Goal: Feedback & Contribution: Leave review/rating

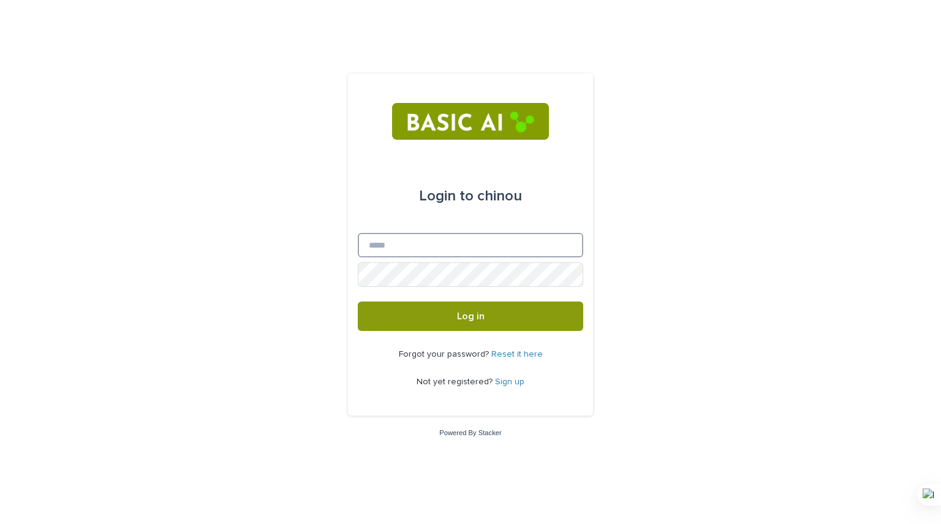
click at [513, 247] on input "Email" at bounding box center [470, 245] width 225 height 24
type input "**********"
click at [498, 382] on link "Sign up" at bounding box center [509, 381] width 29 height 9
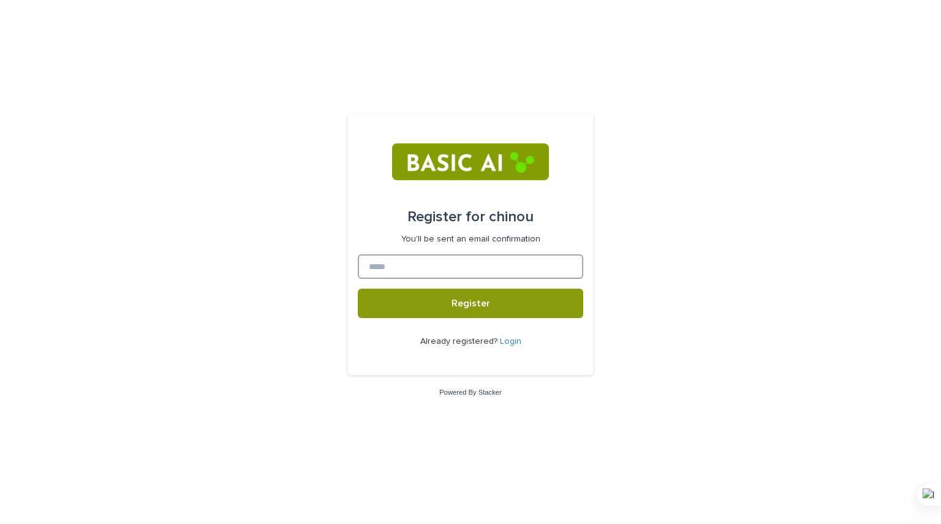
click at [483, 268] on input at bounding box center [470, 266] width 225 height 24
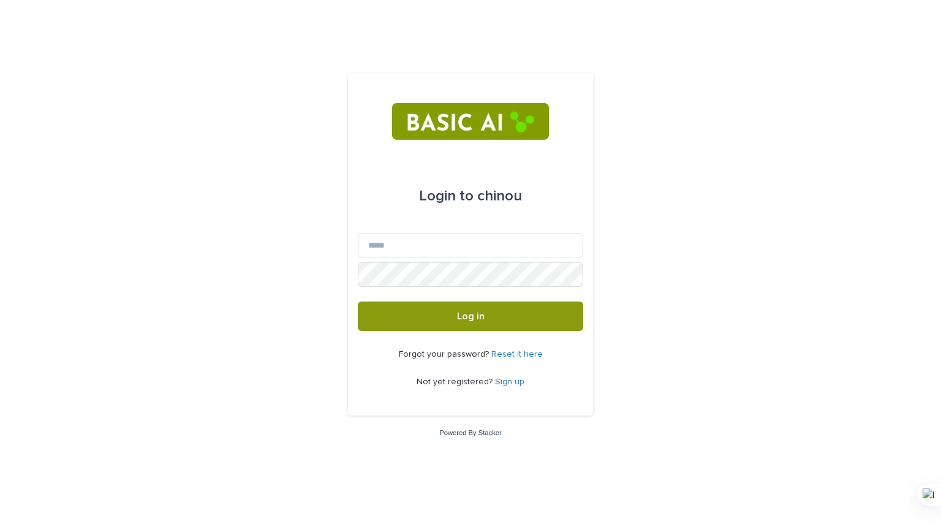
click at [514, 356] on link "Reset it here" at bounding box center [516, 354] width 51 height 9
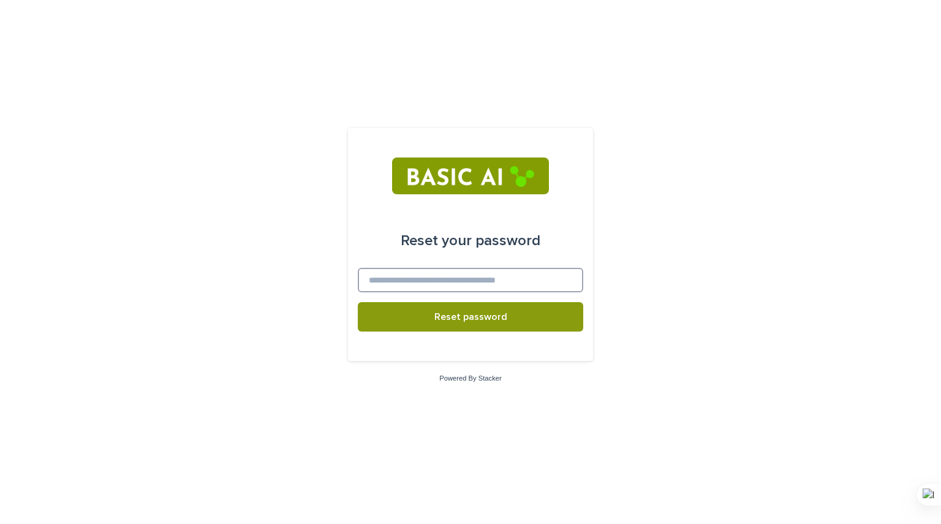
click at [508, 276] on input at bounding box center [470, 280] width 225 height 24
type input "**********"
click at [358, 302] on button "Reset password" at bounding box center [470, 316] width 225 height 29
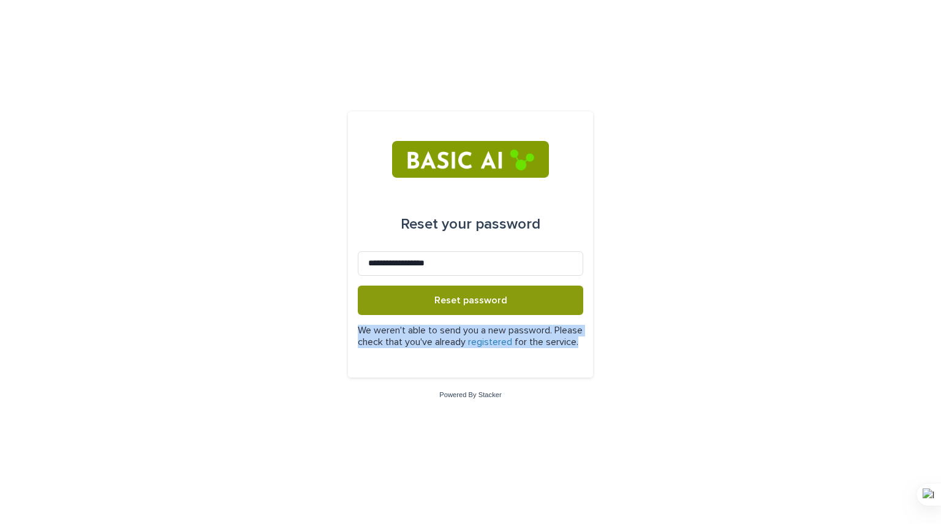
drag, startPoint x: 361, startPoint y: 325, endPoint x: 406, endPoint y: 347, distance: 49.6
click at [406, 347] on p "We weren't able to send you a new password. Please check that you've already re…" at bounding box center [470, 336] width 225 height 23
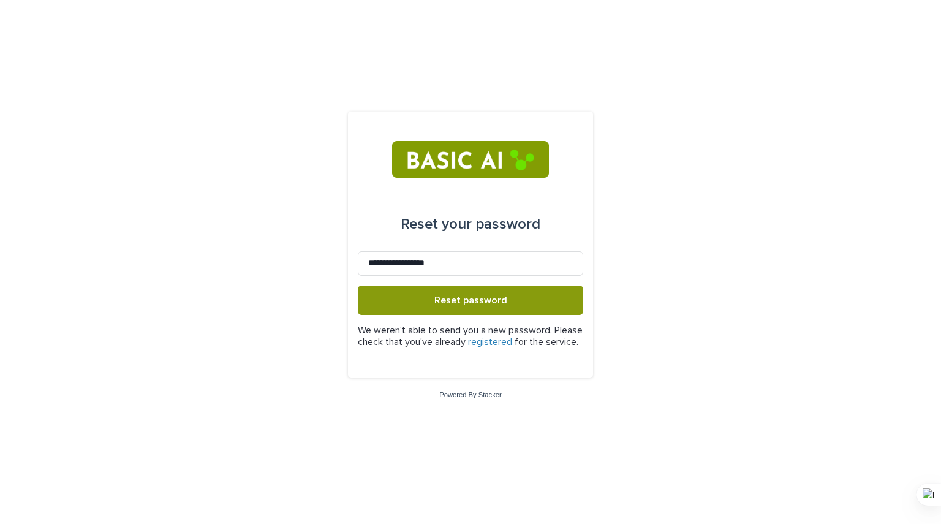
click at [670, 295] on div "**********" at bounding box center [470, 262] width 941 height 524
drag, startPoint x: 665, startPoint y: 292, endPoint x: 656, endPoint y: 299, distance: 11.8
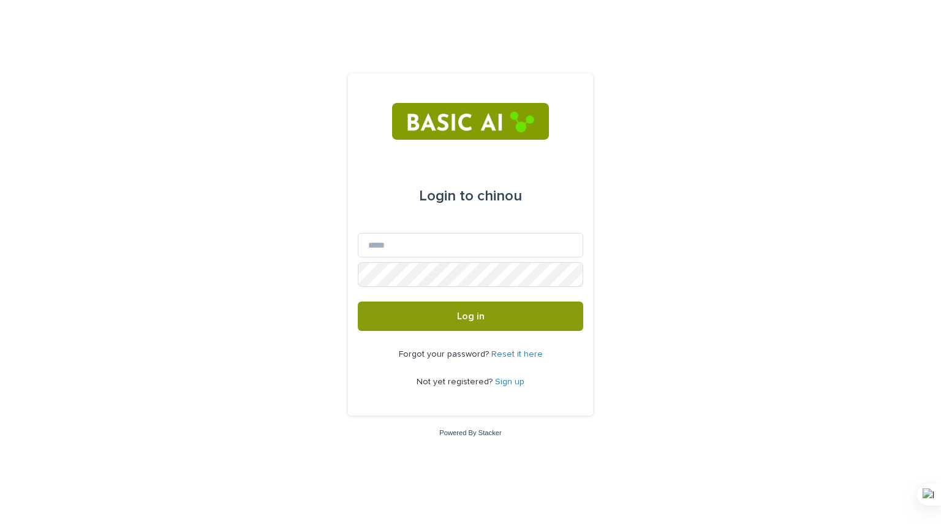
click at [511, 377] on p "Not yet registered? Sign up" at bounding box center [470, 382] width 108 height 10
click at [511, 380] on link "Sign up" at bounding box center [509, 381] width 29 height 9
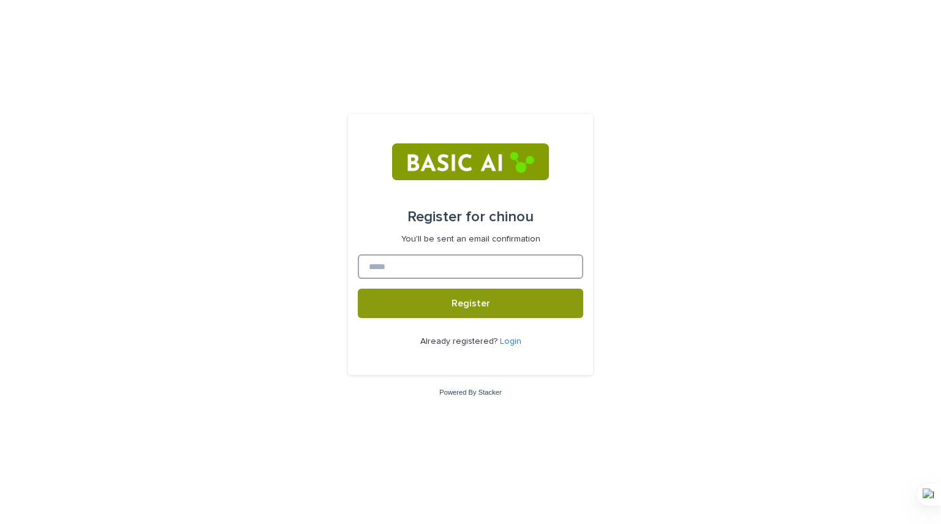
click at [496, 261] on input at bounding box center [470, 266] width 225 height 24
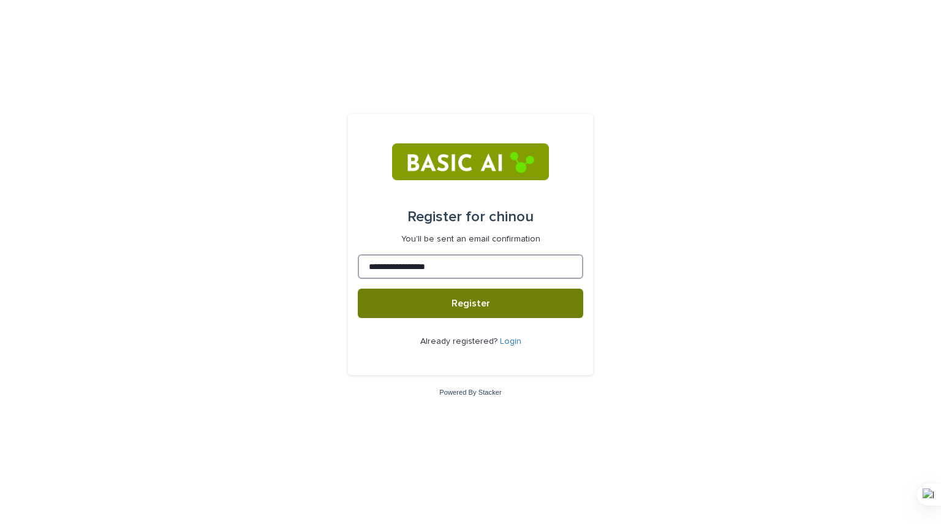
type input "**********"
click at [505, 308] on button "Register" at bounding box center [470, 302] width 225 height 29
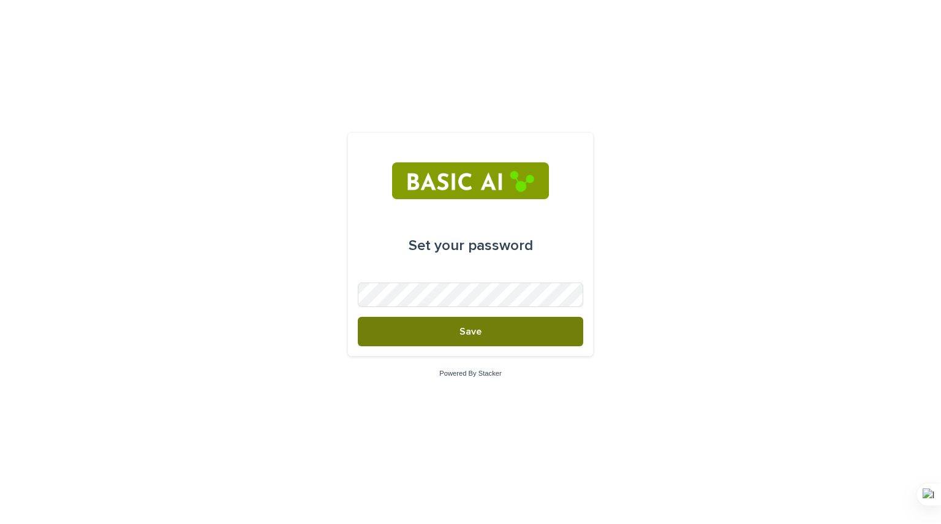
click at [525, 326] on button "Save" at bounding box center [470, 331] width 225 height 29
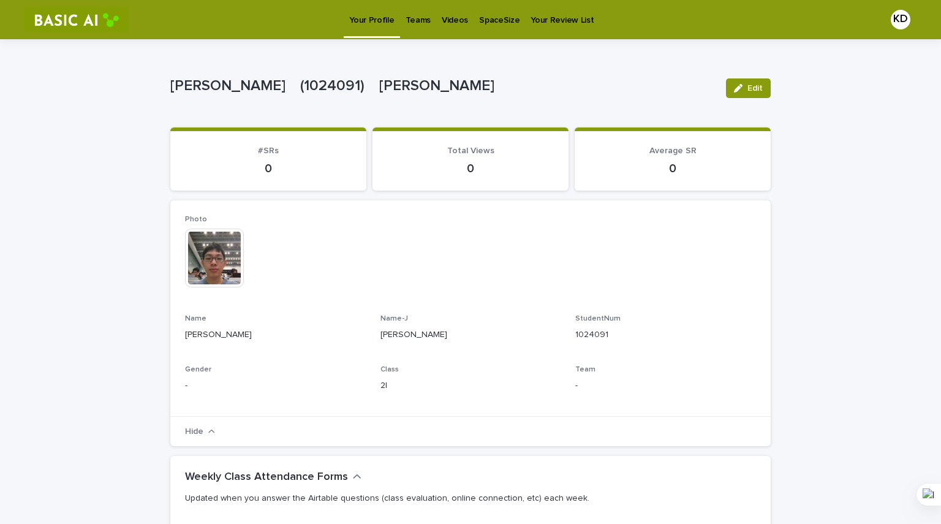
click at [452, 21] on p "Videos" at bounding box center [455, 13] width 26 height 26
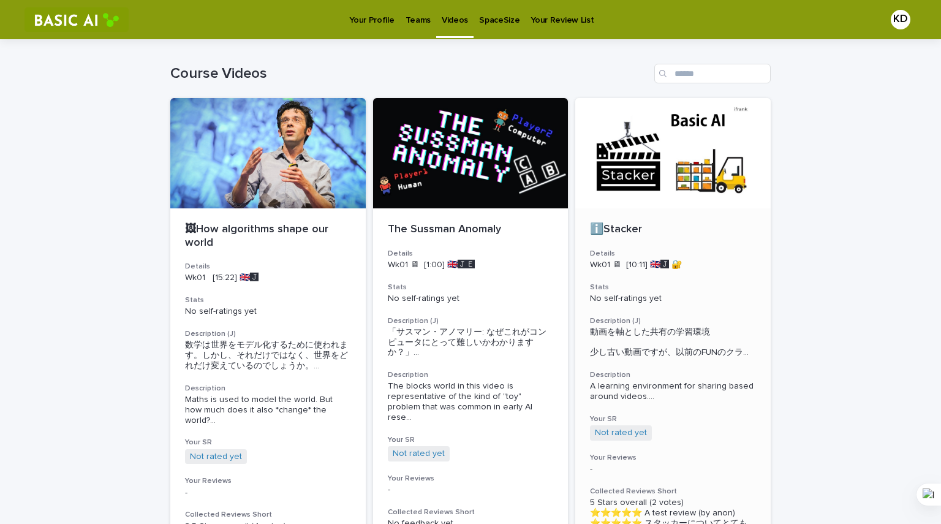
click at [699, 293] on p "No self-ratings yet" at bounding box center [673, 298] width 166 height 10
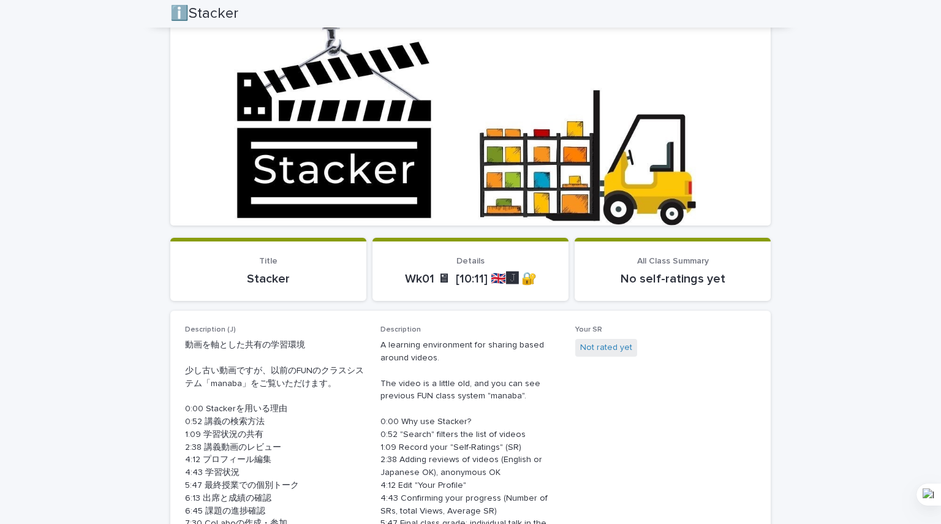
scroll to position [318, 0]
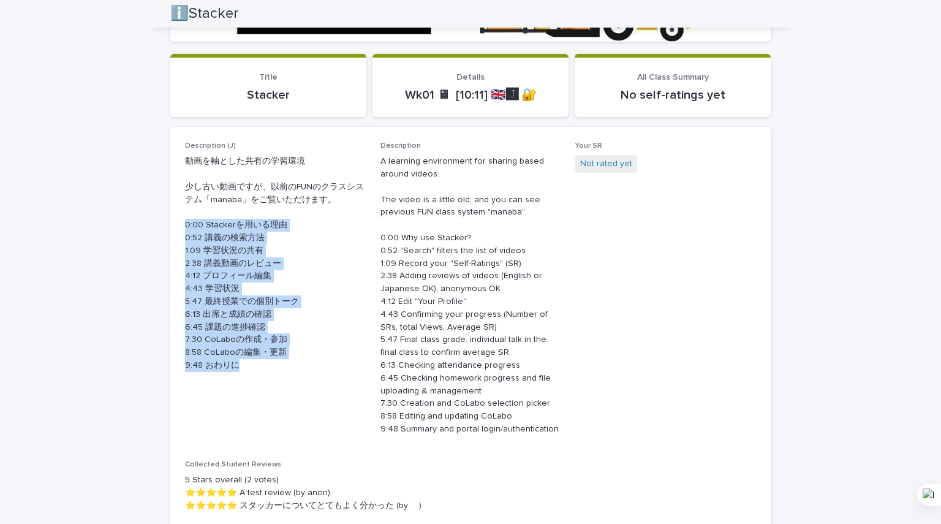
drag, startPoint x: 172, startPoint y: 227, endPoint x: 257, endPoint y: 375, distance: 171.1
click at [257, 375] on div "Description (J) 動画を軸とした共有の学習環境 少し古い動画ですが、以前のFUNのクラスシステム「manaba」をご覧いただけます。 0:00 …" at bounding box center [470, 357] width 600 height 461
click at [257, 375] on div "Description (J) 動画を軸とした共有の学習環境 少し古い動画ですが、以前のFUNのクラスシステム「manaba」をご覧いただけます。 0:00 …" at bounding box center [275, 261] width 181 height 240
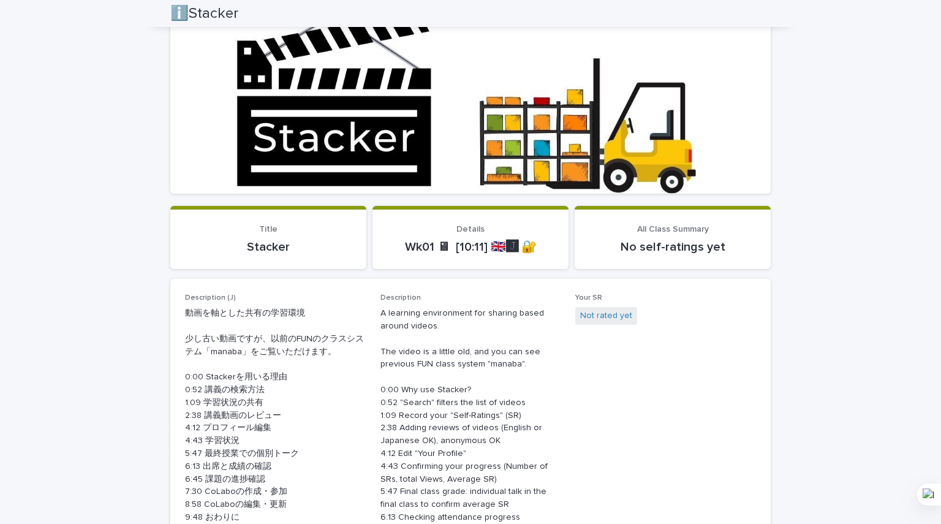
scroll to position [0, 0]
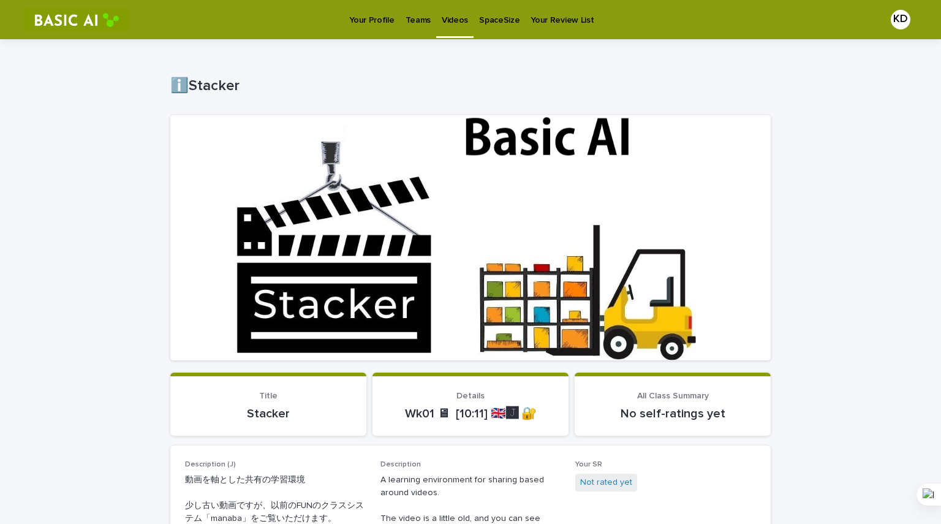
click at [366, 19] on p "Your Profile" at bounding box center [371, 13] width 45 height 26
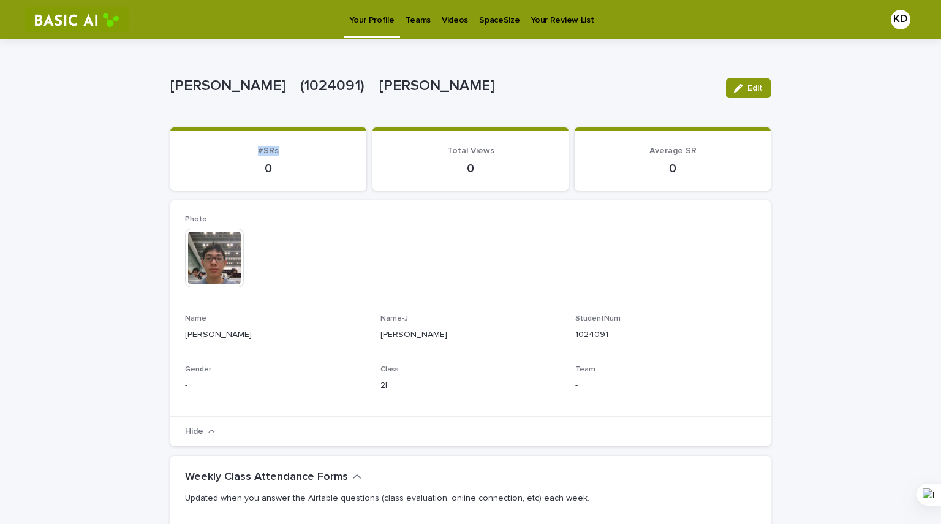
drag, startPoint x: 247, startPoint y: 152, endPoint x: 298, endPoint y: 146, distance: 51.1
click at [298, 146] on p "#SRs" at bounding box center [268, 151] width 167 height 10
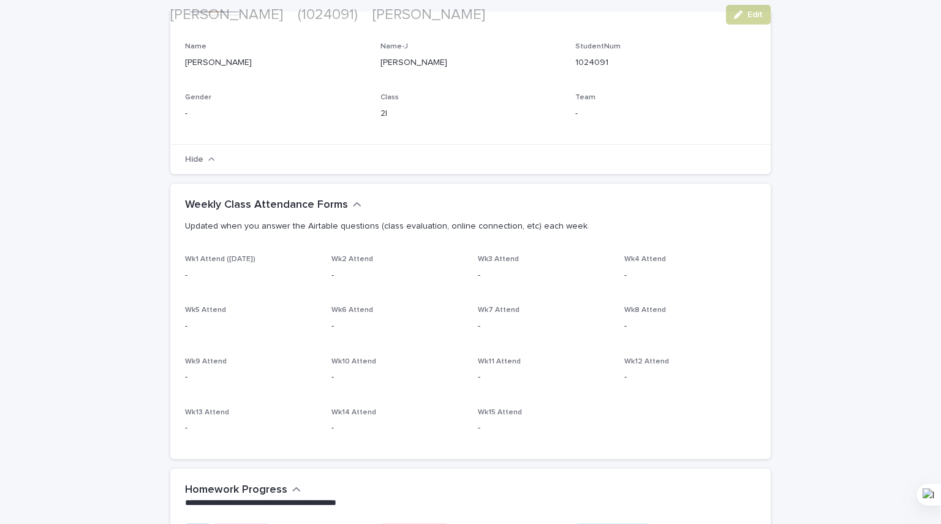
scroll to position [306, 0]
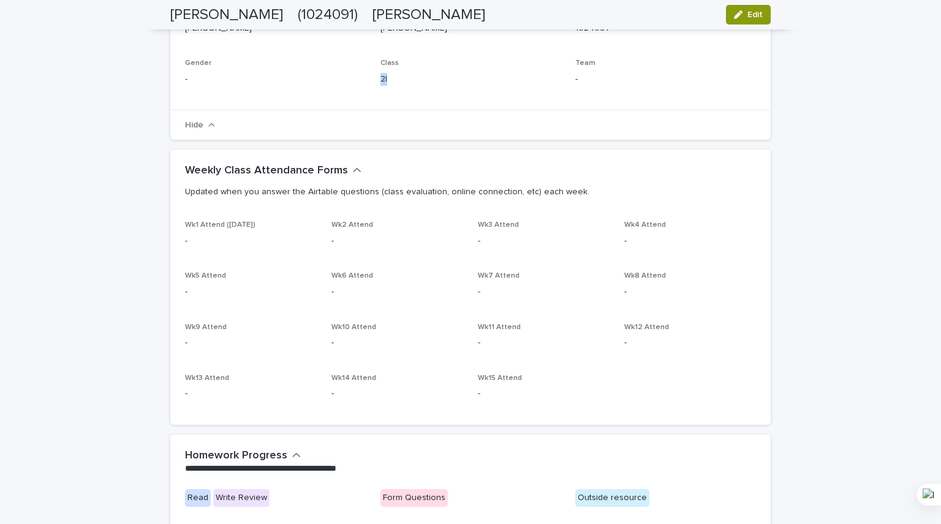
drag, startPoint x: 369, startPoint y: 84, endPoint x: 405, endPoint y: 85, distance: 36.2
click at [402, 84] on div "Photo This file cannot be opened Download File Name KUBOTA Daichi Name-J 久保田　大智…" at bounding box center [470, 2] width 571 height 187
click at [406, 89] on div "Class 2I" at bounding box center [470, 77] width 181 height 36
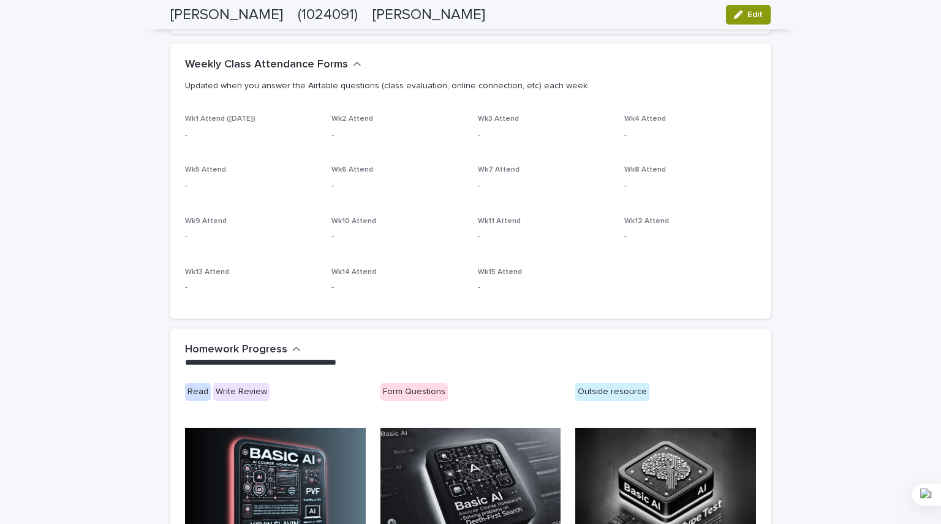
scroll to position [674, 0]
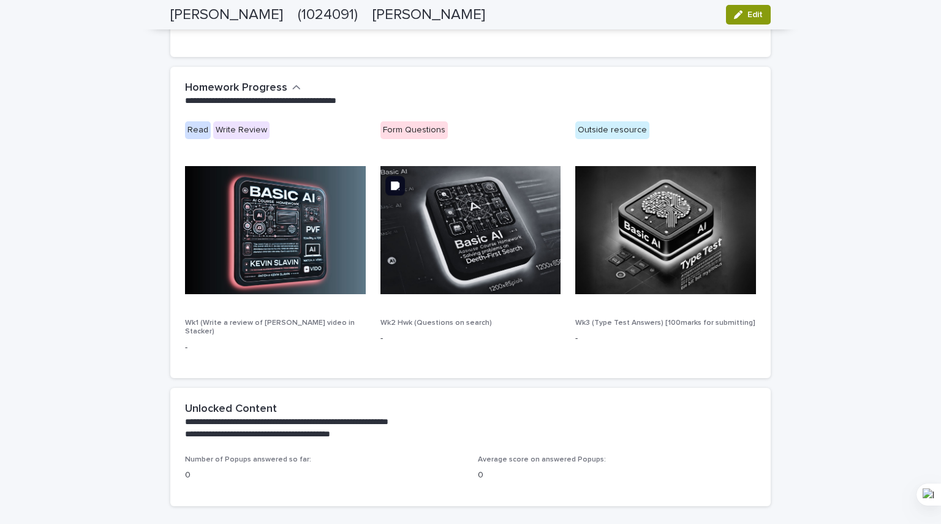
click at [475, 236] on img at bounding box center [470, 230] width 181 height 128
click at [263, 87] on h2 "Homework Progress" at bounding box center [236, 87] width 102 height 13
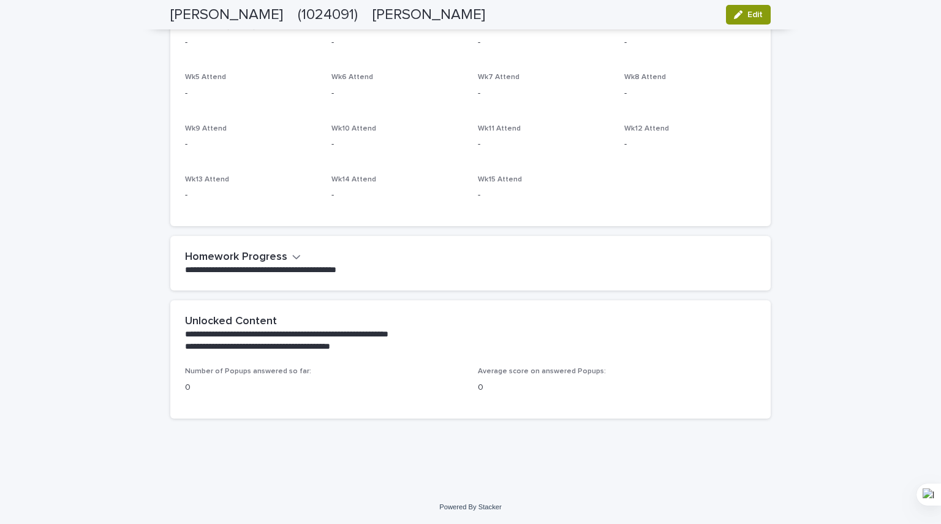
click at [279, 253] on h2 "Homework Progress" at bounding box center [236, 256] width 102 height 13
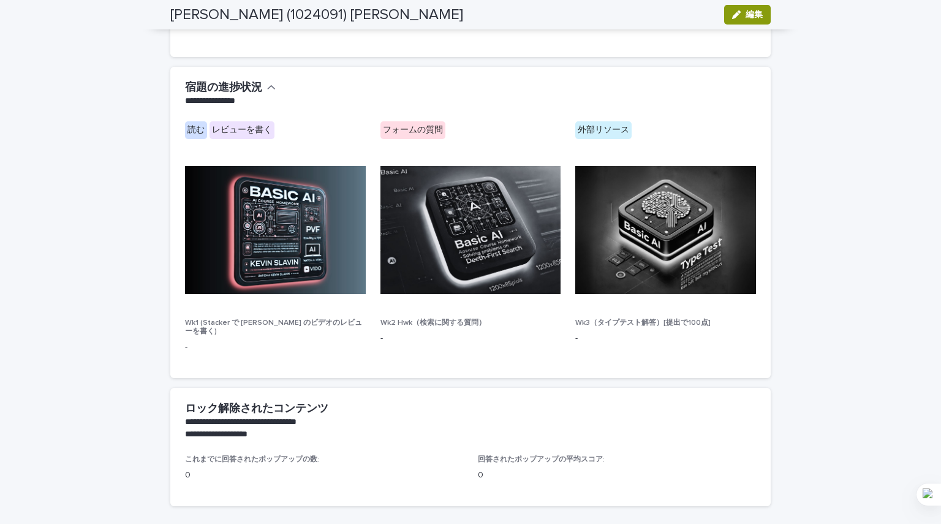
click at [413, 135] on div "フォームの質問" at bounding box center [412, 130] width 65 height 18
click at [301, 322] on font "Wk1 (Stacker で Kevin Slavin のビデオのレビューを書く)" at bounding box center [273, 327] width 177 height 16
drag, startPoint x: 246, startPoint y: 129, endPoint x: 222, endPoint y: 129, distance: 23.3
click at [246, 129] on font "レビューを書く" at bounding box center [242, 130] width 60 height 9
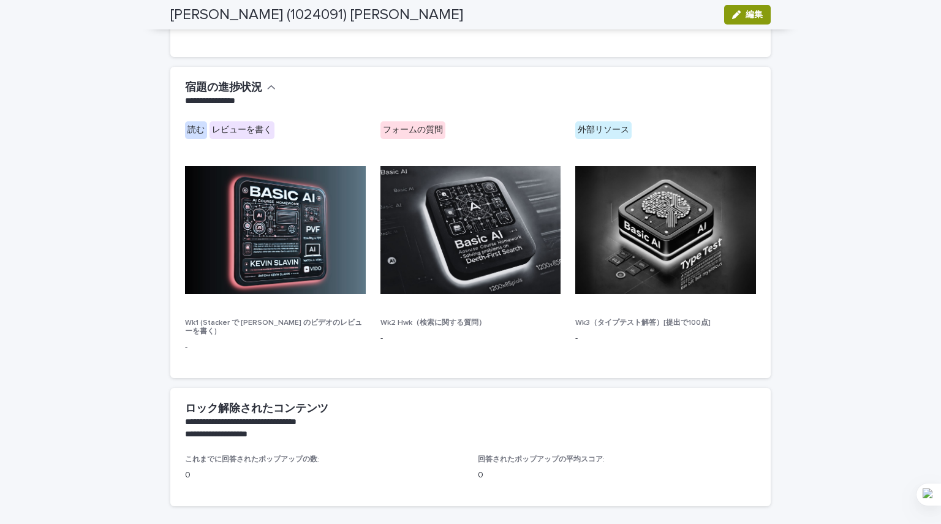
click at [194, 127] on font "読む" at bounding box center [195, 130] width 17 height 9
click at [416, 133] on font "フォームの質問" at bounding box center [413, 130] width 60 height 9
click at [600, 128] on font "外部リソース" at bounding box center [602, 130] width 51 height 9
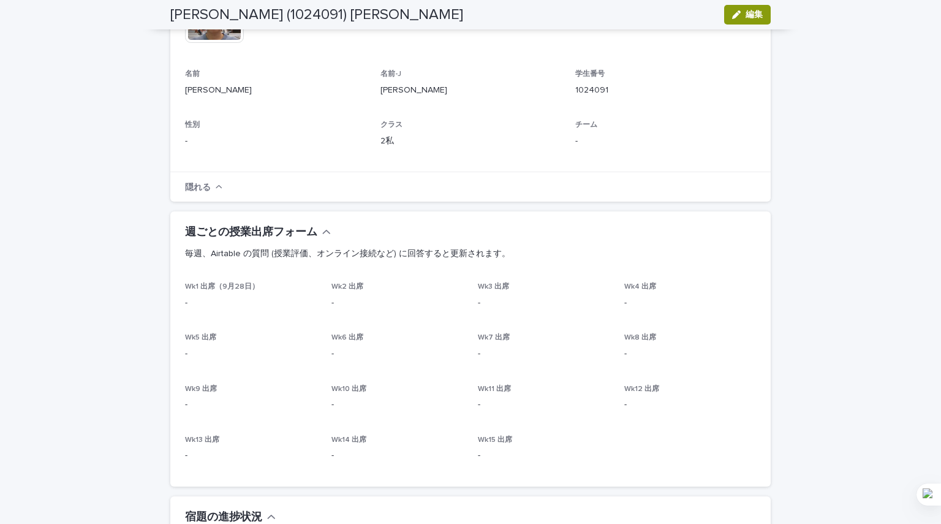
scroll to position [272, 0]
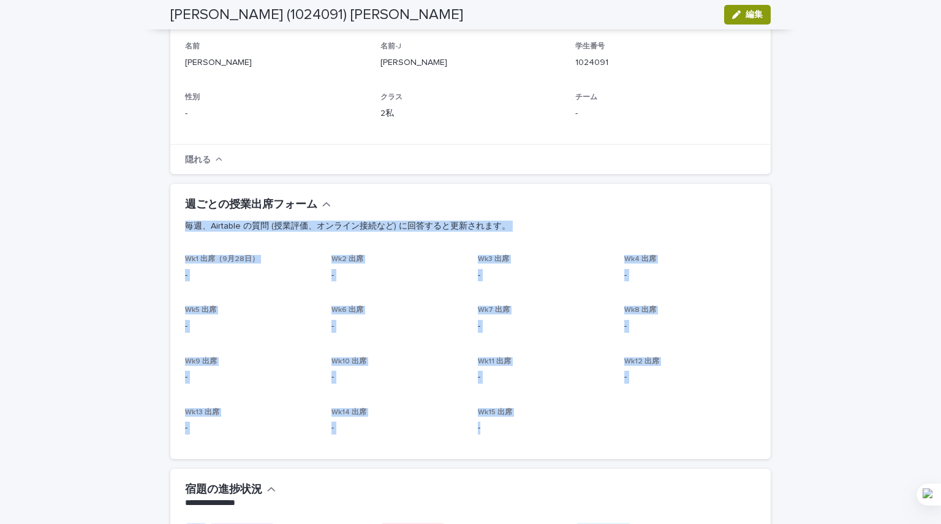
drag, startPoint x: 516, startPoint y: 396, endPoint x: 180, endPoint y: 203, distance: 387.3
click at [180, 203] on section "週ごとの授業出席フォーム 毎週、Airtable の質問 (授業評価、オンライン接続など) に回答すると更新されます。 Wk1 出席（9月28日） - Wk2…" at bounding box center [470, 321] width 600 height 275
click at [185, 203] on font "週ごとの授業出席フォーム" at bounding box center [251, 204] width 132 height 11
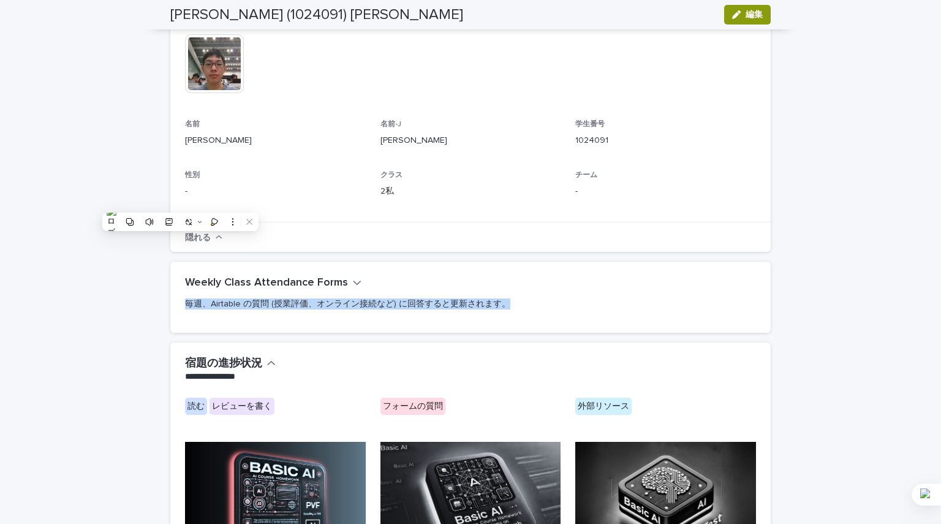
scroll to position [47, 0]
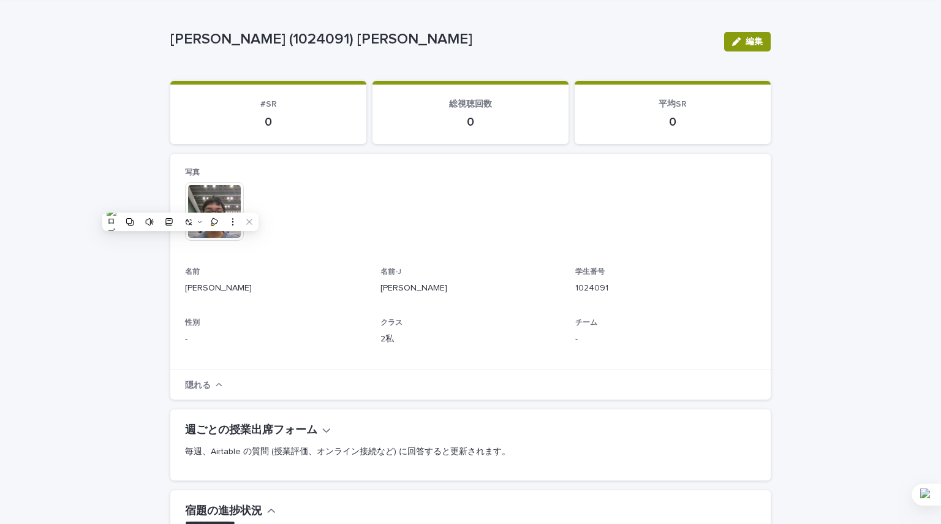
click at [451, 312] on div "写真 このファイルを開くことができません ファイルをダウンロード 名前 久保田大地 名前-J 久保田 大智 学生番号 1024091 性別 - クラス 2私 …" at bounding box center [470, 261] width 571 height 187
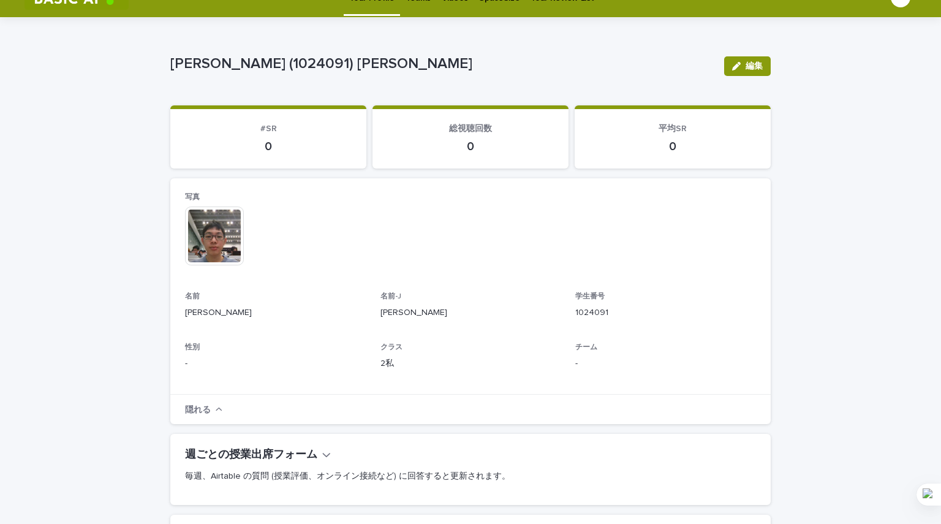
scroll to position [0, 0]
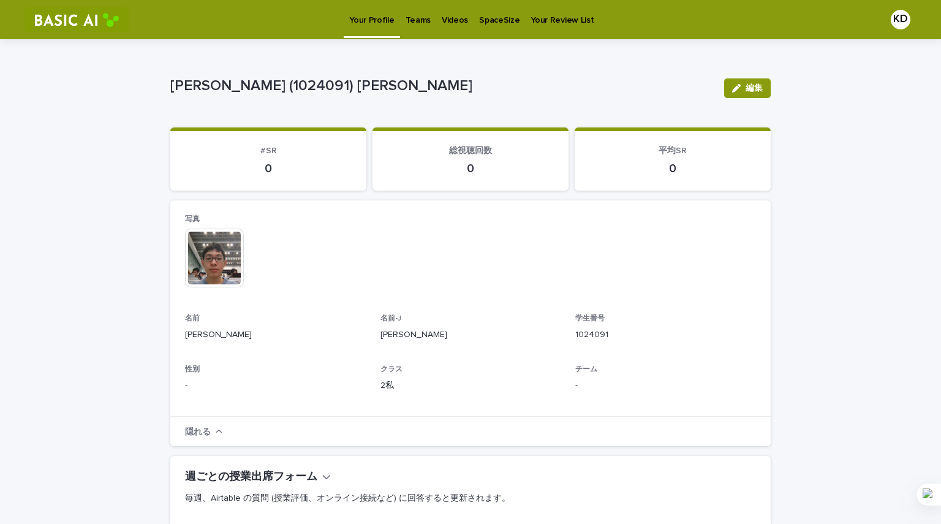
click at [495, 21] on p "SpaceSize" at bounding box center [499, 13] width 40 height 26
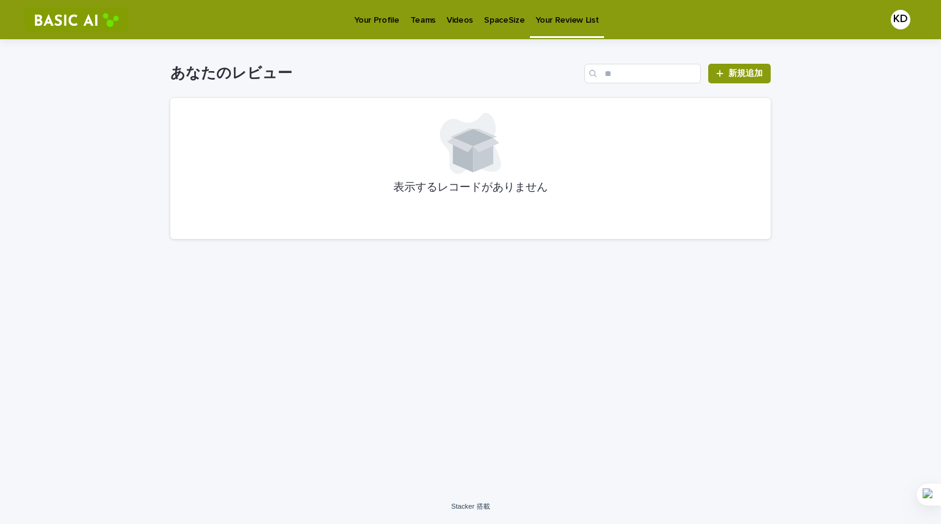
click at [454, 25] on p "Videos" at bounding box center [459, 13] width 26 height 26
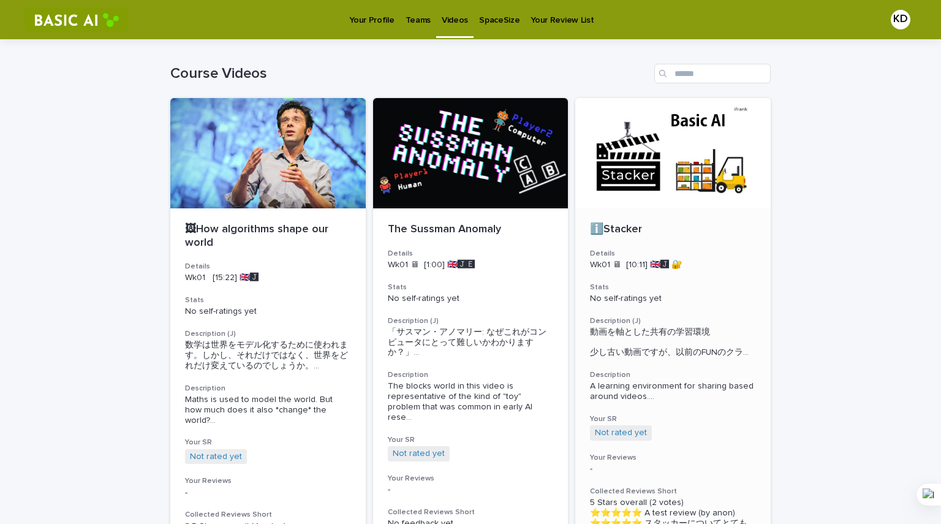
scroll to position [252, 0]
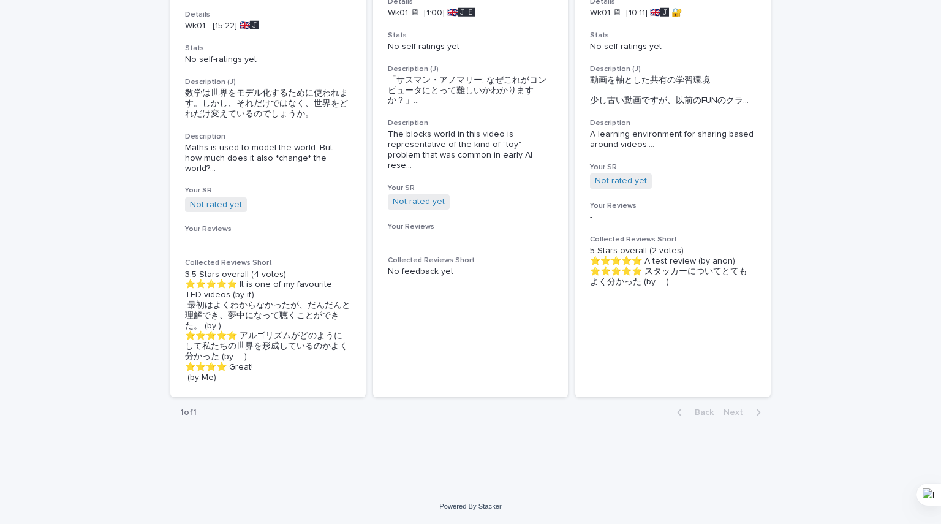
click at [816, 314] on div "Loading... Saving… Loading... Saving… Course Videos 🖼How algorithms shape our w…" at bounding box center [470, 138] width 941 height 701
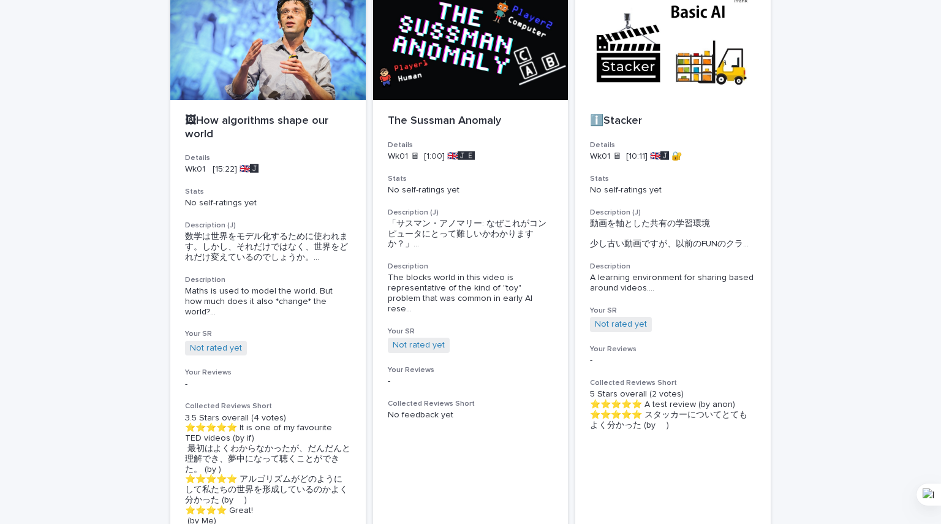
scroll to position [68, 0]
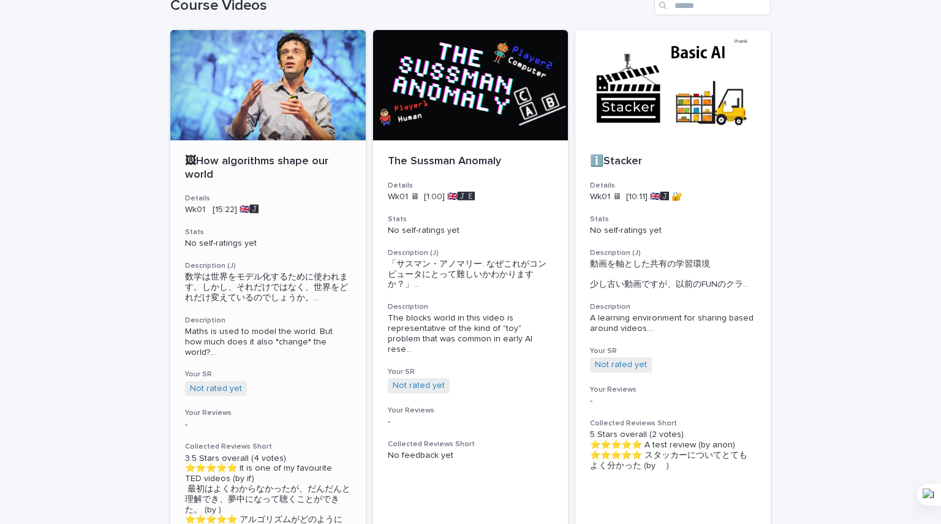
click at [282, 159] on p "🖼How algorithms shape our world" at bounding box center [268, 168] width 166 height 26
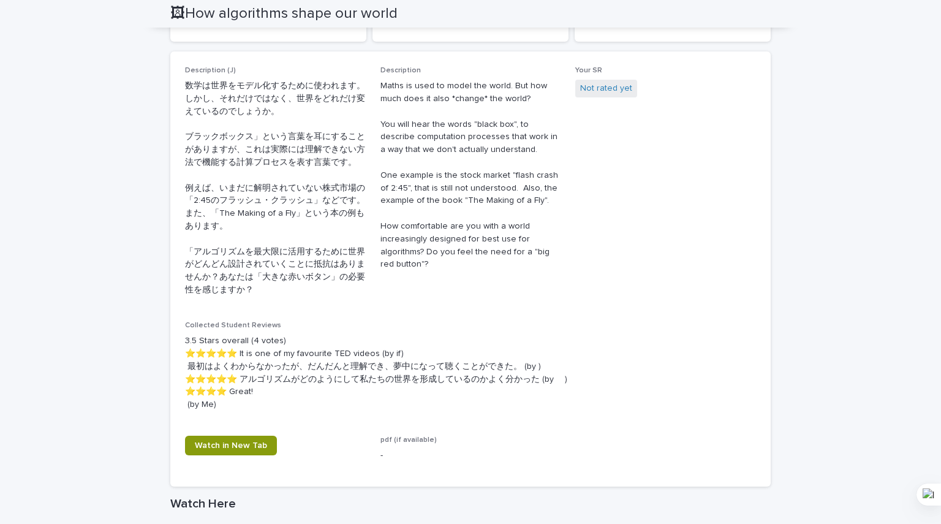
scroll to position [430, 0]
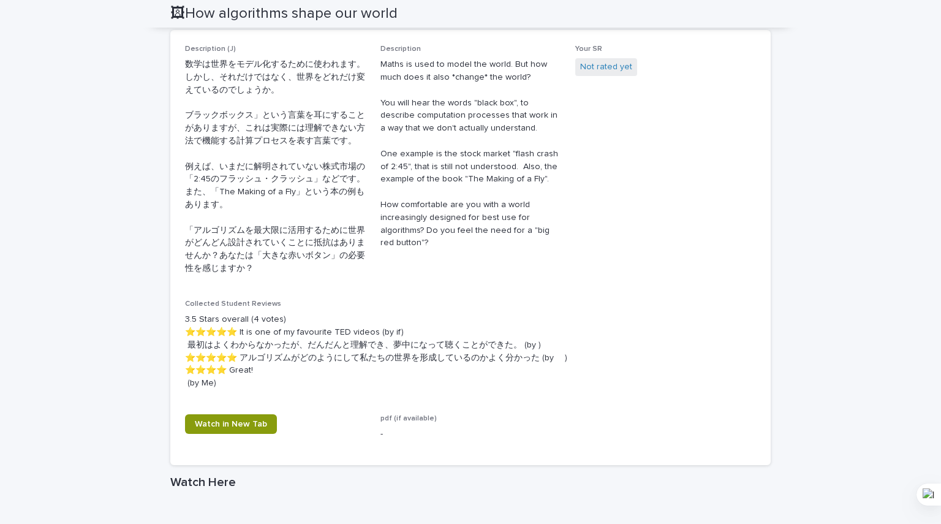
click at [235, 342] on p "3.5 Stars overall (4 votes) ⭐️⭐️⭐️⭐️⭐️ It is one of my favourite TED videos (by…" at bounding box center [470, 351] width 571 height 77
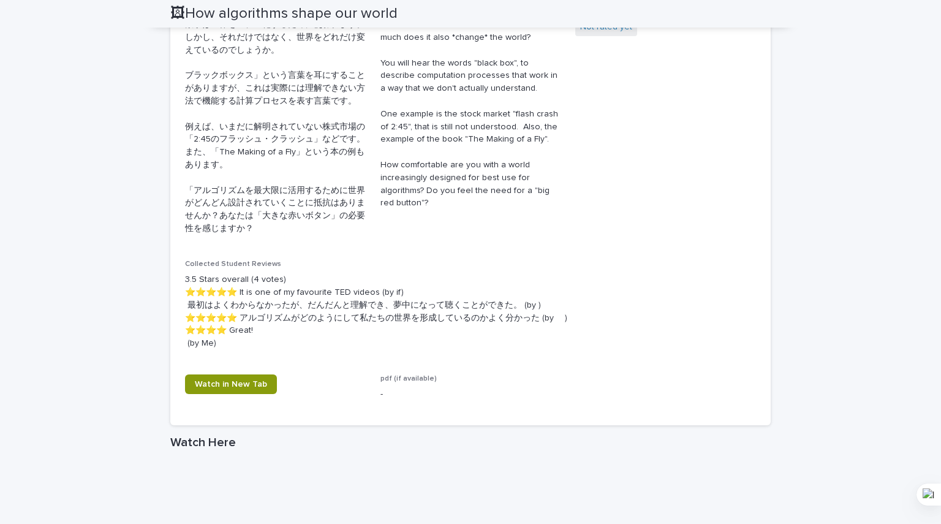
scroll to position [491, 0]
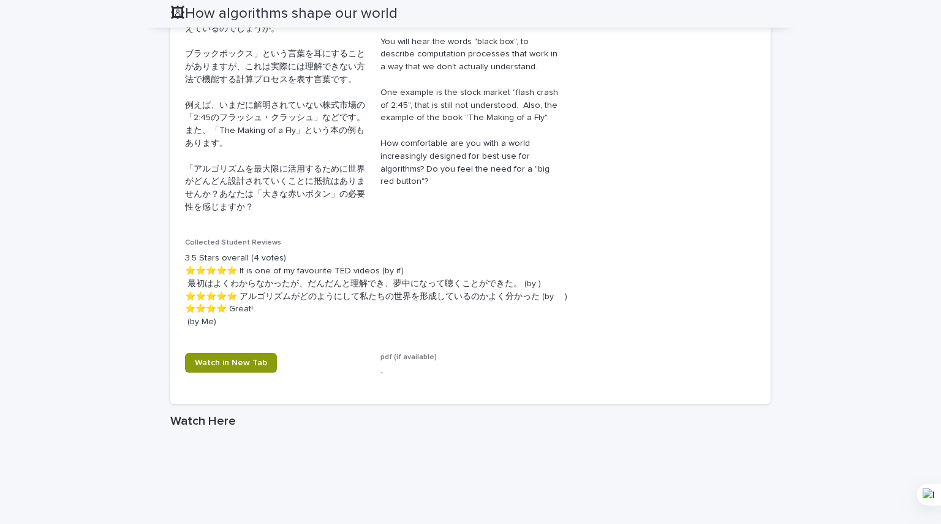
click at [219, 306] on p "3.5 Stars overall (4 votes) ⭐️⭐️⭐️⭐️⭐️ It is one of my favourite TED videos (by…" at bounding box center [470, 290] width 571 height 77
click at [233, 366] on span "Watch in New Tab" at bounding box center [231, 362] width 72 height 9
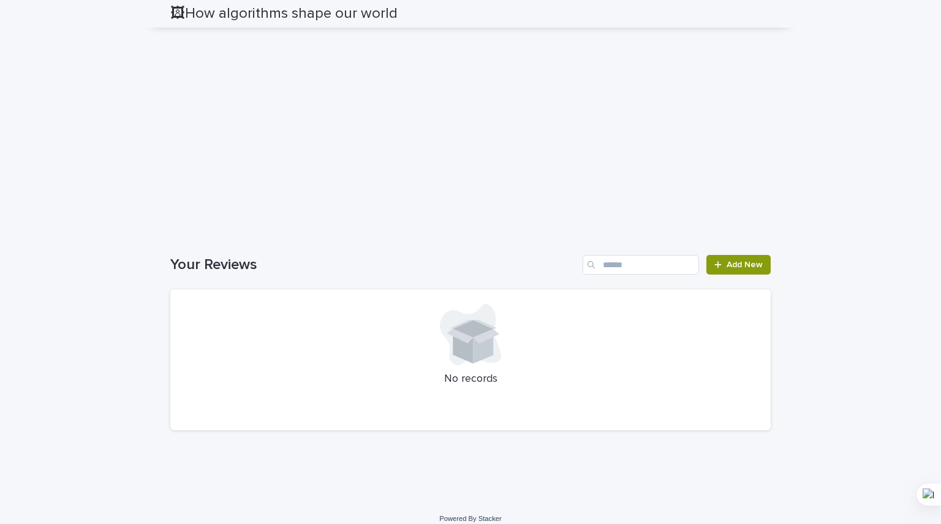
scroll to position [1042, 0]
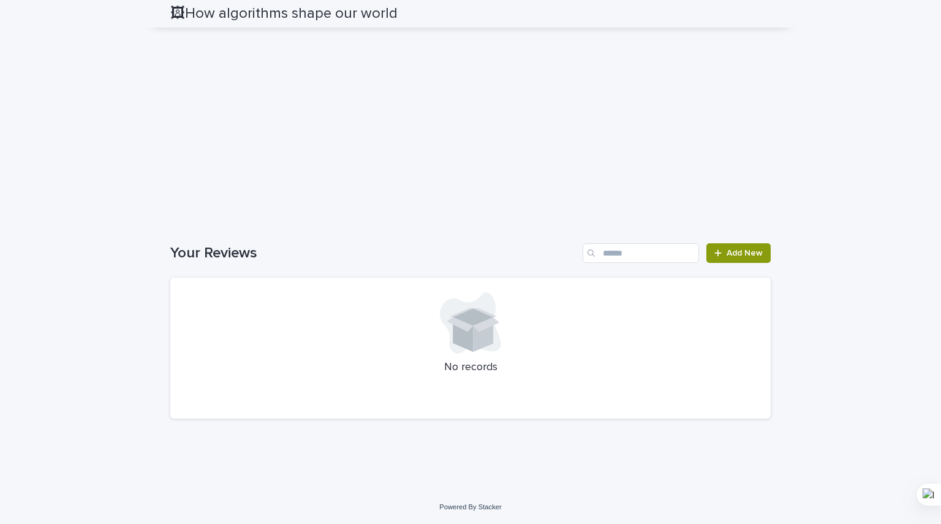
click at [487, 300] on icon at bounding box center [470, 322] width 61 height 61
click at [449, 352] on icon at bounding box center [470, 322] width 61 height 61
click at [220, 257] on h1 "Your Reviews" at bounding box center [373, 253] width 407 height 18
drag, startPoint x: 532, startPoint y: 358, endPoint x: 555, endPoint y: 342, distance: 27.9
click at [547, 346] on div "No records" at bounding box center [470, 347] width 600 height 141
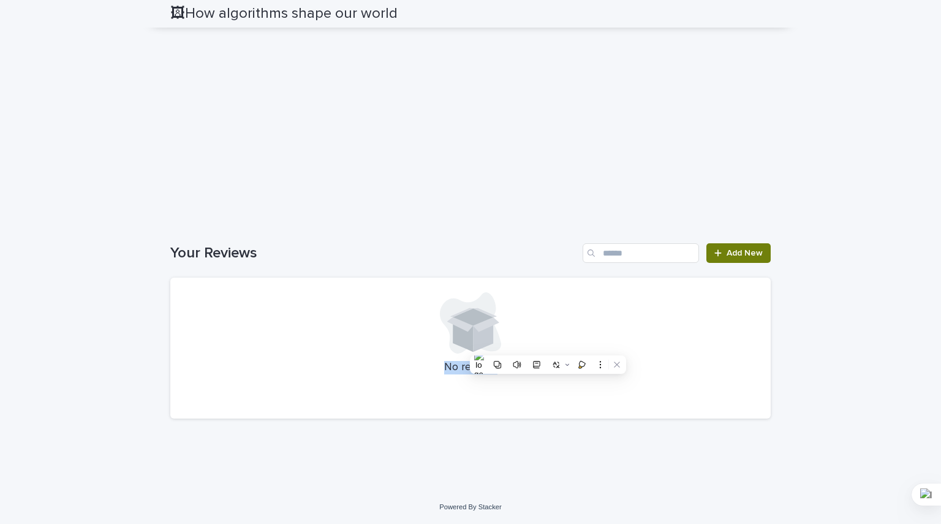
click at [746, 250] on span "Add New" at bounding box center [744, 253] width 36 height 9
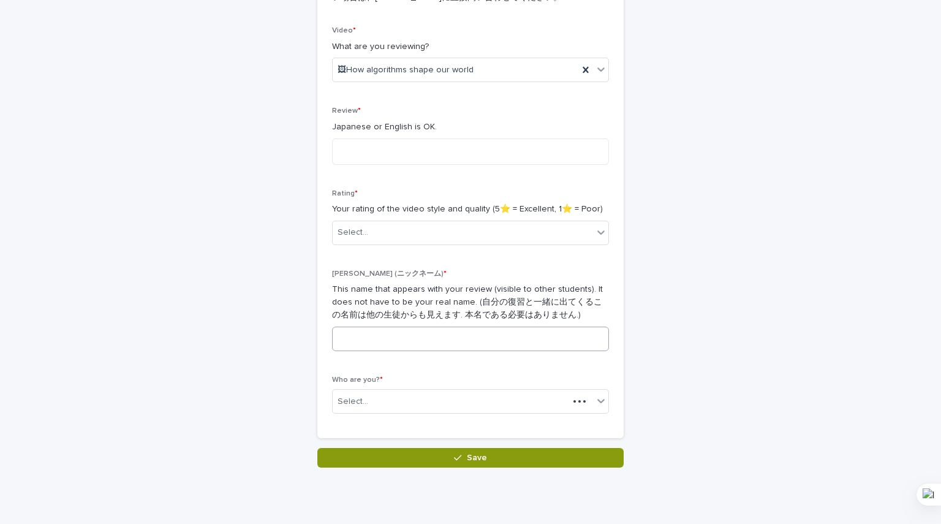
scroll to position [173, 0]
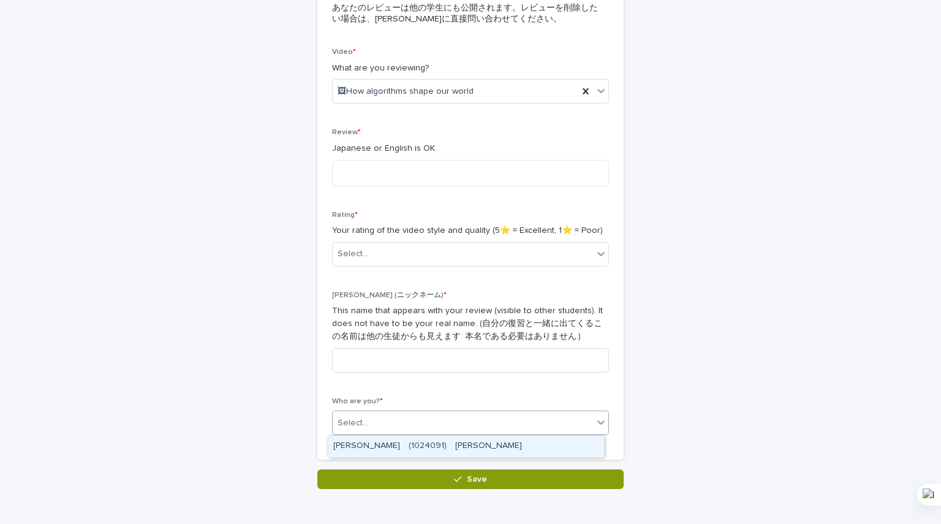
click at [495, 426] on div "Select..." at bounding box center [463, 423] width 260 height 20
click at [498, 445] on div "KUBOTA Daichi　(1024091)　[PERSON_NAME]" at bounding box center [466, 445] width 276 height 21
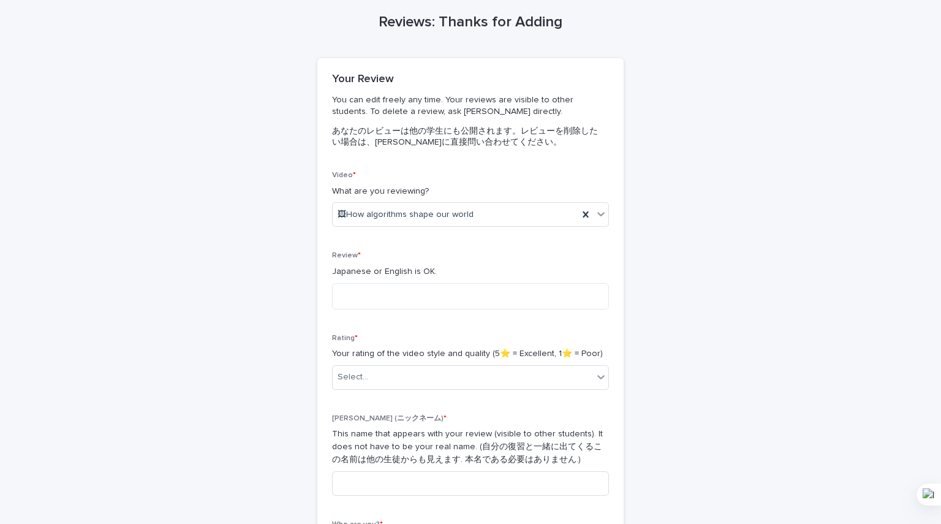
scroll to position [0, 0]
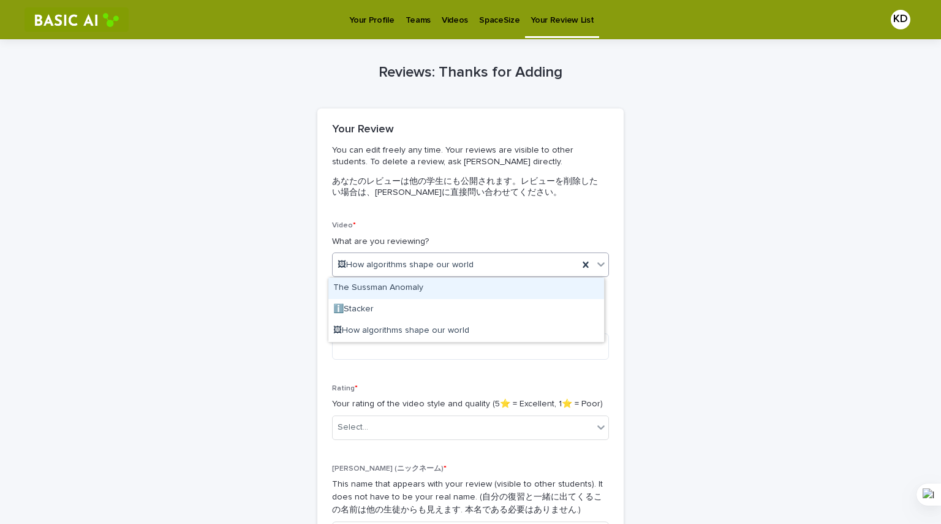
click at [472, 262] on div "🖼How algorithms shape our world" at bounding box center [456, 265] width 246 height 20
click at [489, 214] on div "Your Review You can edit freely any time. Your reviews are visible to other stu…" at bounding box center [470, 164] width 306 height 113
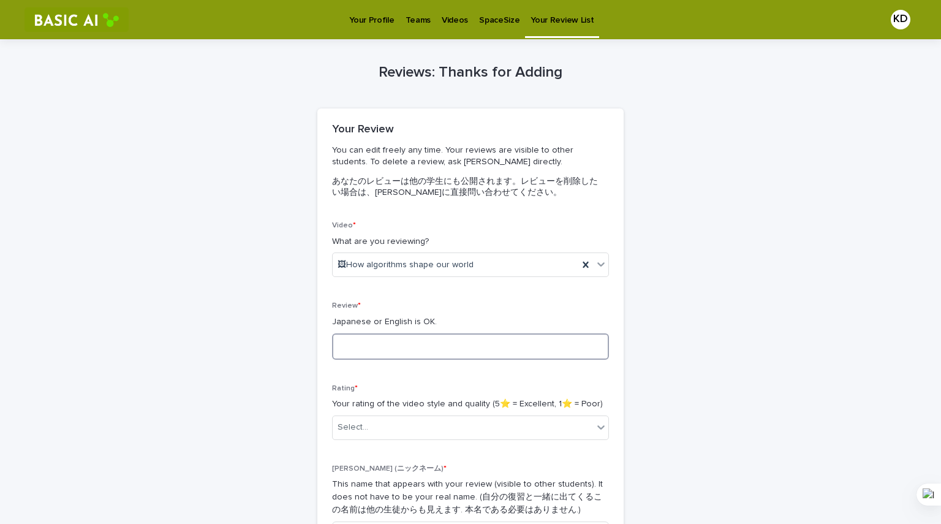
click at [488, 355] on textarea at bounding box center [470, 346] width 277 height 26
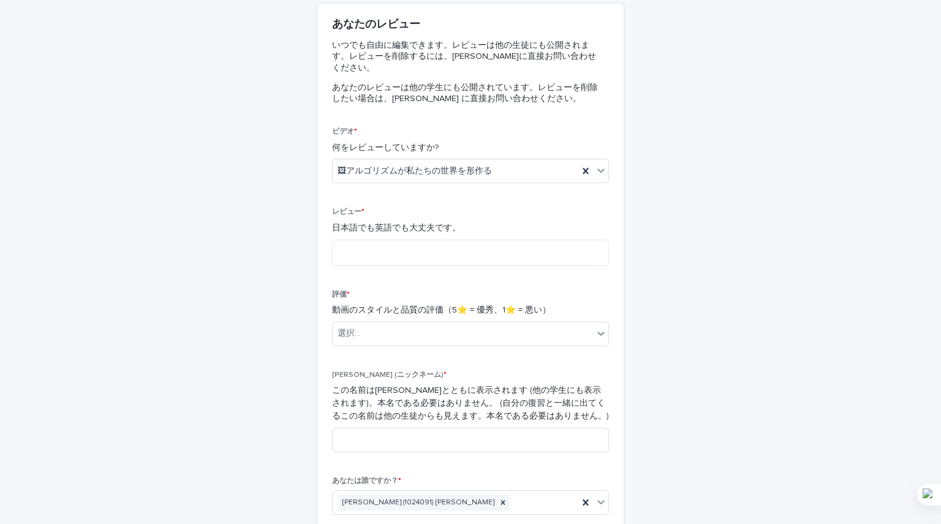
scroll to position [184, 0]
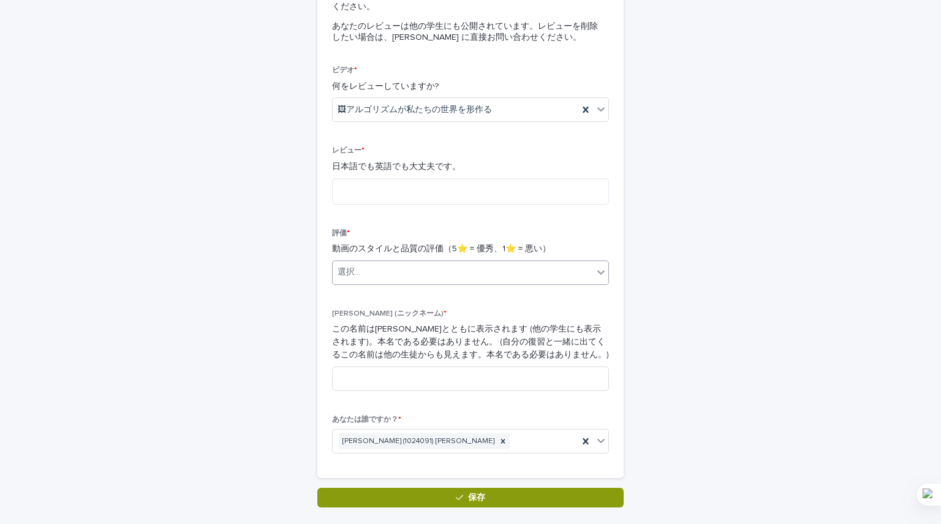
click at [555, 263] on div "選択..." at bounding box center [463, 272] width 260 height 20
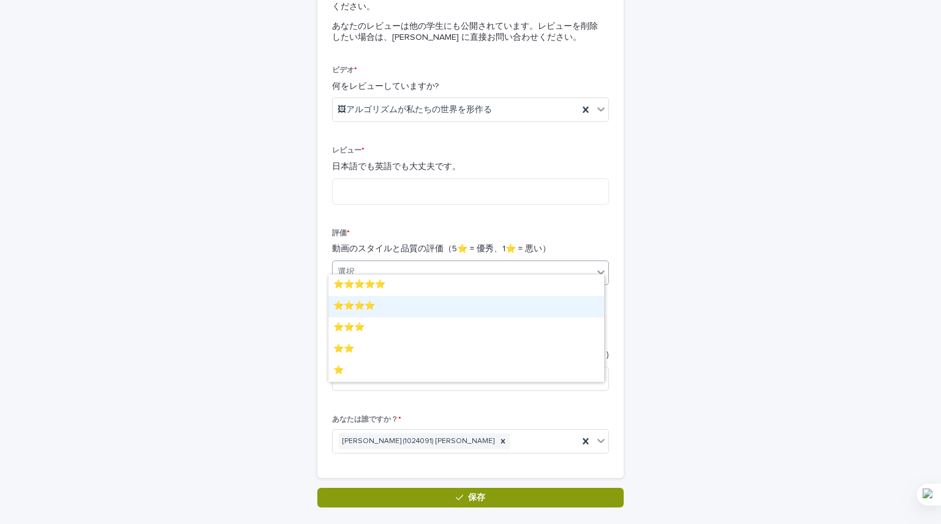
click at [547, 299] on div "⭐️⭐️⭐️⭐️" at bounding box center [466, 306] width 276 height 21
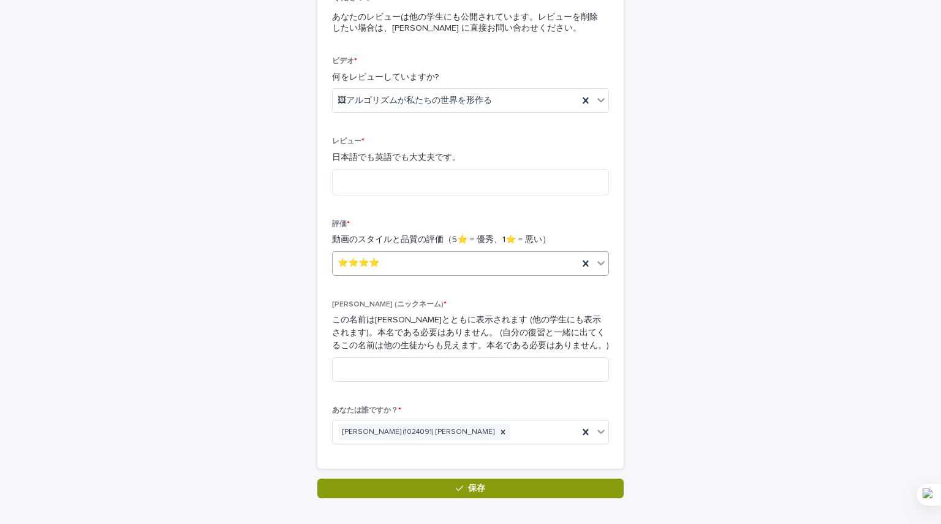
scroll to position [245, 0]
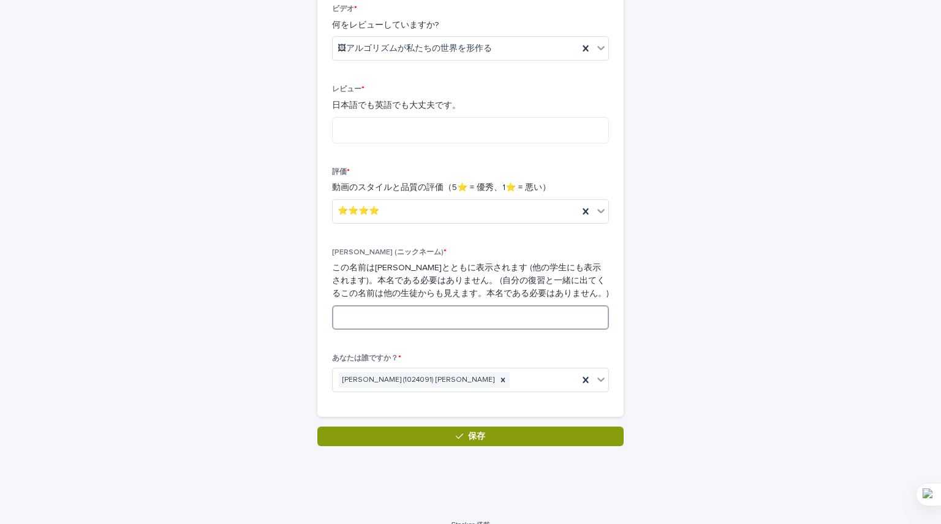
click at [555, 306] on input at bounding box center [470, 317] width 277 height 24
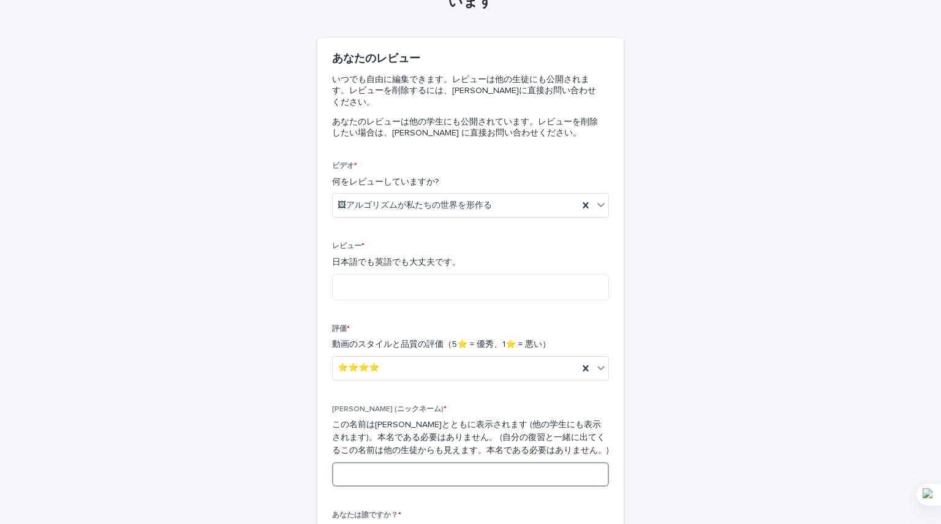
scroll to position [61, 0]
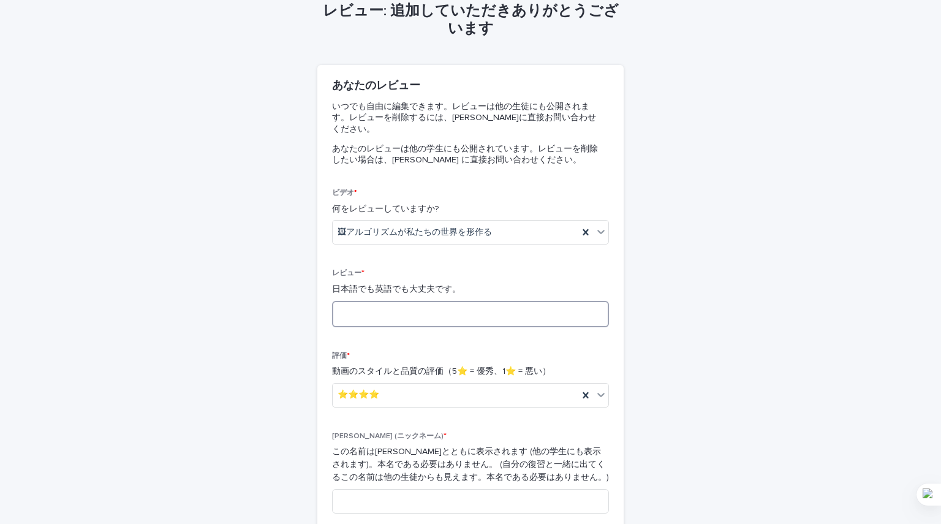
click at [495, 304] on textarea at bounding box center [470, 314] width 277 height 26
click at [423, 301] on textarea at bounding box center [470, 314] width 277 height 26
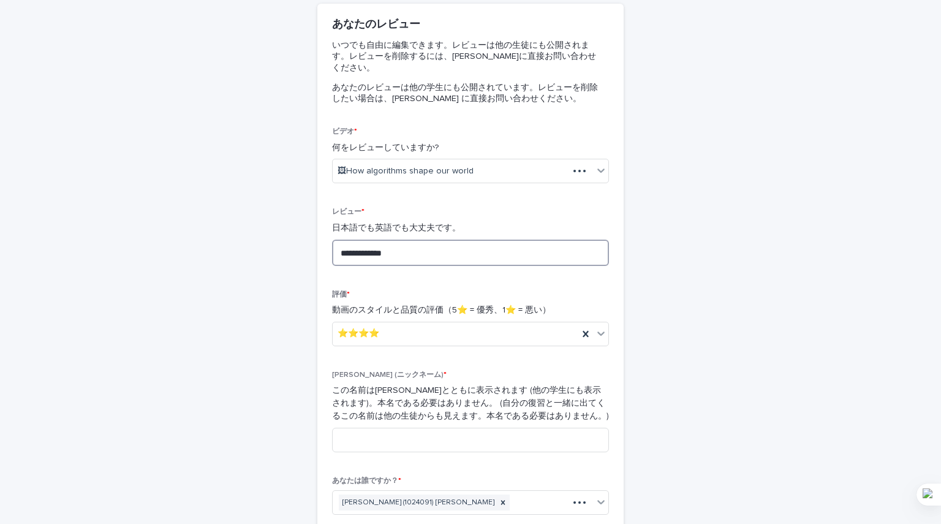
scroll to position [184, 0]
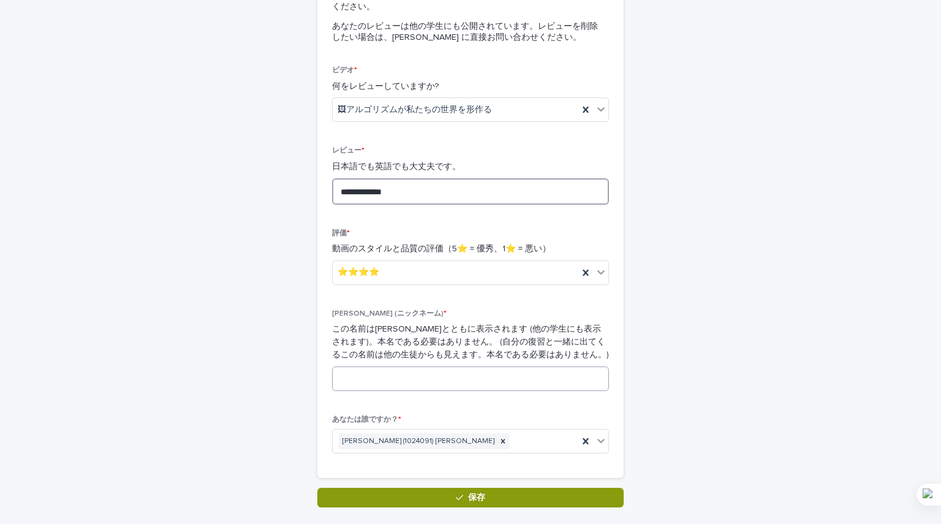
type textarea "**********"
click at [527, 366] on input at bounding box center [470, 378] width 277 height 24
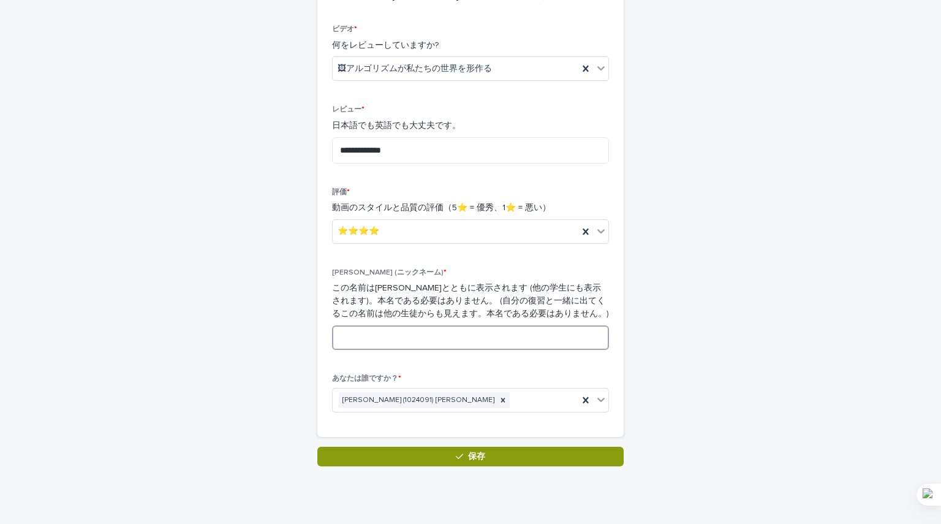
scroll to position [245, 0]
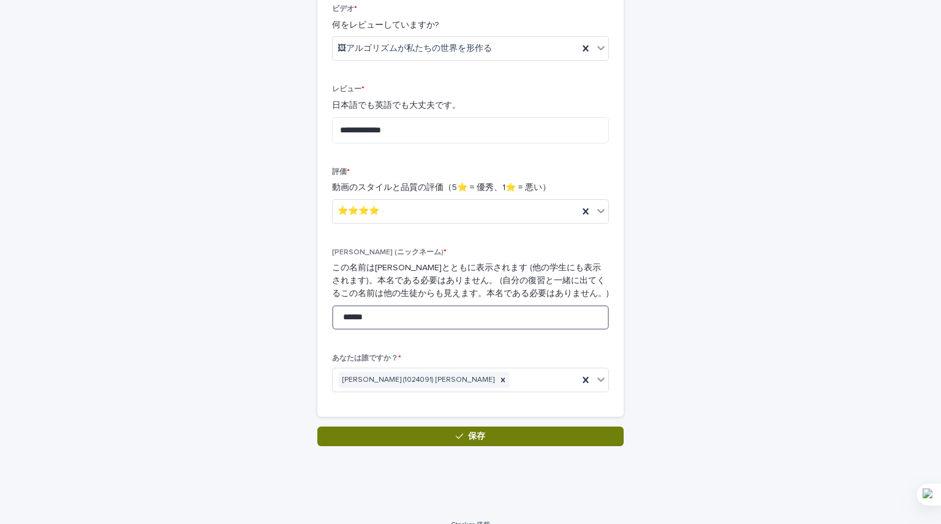
type input "******"
click at [573, 427] on button "保存" at bounding box center [470, 436] width 306 height 20
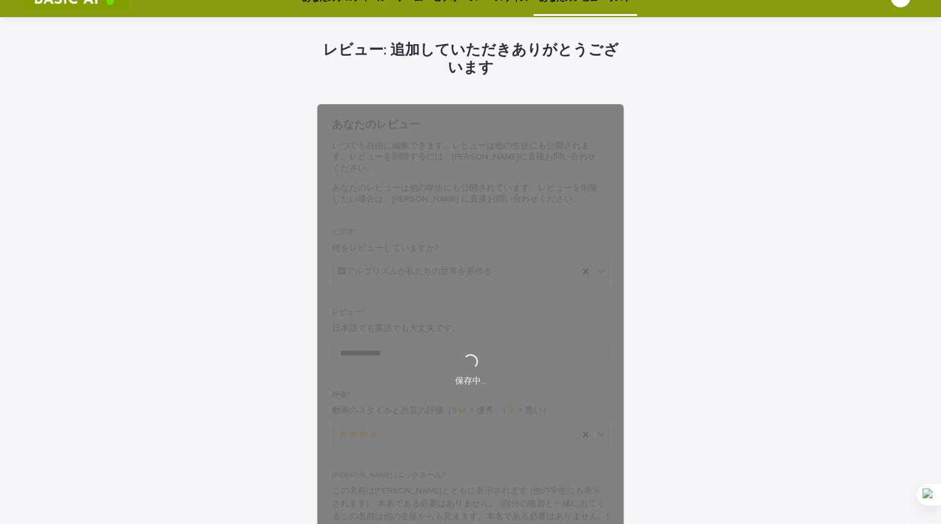
scroll to position [0, 0]
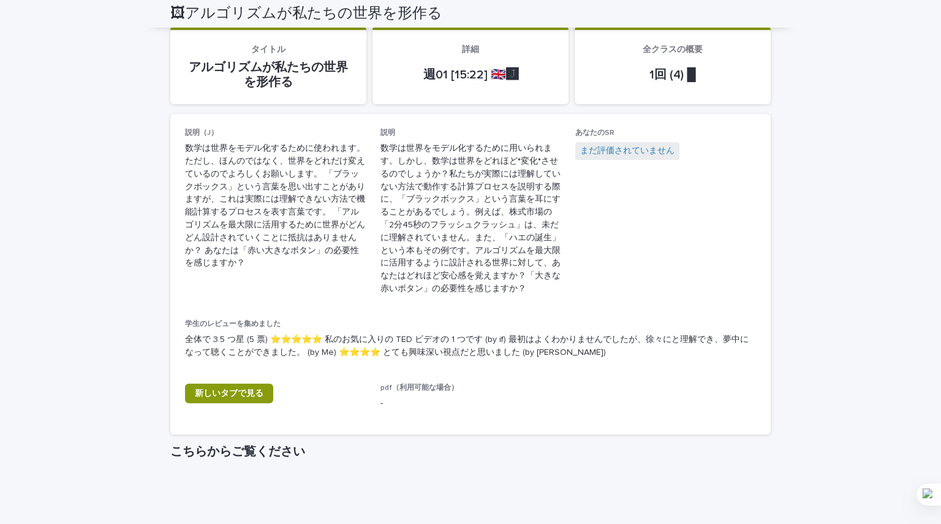
scroll to position [274, 0]
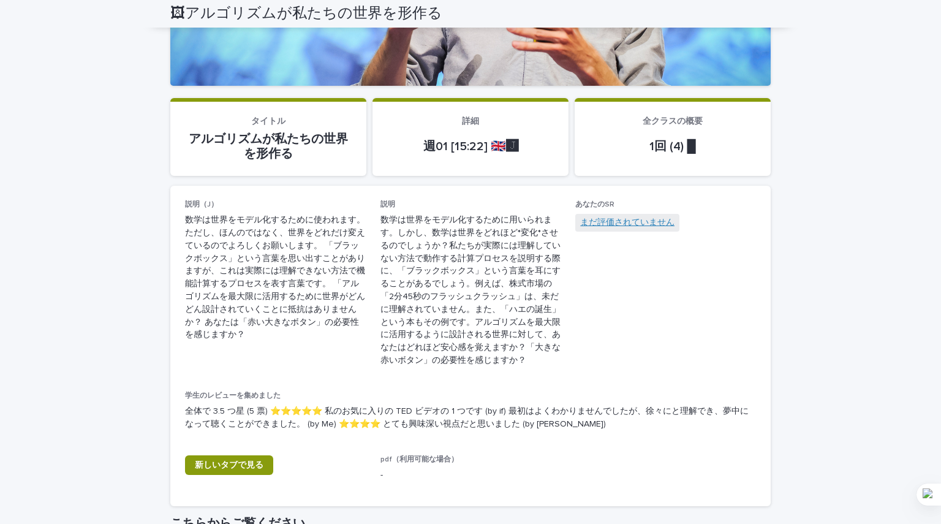
click at [594, 220] on font "まだ評価されていません" at bounding box center [627, 222] width 94 height 9
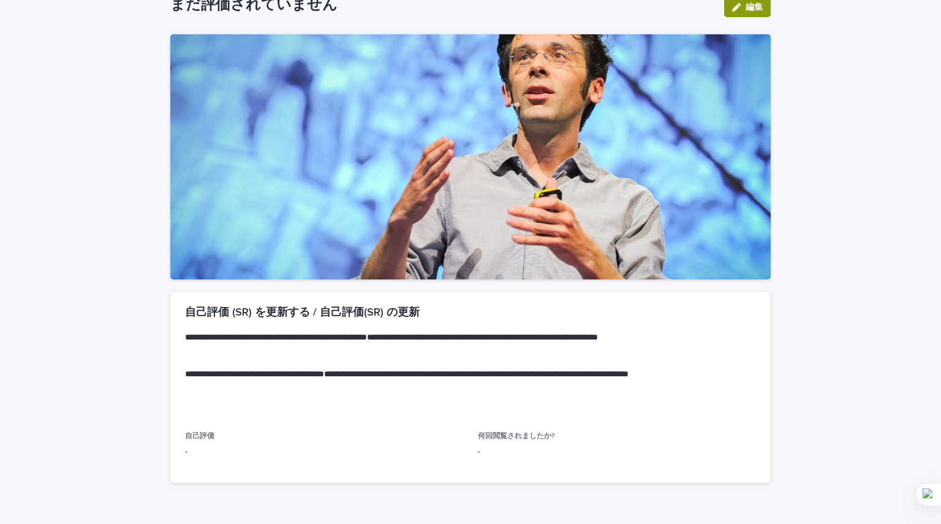
scroll to position [146, 0]
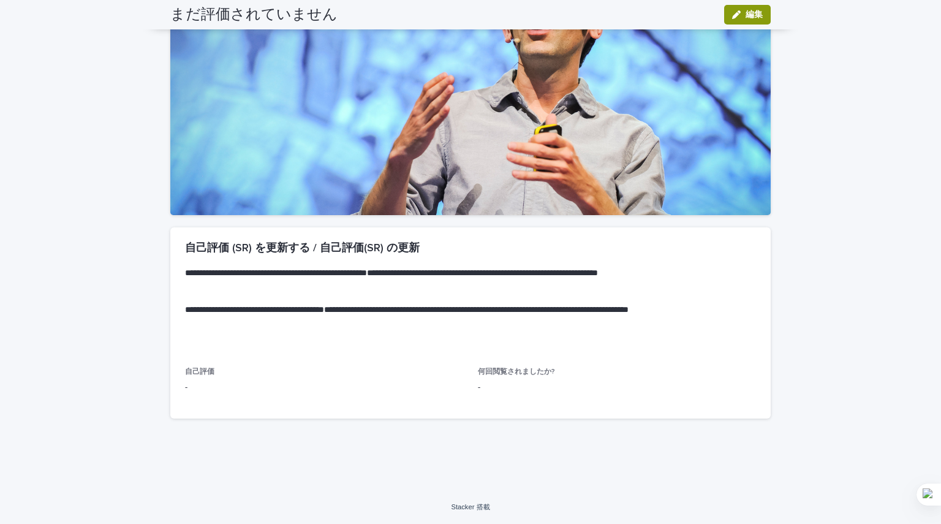
click at [530, 373] on font "何回閲覧されましたか?" at bounding box center [516, 371] width 77 height 7
click at [448, 290] on p "**********" at bounding box center [468, 279] width 566 height 24
click at [199, 361] on div "**********" at bounding box center [470, 297] width 600 height 140
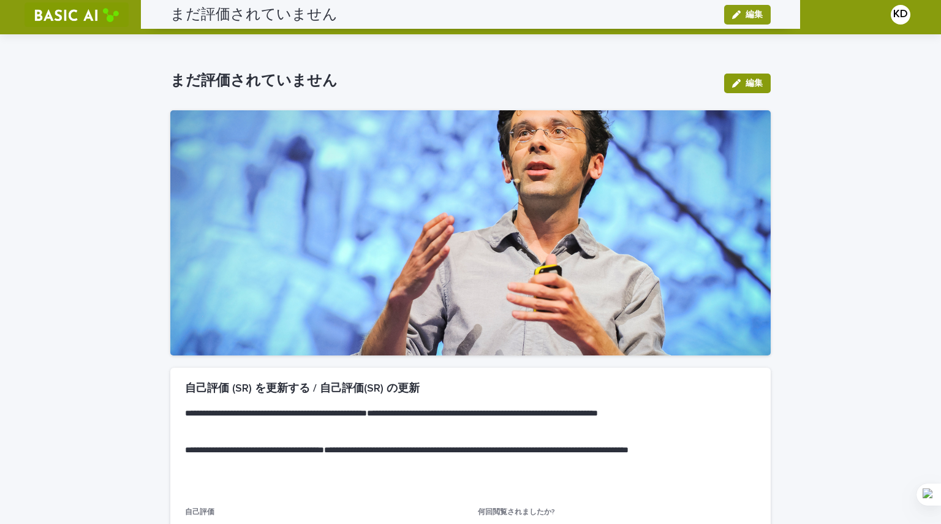
scroll to position [0, 0]
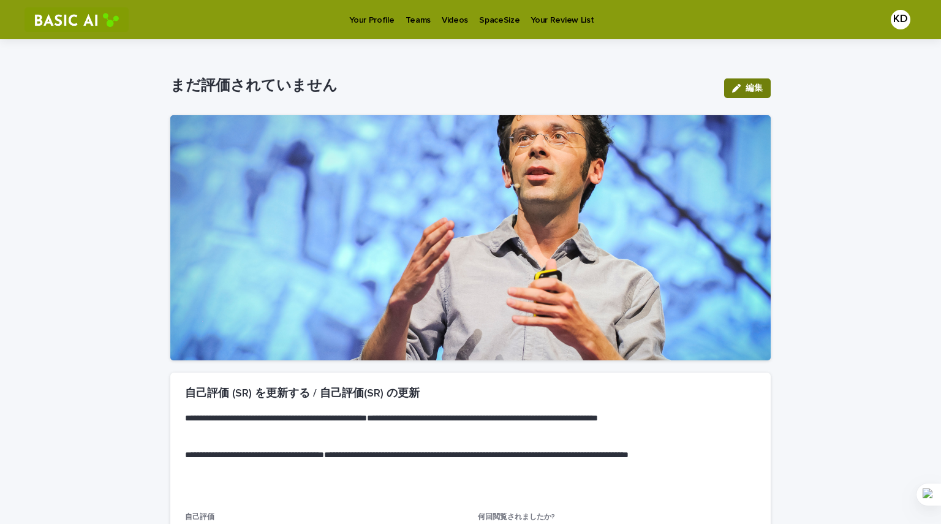
click at [751, 94] on button "編集" at bounding box center [747, 88] width 47 height 20
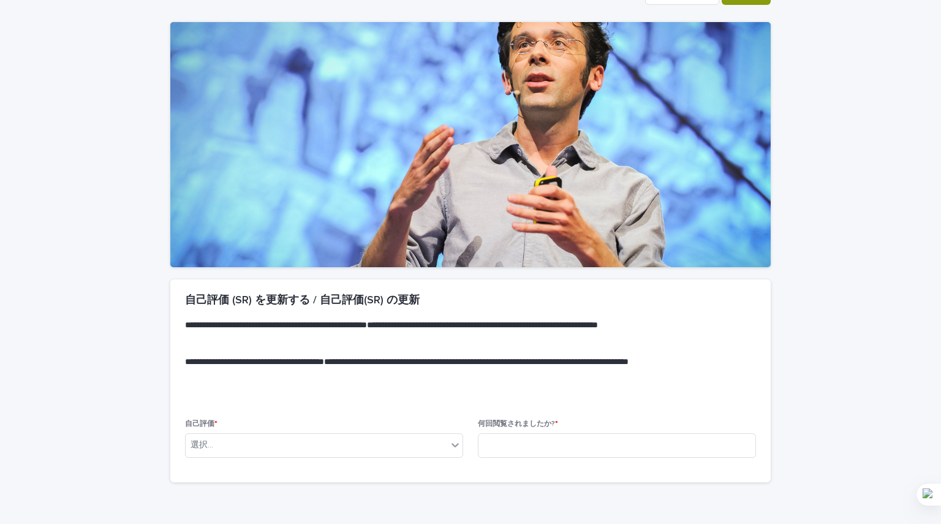
scroll to position [157, 0]
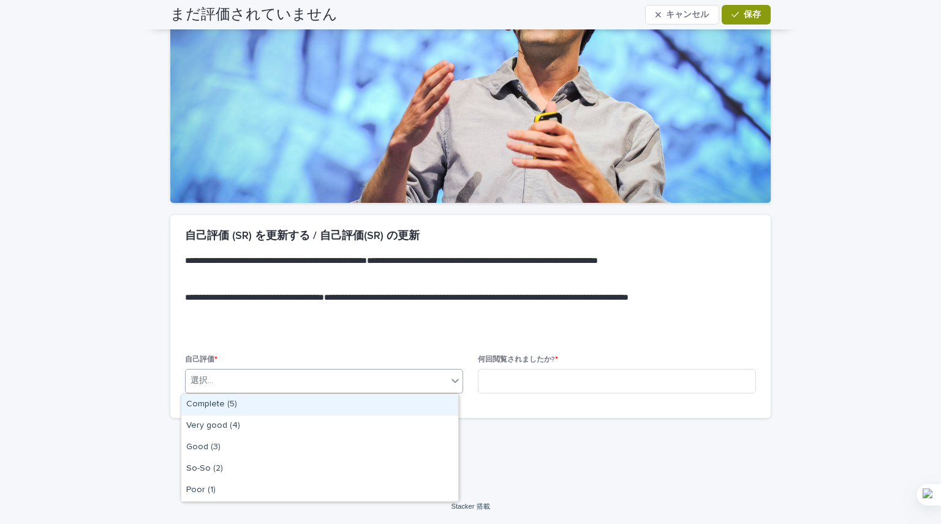
click at [405, 386] on div "選択..." at bounding box center [316, 380] width 261 height 20
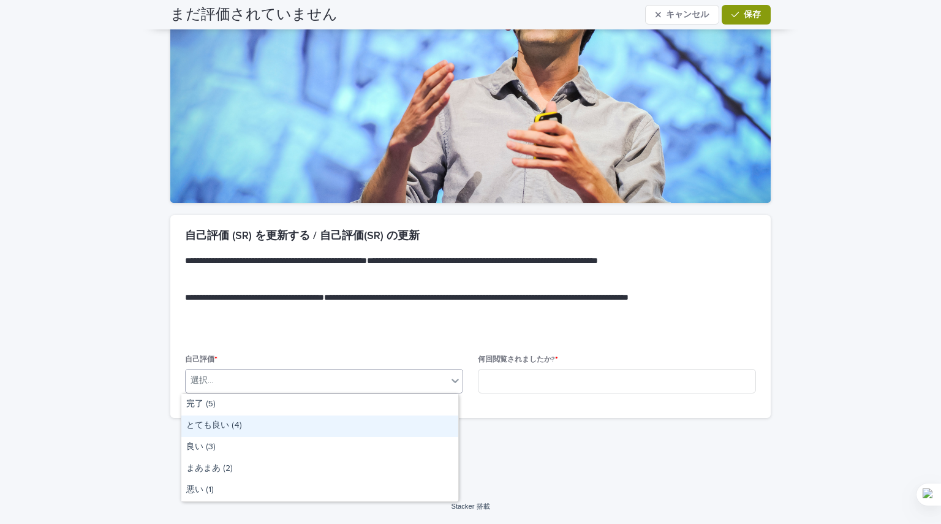
click at [410, 429] on div "とても良い (4)" at bounding box center [319, 425] width 277 height 21
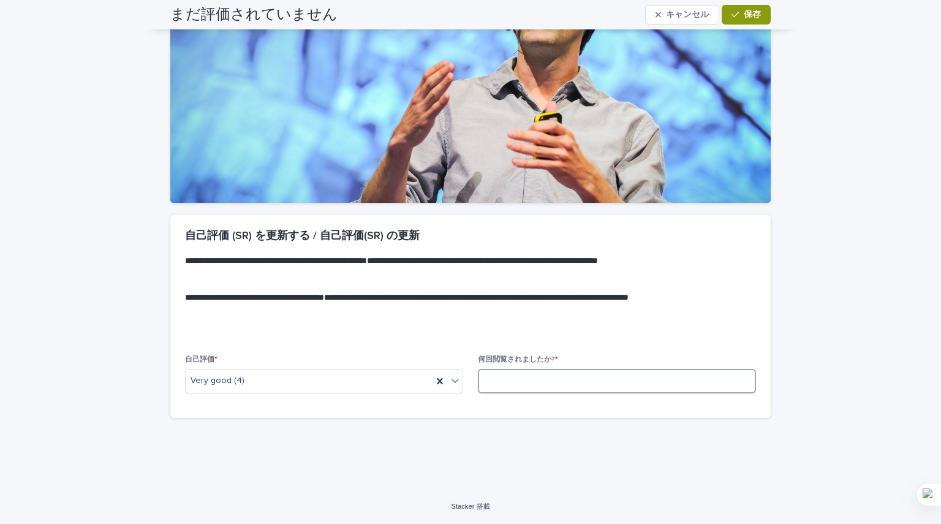
click at [544, 379] on input at bounding box center [617, 381] width 278 height 24
type input "*"
click at [585, 430] on div "**********" at bounding box center [470, 170] width 612 height 576
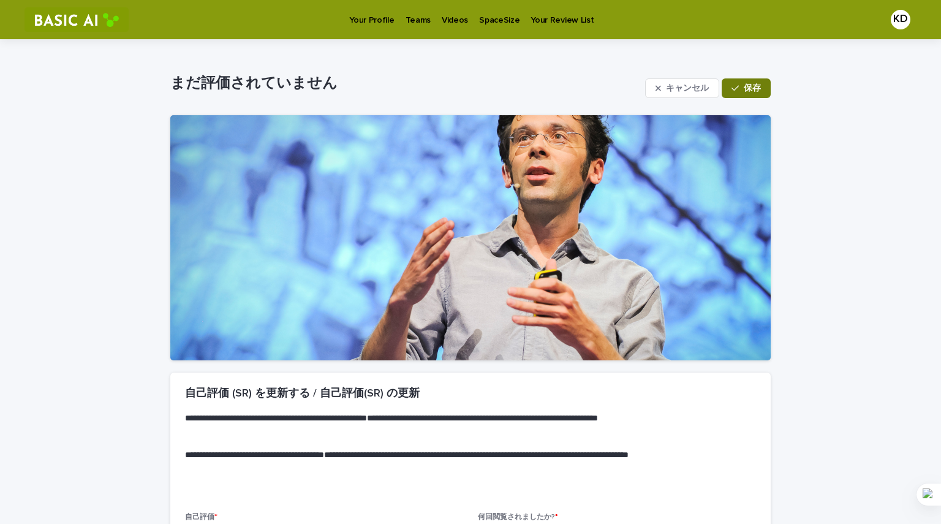
click at [743, 84] on font "保存" at bounding box center [751, 88] width 17 height 9
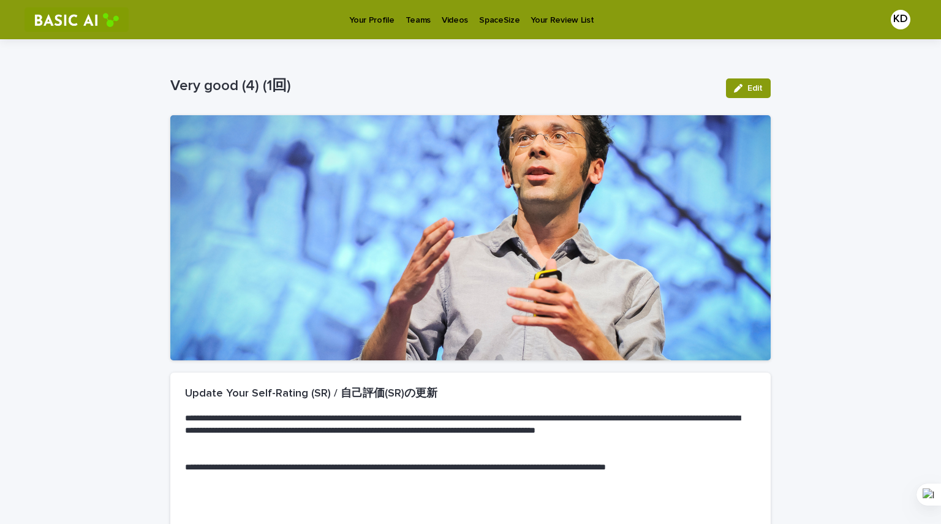
click at [453, 23] on p "Videos" at bounding box center [455, 13] width 26 height 26
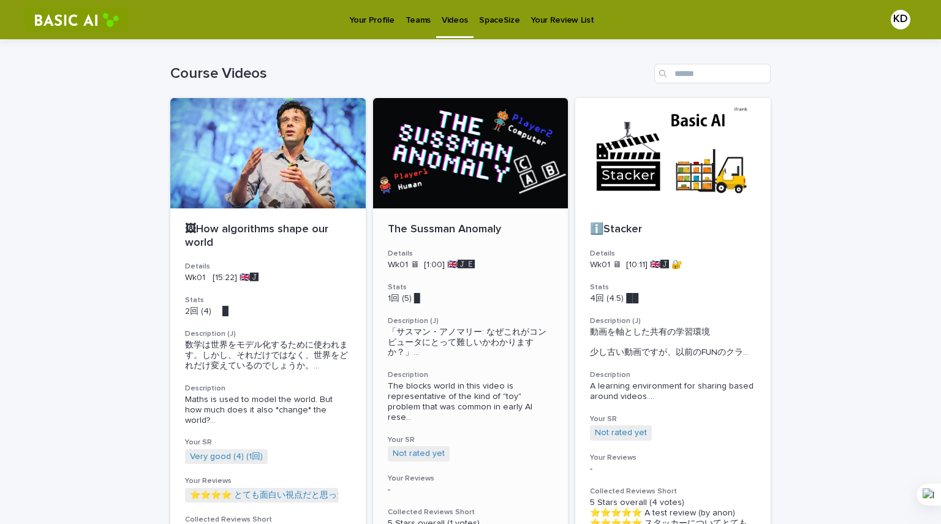
scroll to position [61, 0]
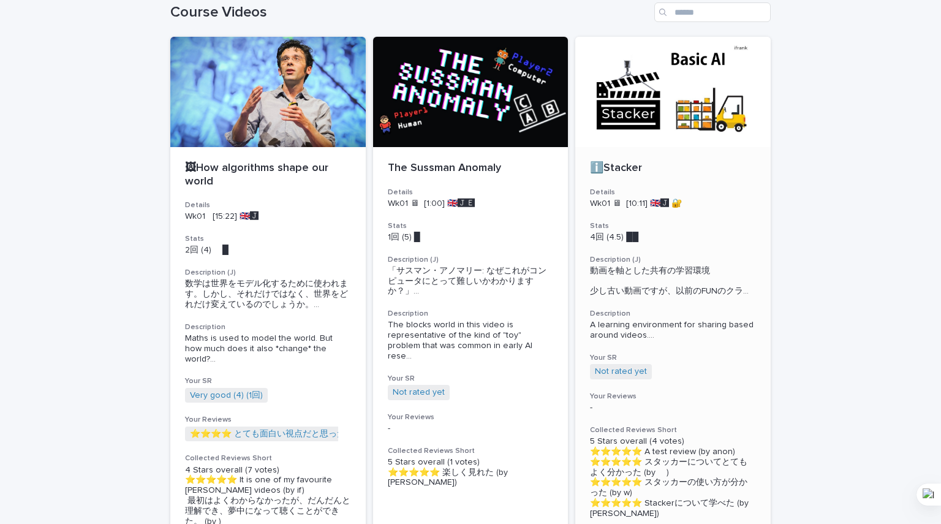
click at [647, 87] on div at bounding box center [672, 92] width 195 height 110
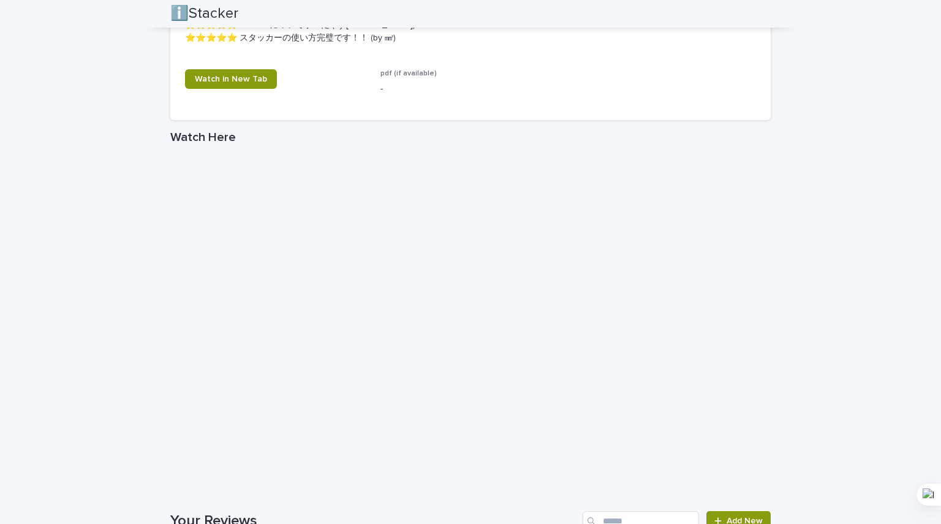
scroll to position [1091, 0]
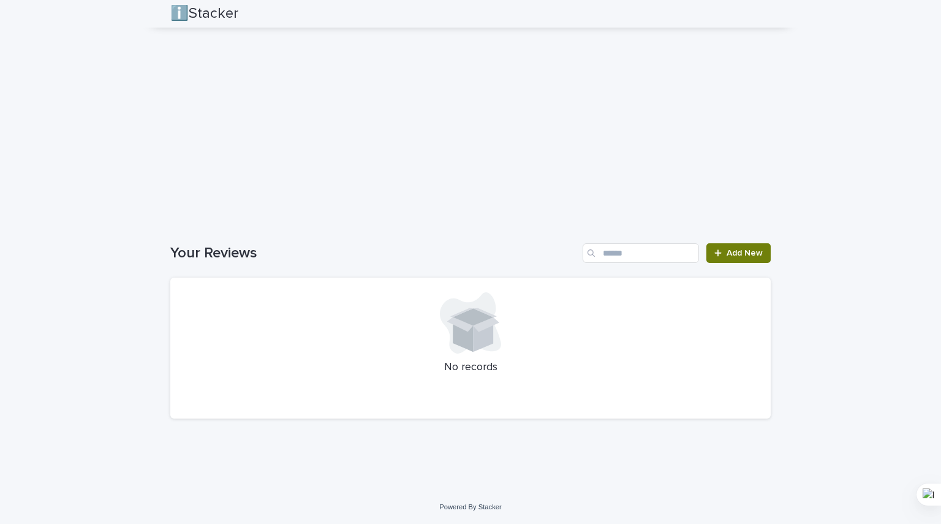
click at [741, 247] on link "Add New" at bounding box center [738, 253] width 64 height 20
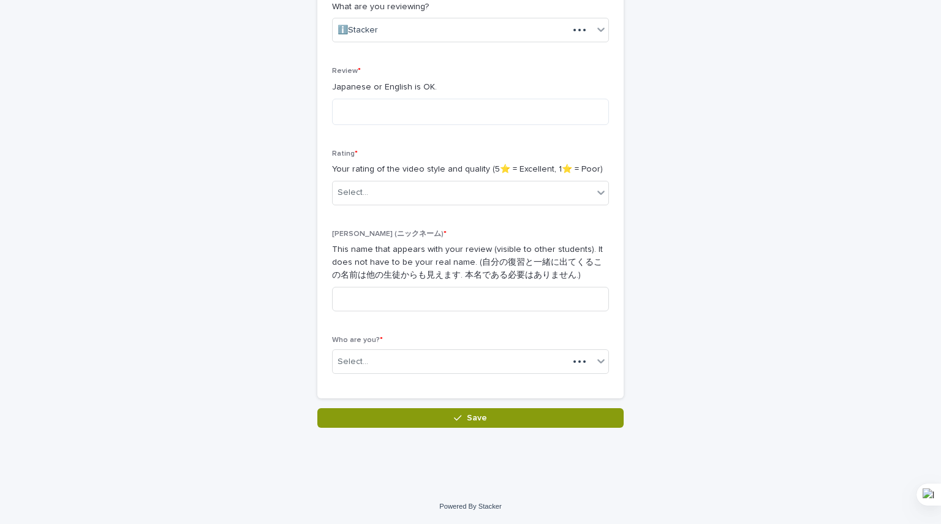
scroll to position [235, 0]
click at [437, 112] on textarea at bounding box center [470, 112] width 277 height 26
type textarea "**********"
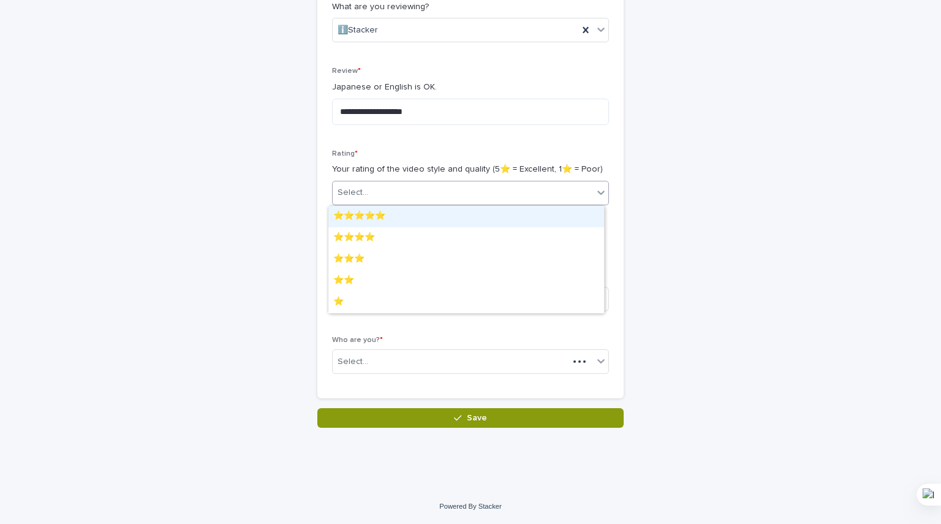
click at [452, 192] on div "Select..." at bounding box center [463, 192] width 260 height 20
click at [397, 219] on div "⭐️⭐️⭐️⭐️⭐️" at bounding box center [466, 216] width 276 height 21
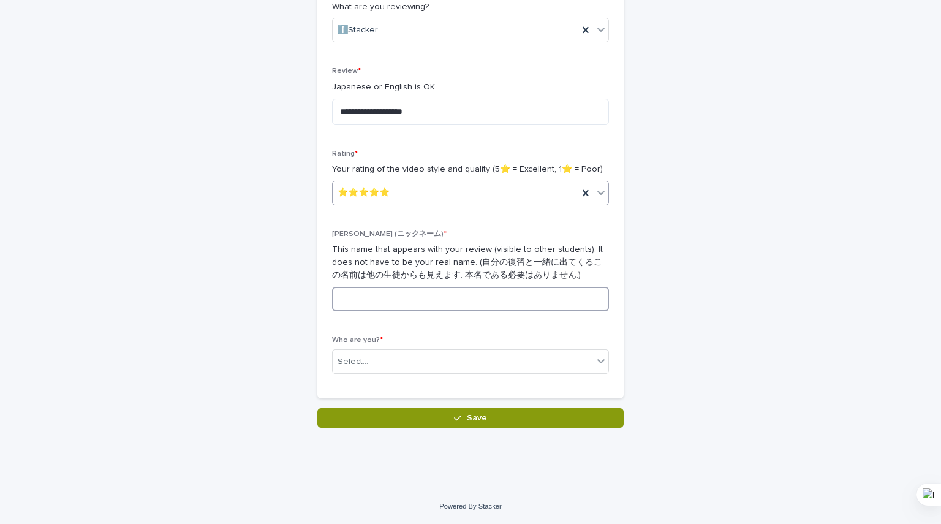
click at [396, 302] on input at bounding box center [470, 299] width 277 height 24
type input "******"
click at [425, 364] on div "Select..." at bounding box center [463, 362] width 260 height 20
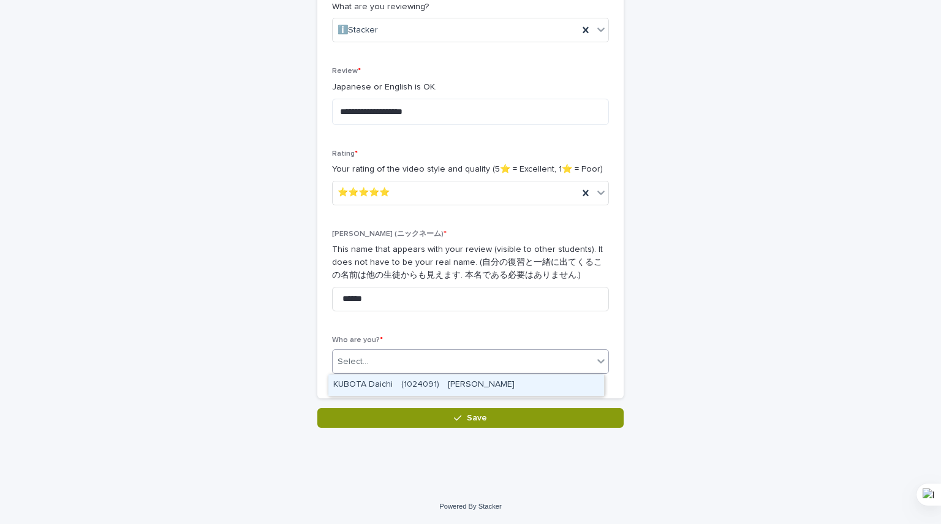
click at [432, 385] on div "KUBOTA Daichi　(1024091)　[PERSON_NAME]" at bounding box center [466, 384] width 276 height 21
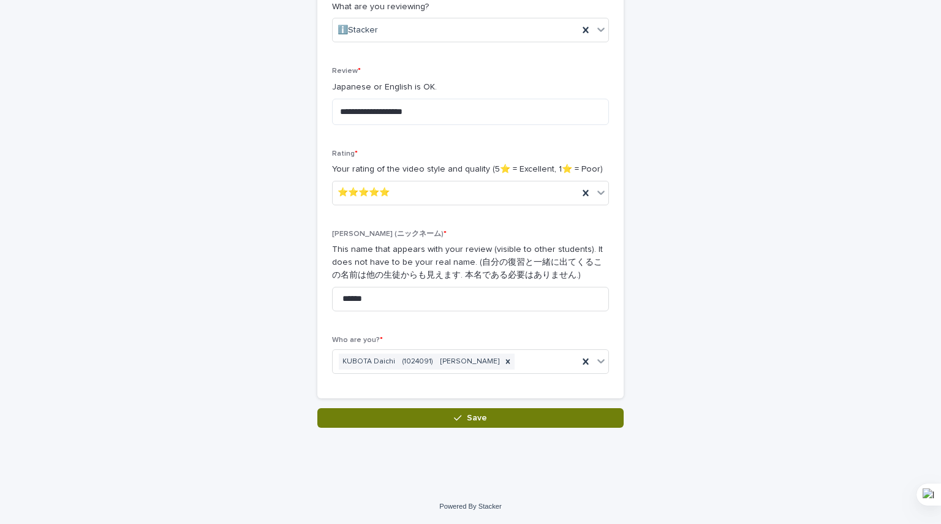
click at [525, 410] on button "Save" at bounding box center [470, 418] width 306 height 20
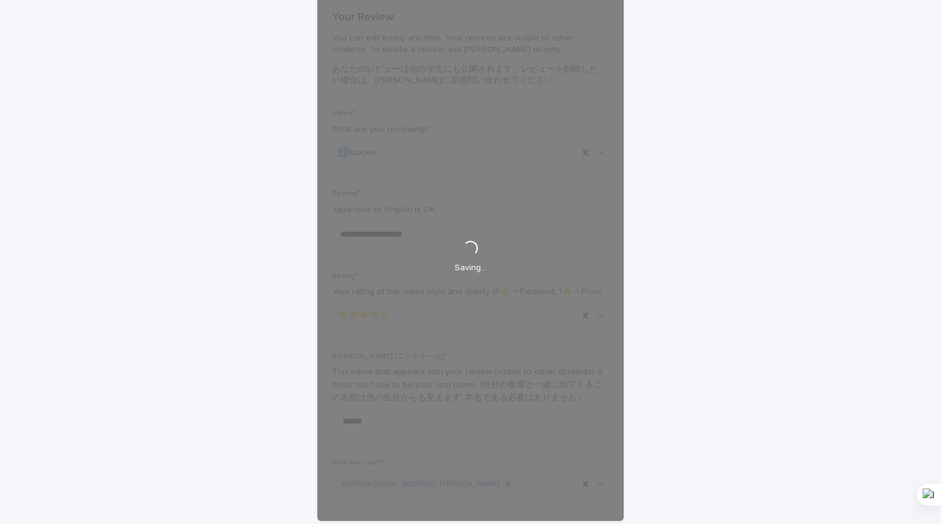
scroll to position [2, 0]
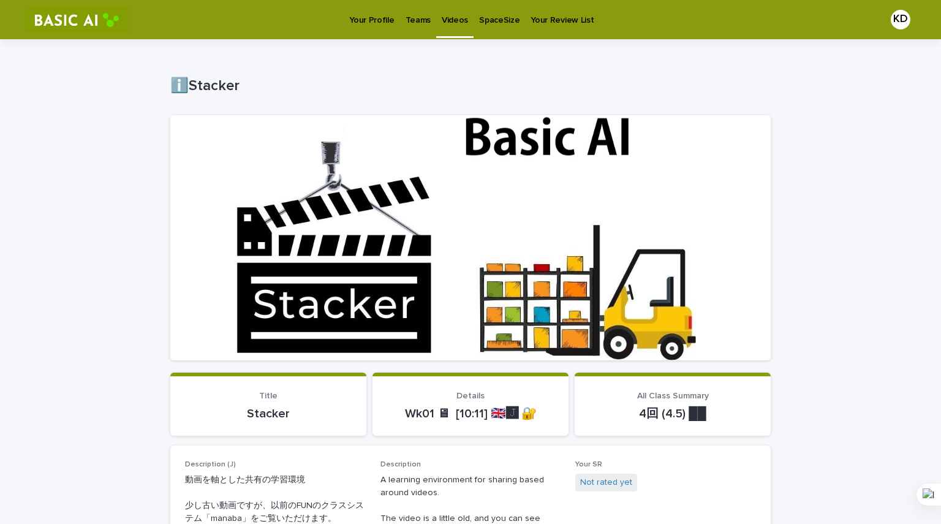
click at [501, 23] on p "SpaceSize" at bounding box center [499, 13] width 40 height 26
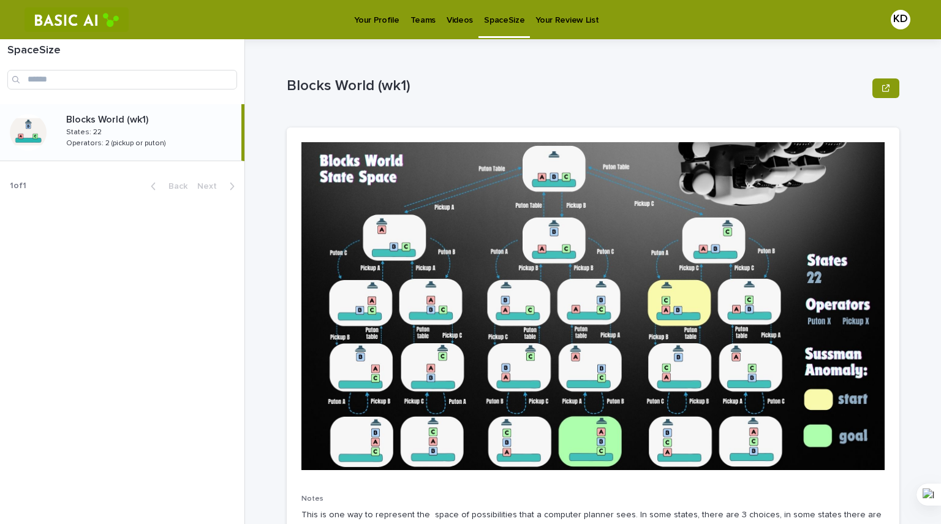
click at [456, 16] on p "Videos" at bounding box center [459, 13] width 26 height 26
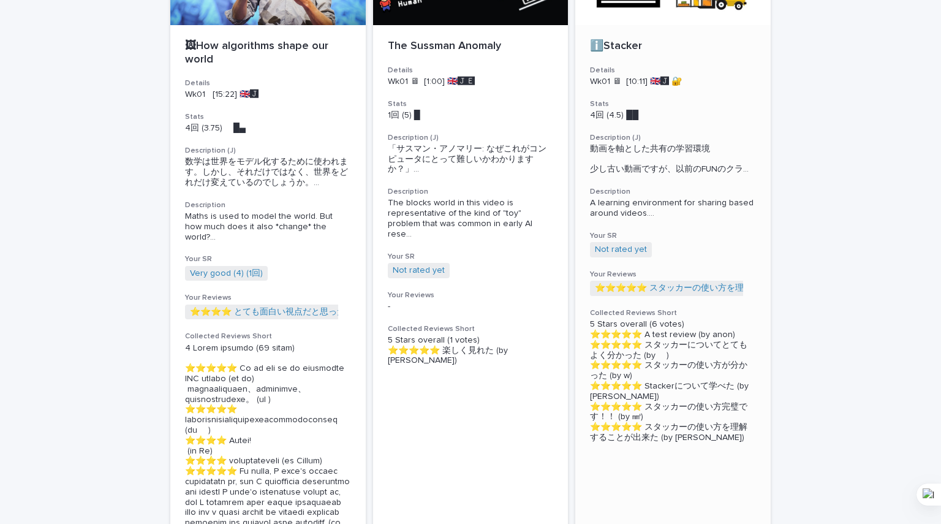
scroll to position [184, 0]
click at [625, 254] on link "Not rated yet" at bounding box center [621, 249] width 52 height 10
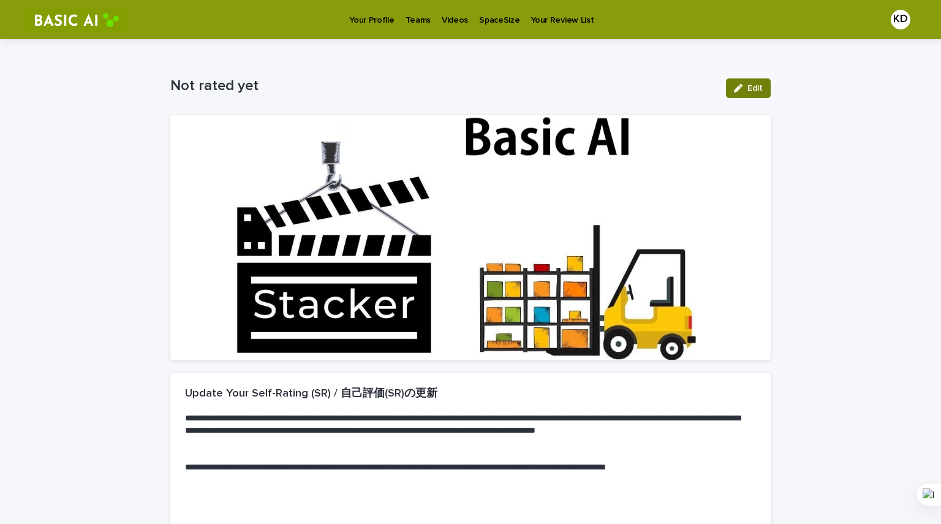
click at [747, 85] on span "Edit" at bounding box center [754, 88] width 15 height 9
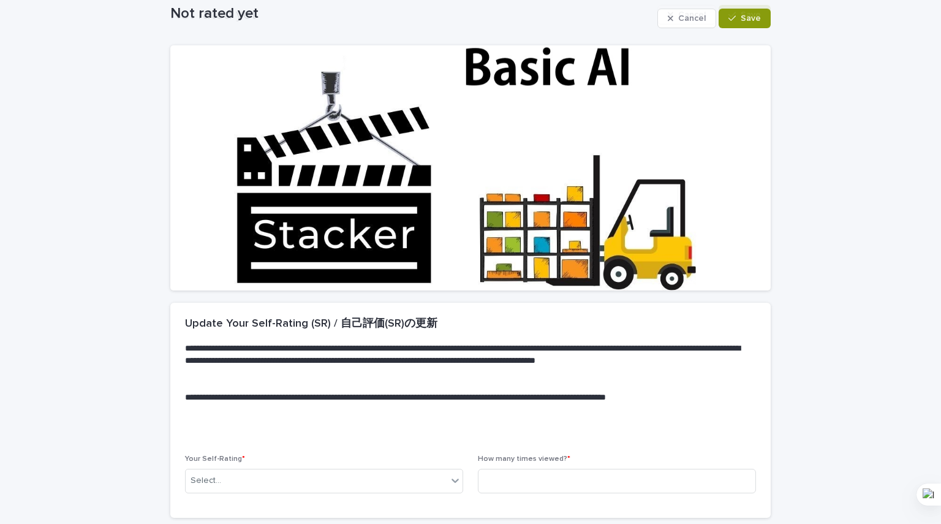
scroll to position [170, 0]
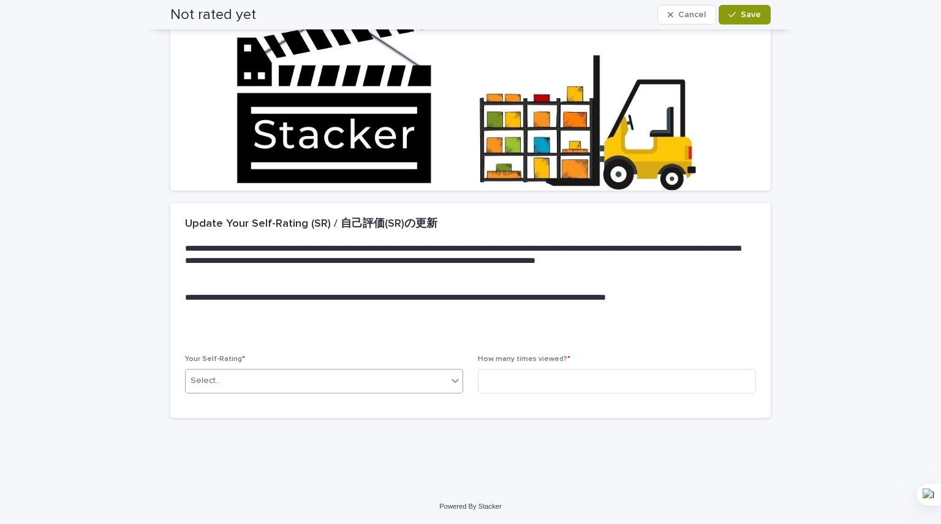
click at [372, 385] on div "Select..." at bounding box center [316, 380] width 261 height 20
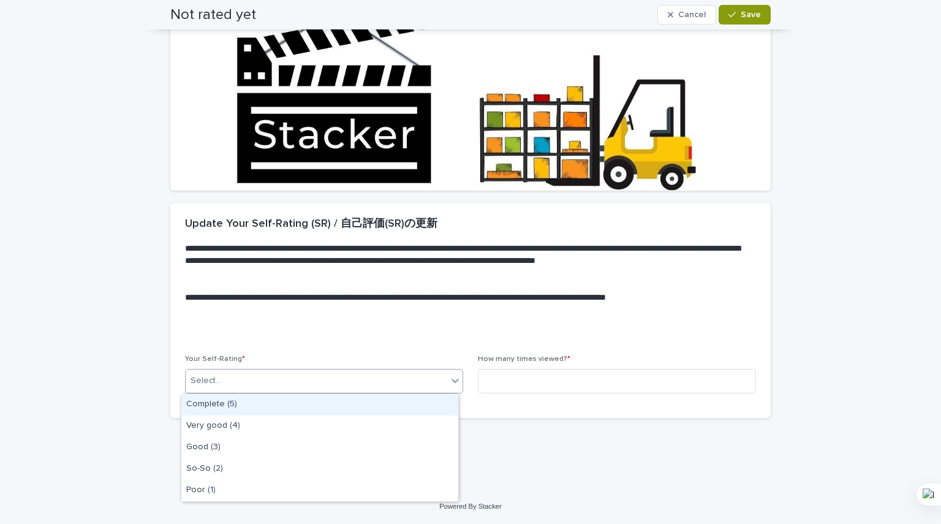
click at [363, 410] on div "Complete (5)" at bounding box center [319, 404] width 277 height 21
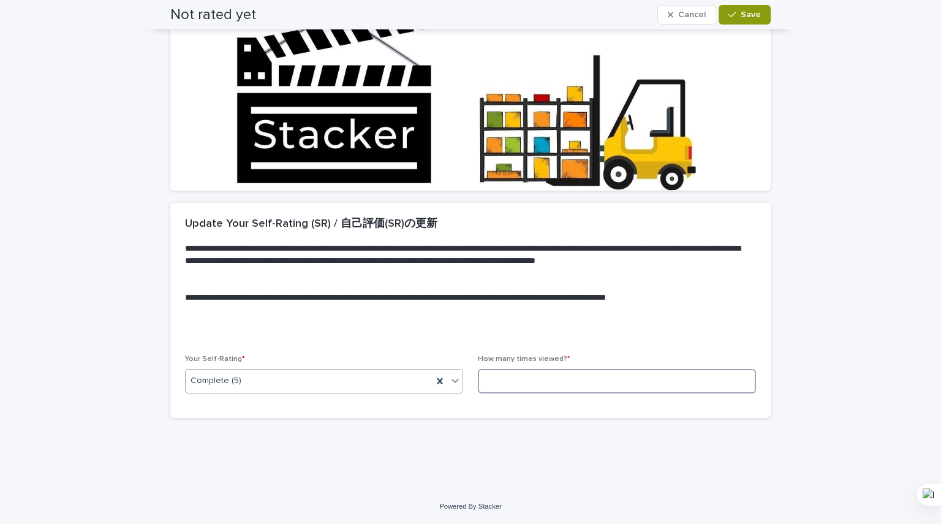
click at [513, 376] on input at bounding box center [617, 381] width 278 height 24
type input "*"
click at [740, 15] on span "Save" at bounding box center [750, 14] width 20 height 9
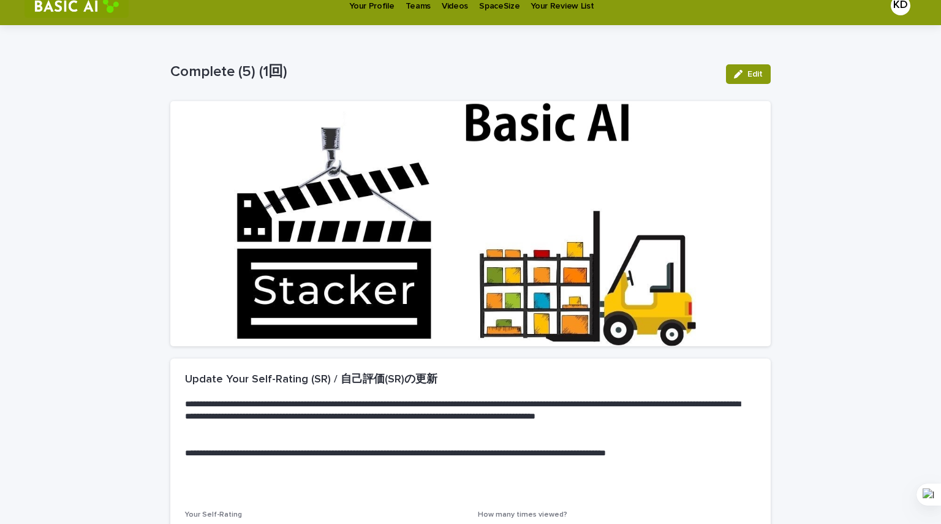
scroll to position [0, 0]
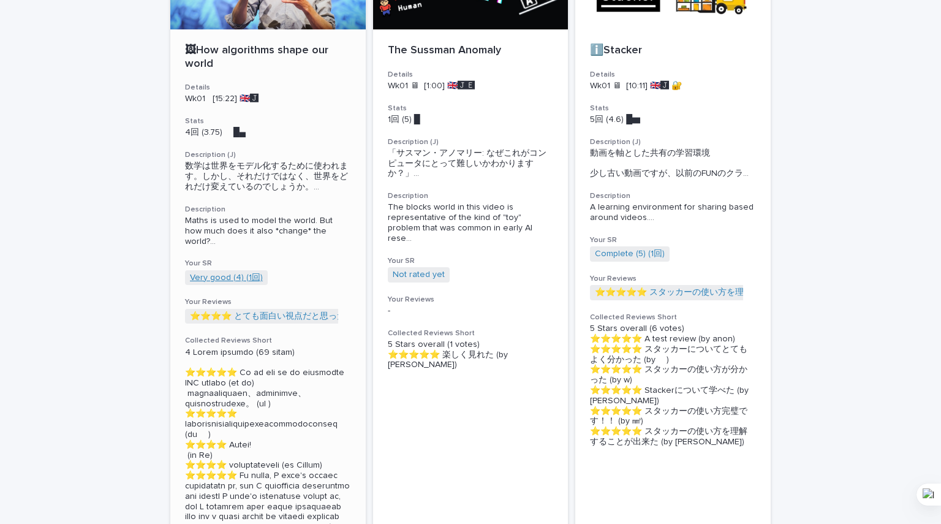
scroll to position [184, 0]
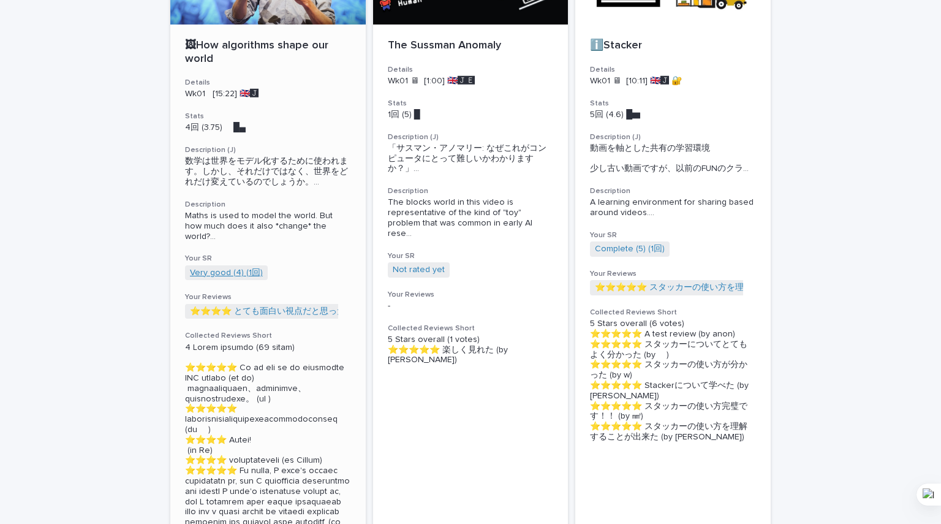
click at [236, 270] on link "Very good (4) (1回)" at bounding box center [226, 273] width 73 height 10
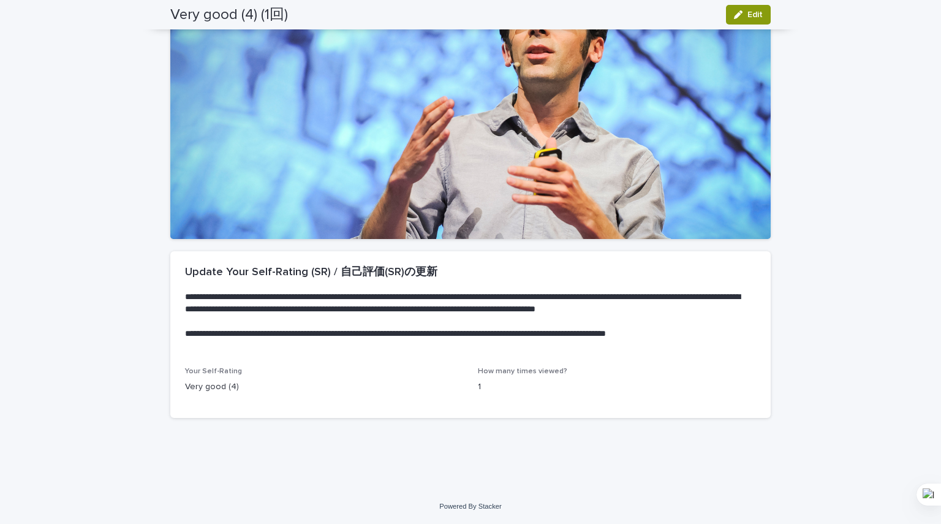
scroll to position [133, 0]
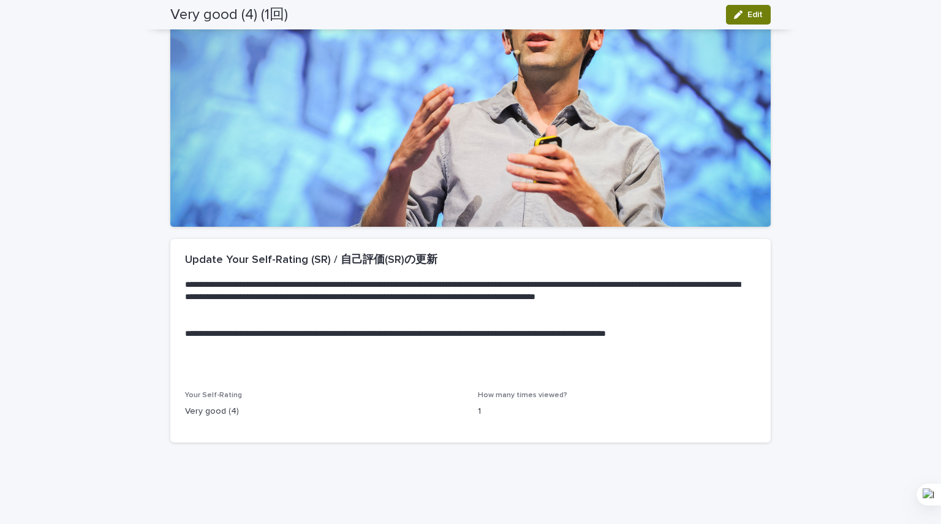
click at [756, 15] on span "Edit" at bounding box center [754, 14] width 15 height 9
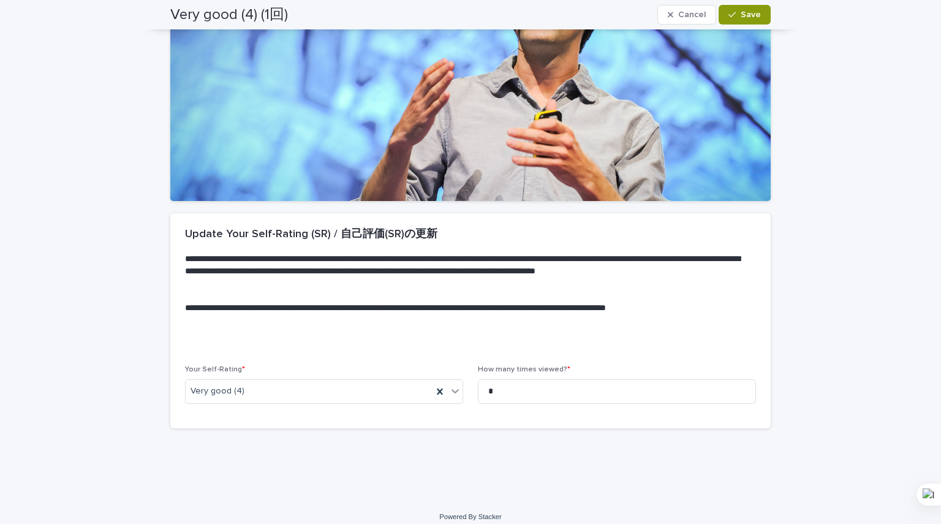
scroll to position [170, 0]
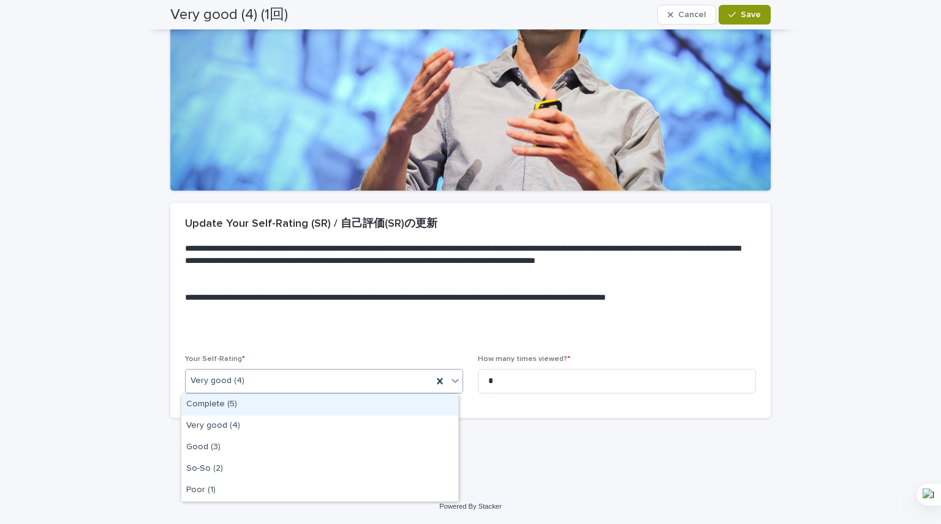
click at [363, 374] on div "Very good (4)" at bounding box center [309, 380] width 247 height 20
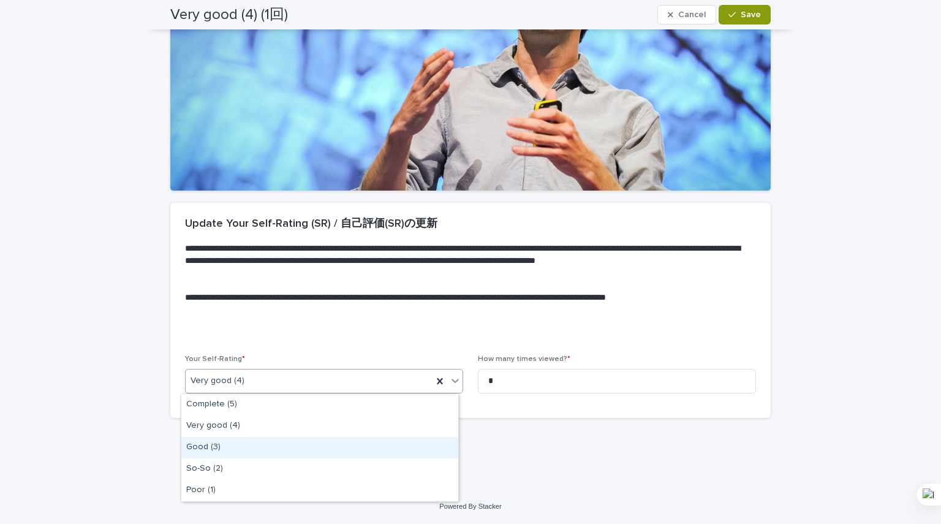
click at [341, 440] on div "Good (3)" at bounding box center [319, 447] width 277 height 21
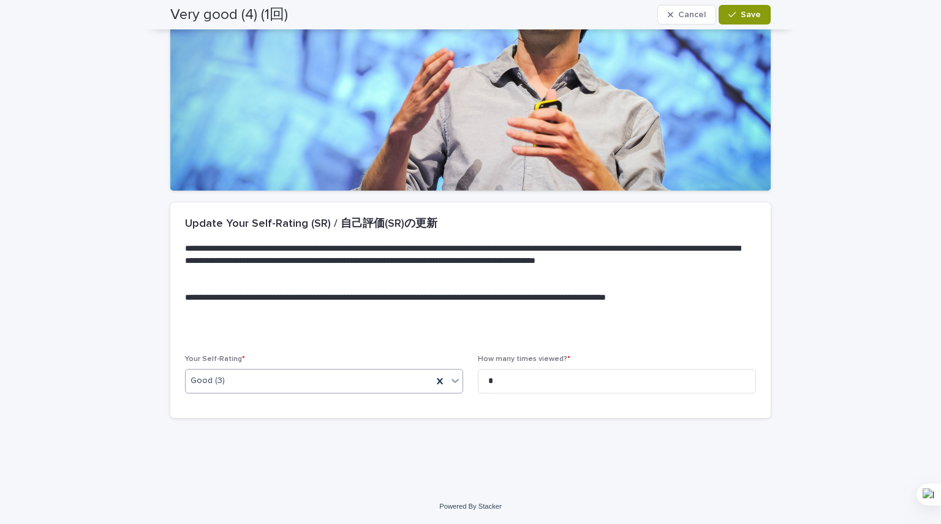
click at [606, 301] on span "**********" at bounding box center [461, 297] width 288 height 9
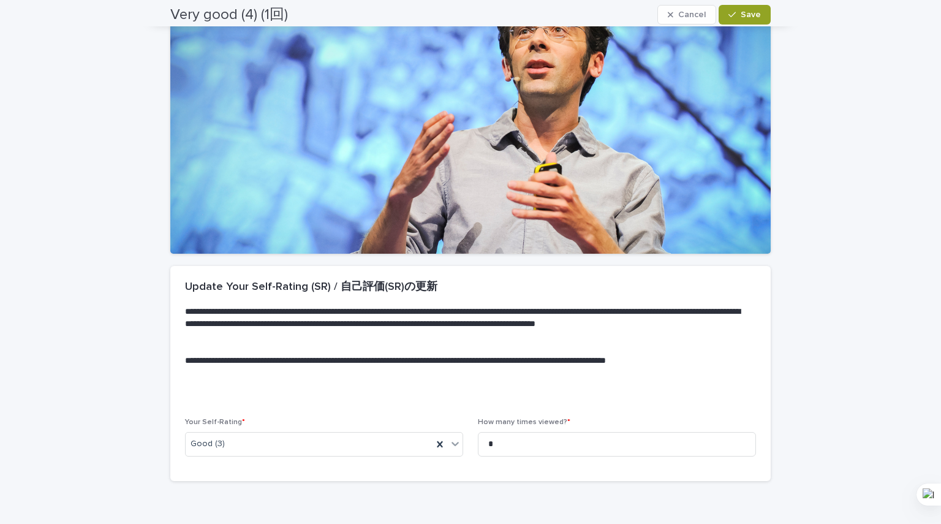
scroll to position [0, 0]
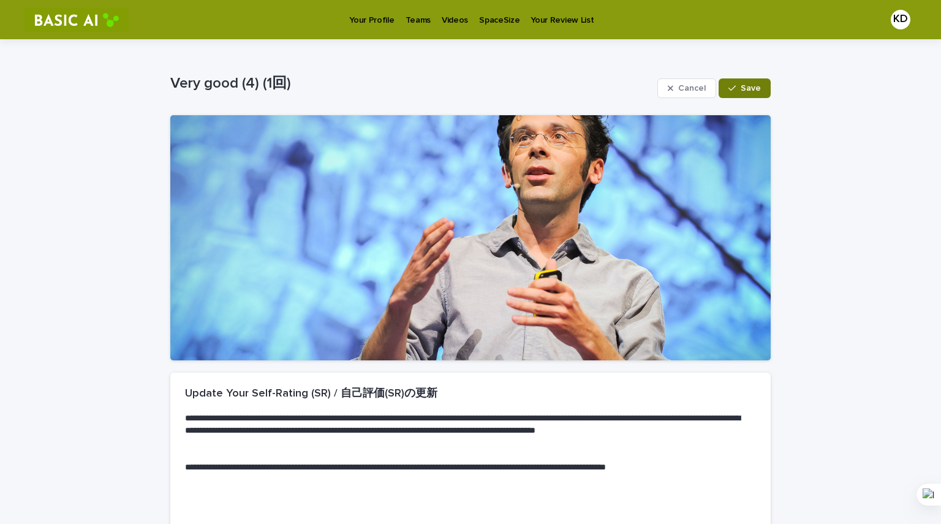
click at [743, 81] on button "Save" at bounding box center [744, 88] width 52 height 20
click at [363, 18] on p "Your Profile" at bounding box center [371, 13] width 45 height 26
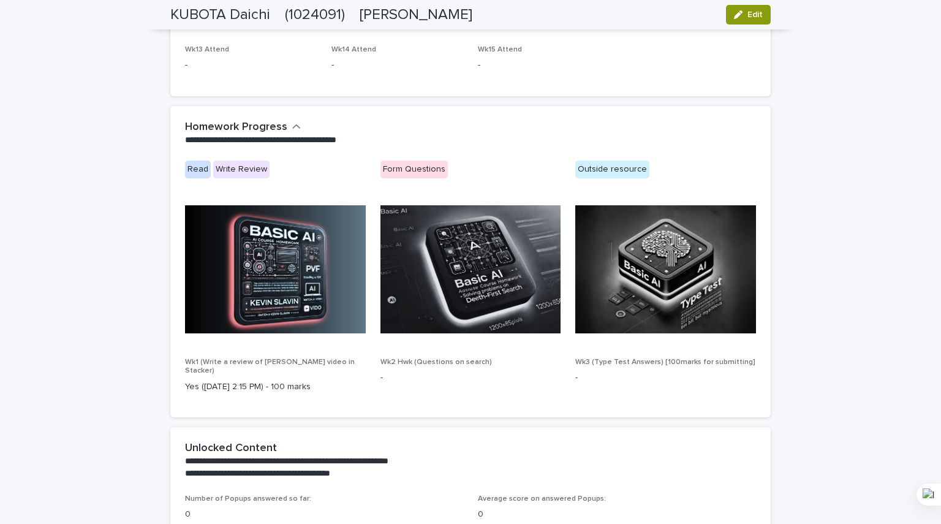
scroll to position [630, 0]
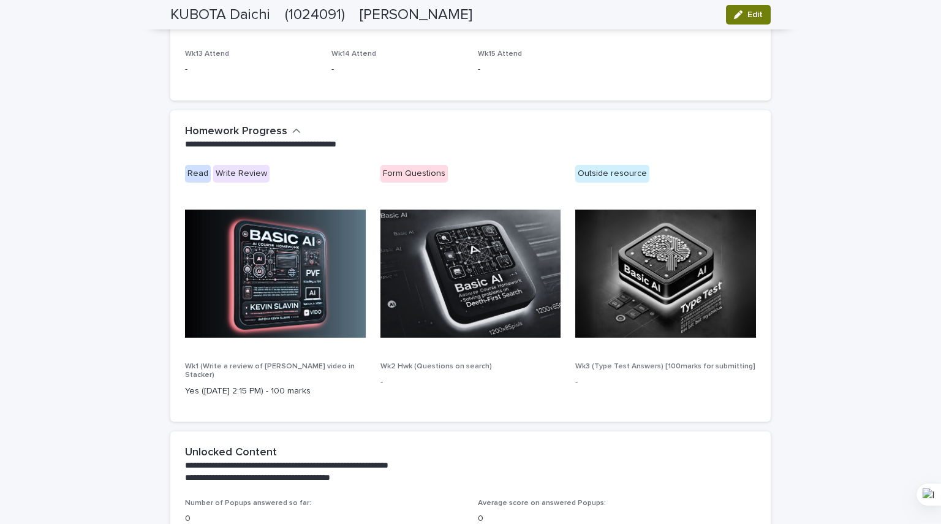
click at [759, 15] on button "Edit" at bounding box center [748, 15] width 45 height 20
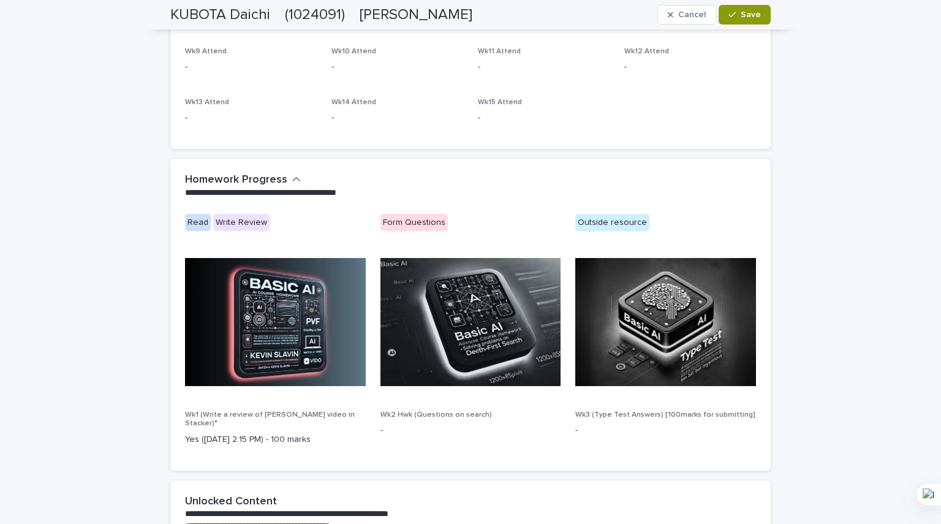
scroll to position [655, 0]
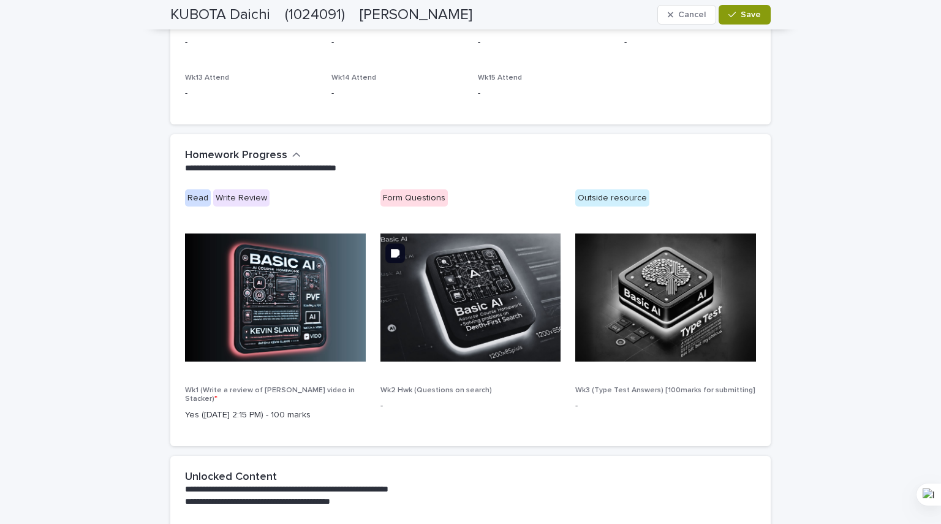
click at [487, 294] on img at bounding box center [470, 297] width 181 height 128
drag, startPoint x: 298, startPoint y: 262, endPoint x: 304, endPoint y: 249, distance: 14.6
click at [299, 262] on img at bounding box center [275, 297] width 181 height 128
click at [215, 198] on div "Write Review" at bounding box center [241, 198] width 56 height 18
drag, startPoint x: 187, startPoint y: 196, endPoint x: 269, endPoint y: 203, distance: 81.7
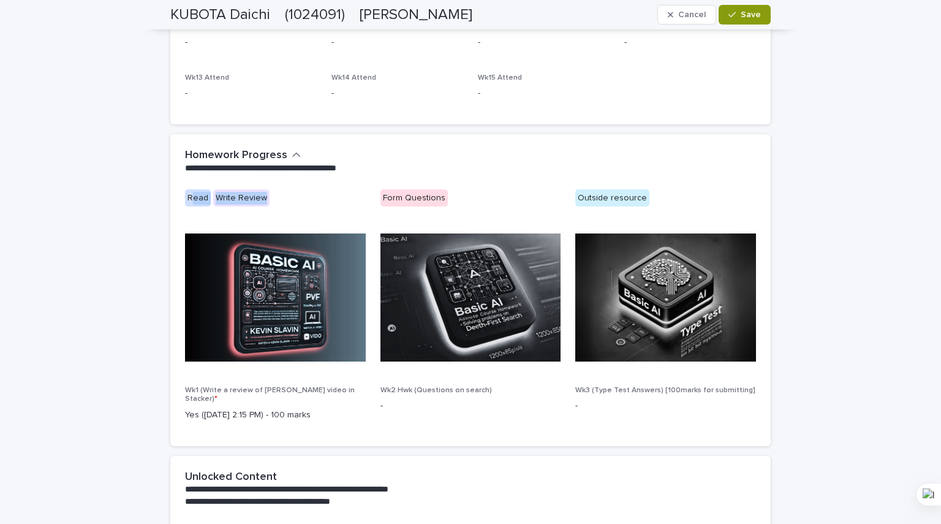
click at [269, 203] on div "Read Write Review" at bounding box center [275, 199] width 181 height 20
click at [261, 168] on p "**********" at bounding box center [468, 168] width 566 height 12
click at [296, 152] on div "**********" at bounding box center [468, 161] width 566 height 25
click at [292, 152] on icon "button" at bounding box center [296, 154] width 9 height 11
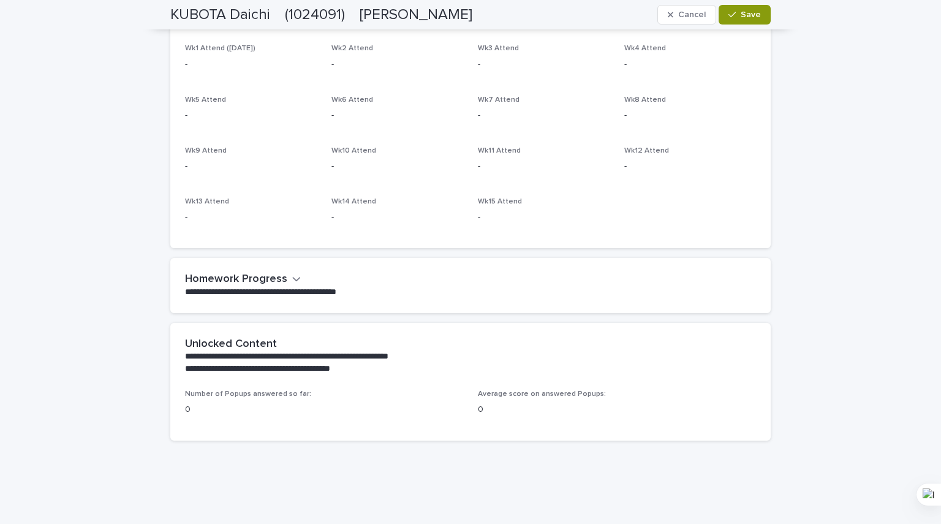
click at [282, 278] on button "Homework Progress" at bounding box center [243, 279] width 116 height 13
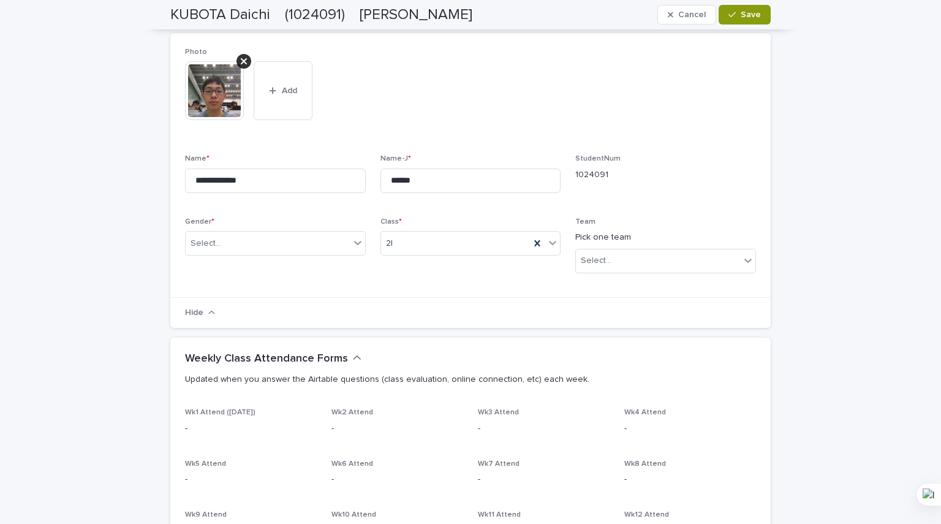
scroll to position [165, 0]
click at [412, 243] on div "2I" at bounding box center [455, 246] width 149 height 20
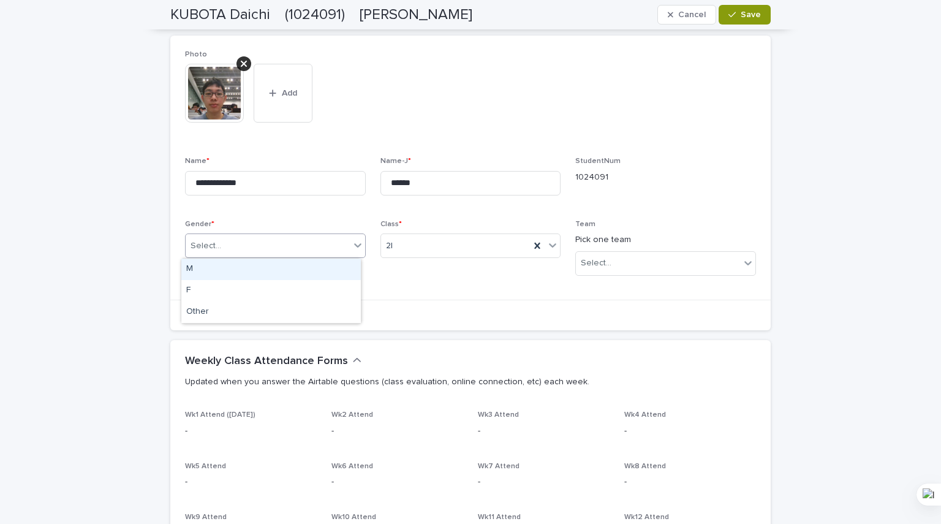
click at [293, 239] on div "Select..." at bounding box center [268, 246] width 164 height 20
click at [293, 241] on div "Select..." at bounding box center [268, 246] width 164 height 20
click at [628, 257] on div "Select..." at bounding box center [658, 263] width 164 height 20
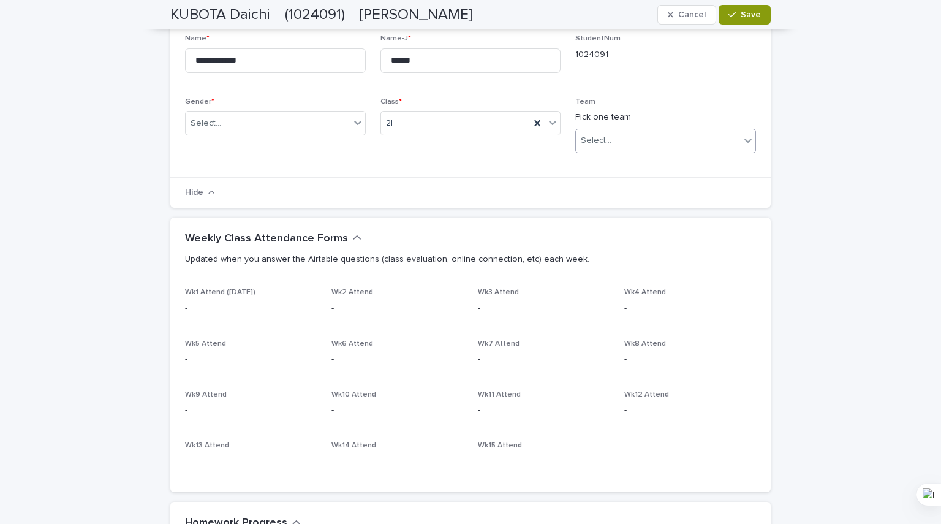
click at [616, 293] on div "Wk1 Attend (Sep 28) - Wk2 Attend - Wk3 Attend - Wk4 Attend - Wk5 Attend - Wk6 A…" at bounding box center [470, 382] width 571 height 189
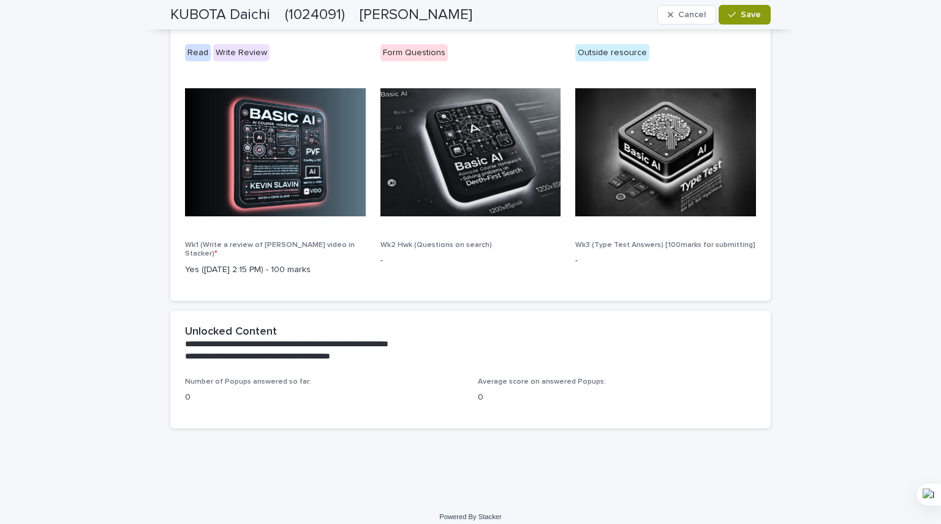
scroll to position [802, 0]
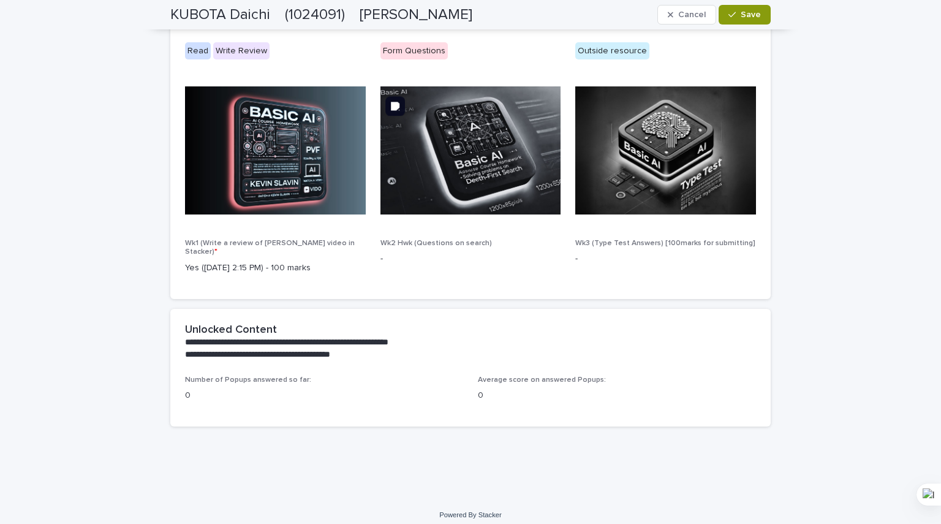
click at [508, 170] on img at bounding box center [470, 150] width 181 height 128
click at [396, 248] on div "Wk2 Hwk (Questions on search) -" at bounding box center [470, 257] width 181 height 36
drag, startPoint x: 304, startPoint y: 263, endPoint x: 154, endPoint y: 238, distance: 152.0
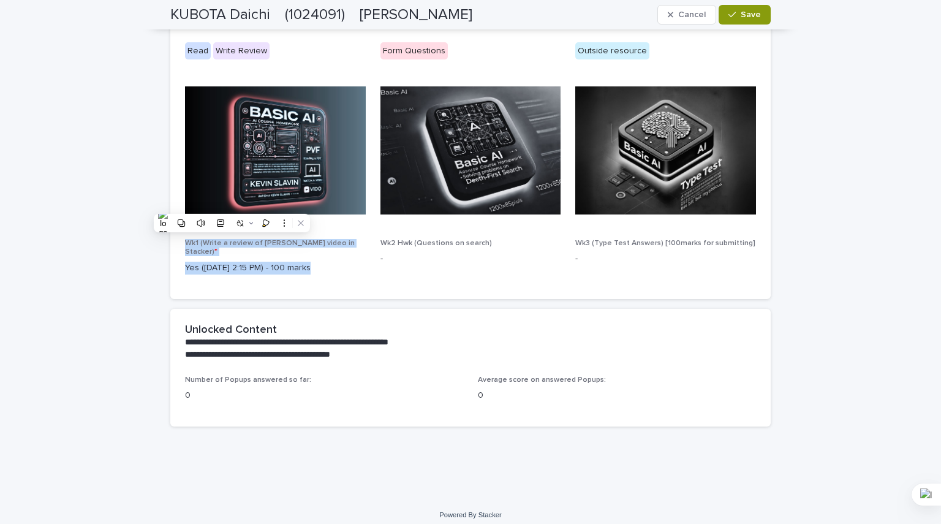
click at [240, 247] on p "Wk1 (Write a review of Kevin Slavin video in Stacker) *" at bounding box center [275, 248] width 181 height 18
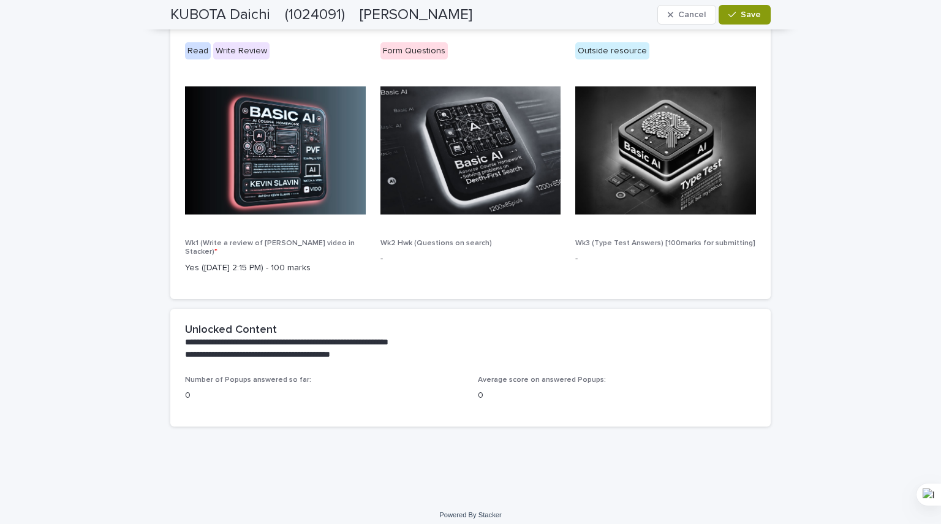
click at [280, 269] on div "Wk1 (Write a review of Kevin Slavin video in Stacker) * Yes (Sep 19 2:15 PM) - …" at bounding box center [275, 261] width 181 height 45
click at [357, 261] on p "Yes ([DATE] 2:15 PM) - 100 marks" at bounding box center [275, 267] width 181 height 13
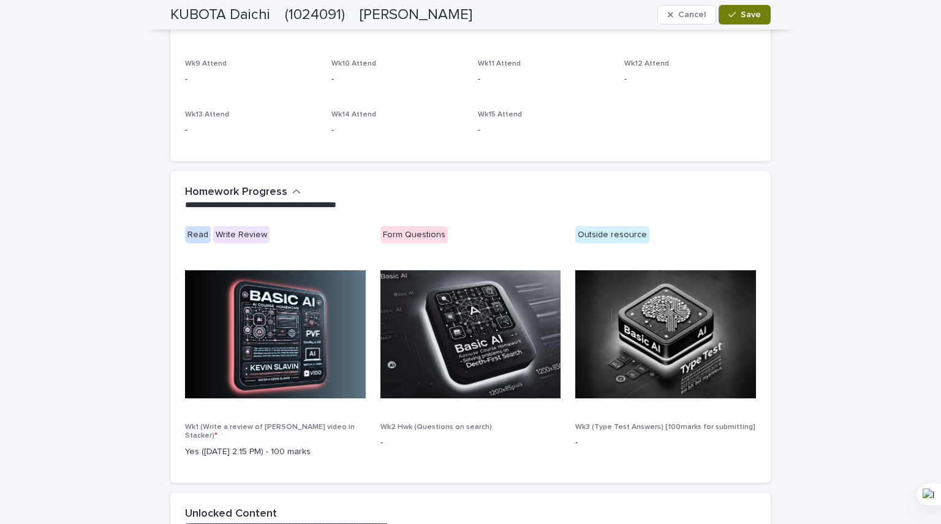
click at [740, 17] on span "Save" at bounding box center [750, 14] width 20 height 9
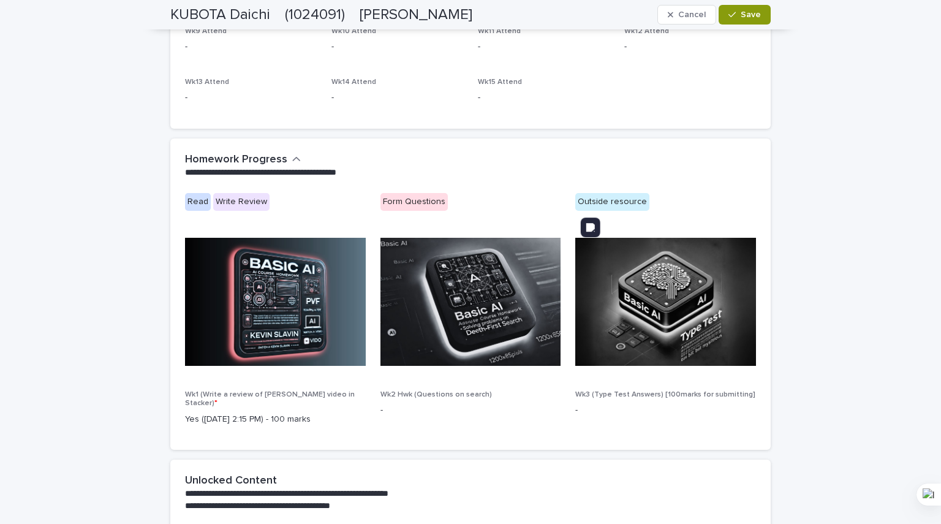
scroll to position [696, 0]
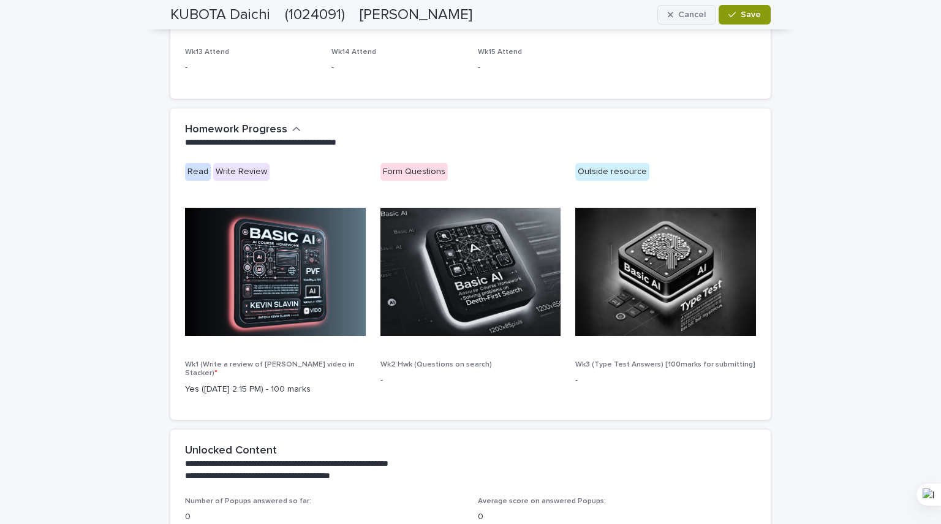
click at [694, 18] on span "Cancel" at bounding box center [692, 14] width 28 height 9
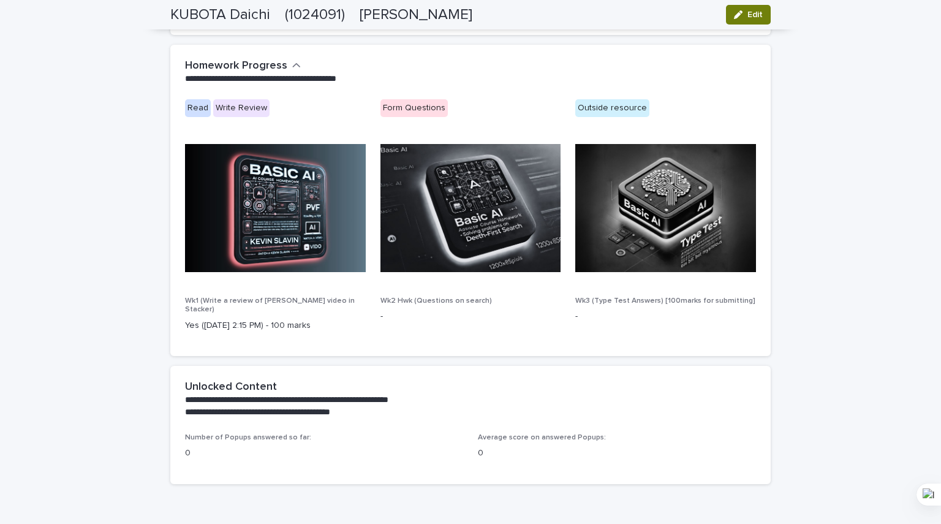
click at [737, 21] on button "Edit" at bounding box center [748, 15] width 45 height 20
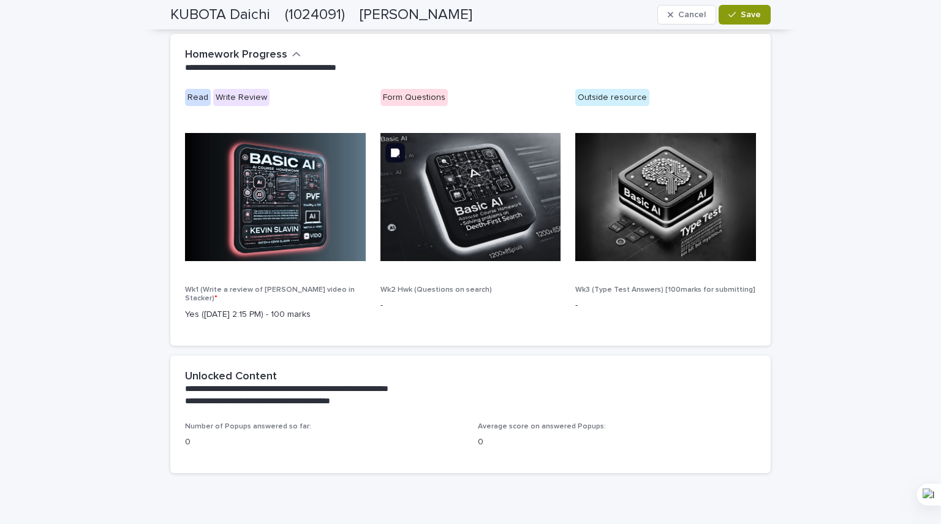
scroll to position [802, 0]
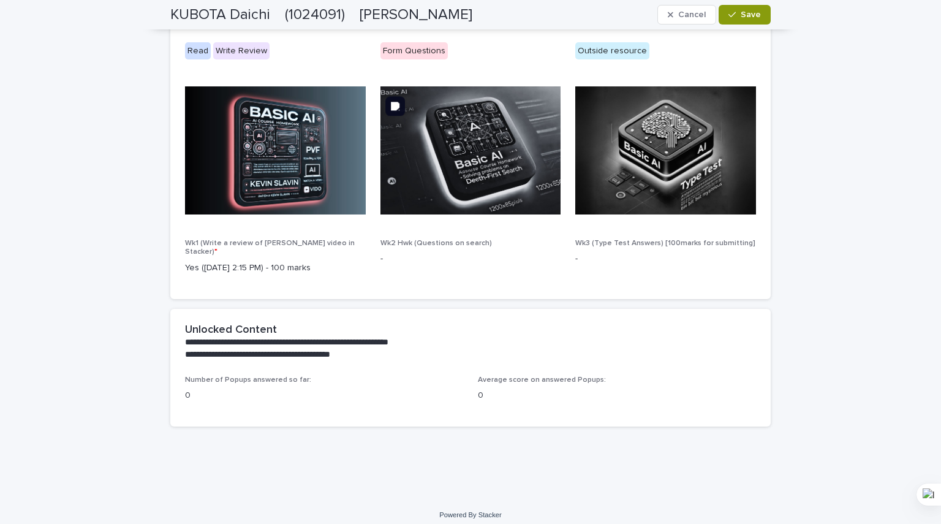
click at [447, 223] on div at bounding box center [470, 155] width 181 height 138
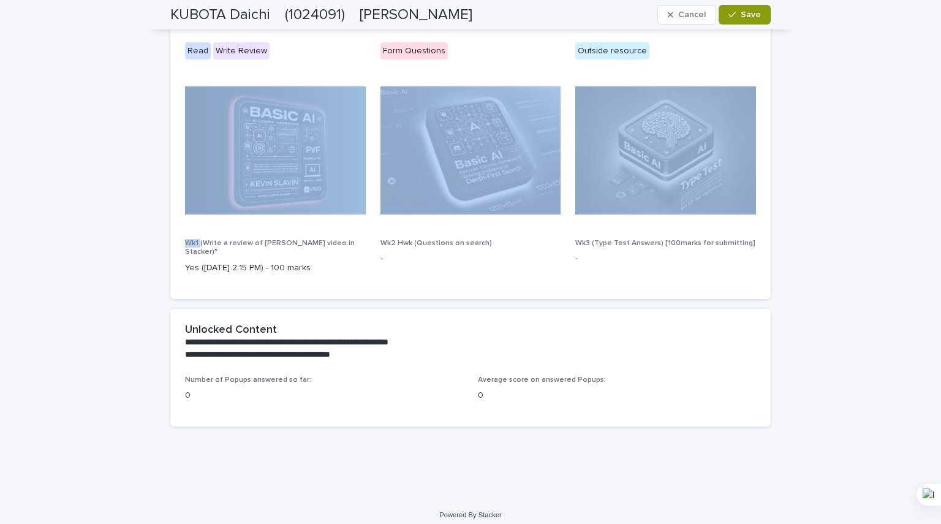
drag, startPoint x: 447, startPoint y: 223, endPoint x: 458, endPoint y: 235, distance: 16.5
click at [451, 227] on div "Read Write Review Form Questions Outside resource Wk1 (Write a review of Kevin …" at bounding box center [470, 163] width 571 height 242
click at [462, 244] on icon at bounding box center [461, 244] width 2 height 2
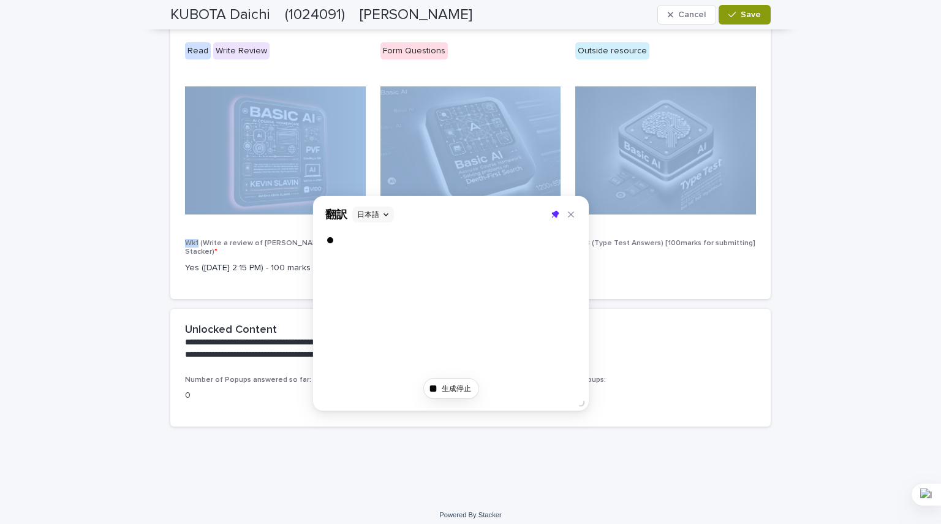
click at [462, 244] on div at bounding box center [450, 239] width 251 height 13
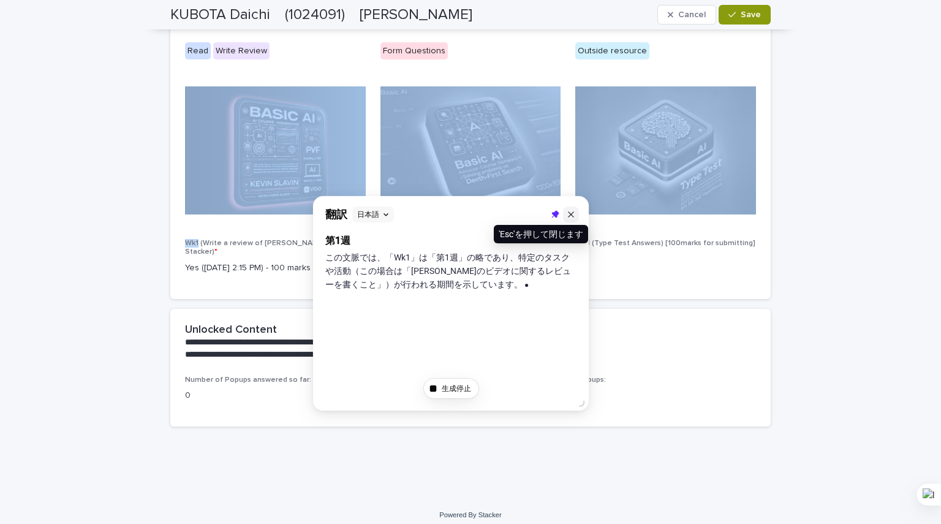
click at [574, 211] on icon at bounding box center [570, 214] width 9 height 9
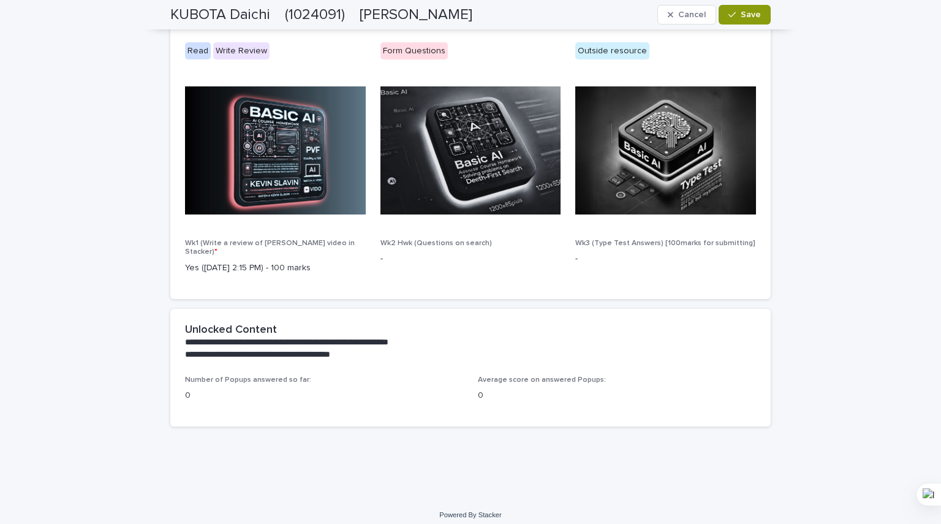
click at [686, 24] on div "KUBOTA Daichi　(1024091)　久保田　大智 Cancel Save" at bounding box center [470, 14] width 600 height 29
click at [686, 18] on span "Cancel" at bounding box center [692, 14] width 28 height 9
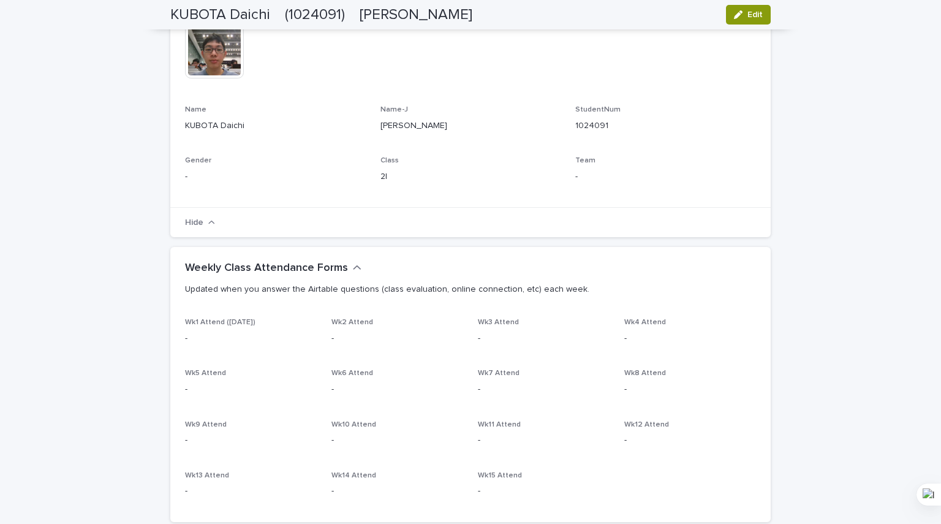
scroll to position [0, 0]
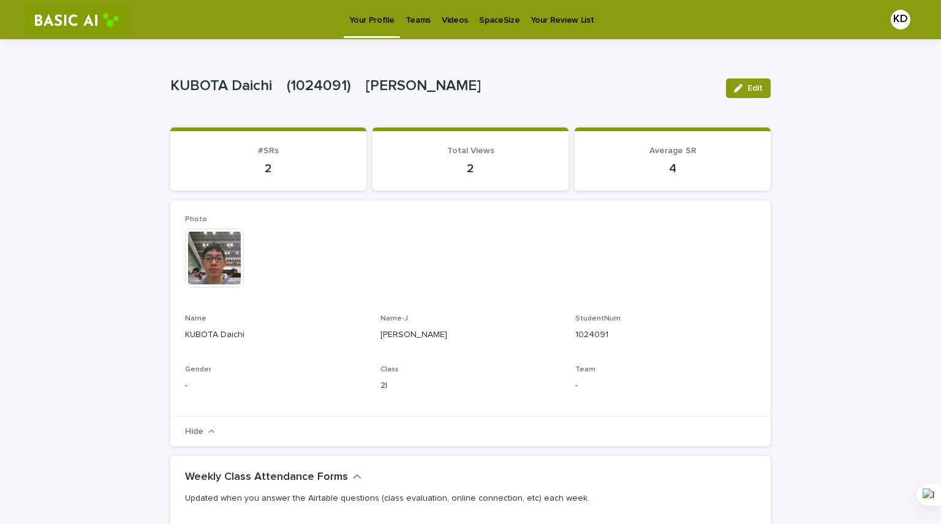
click at [446, 13] on p "Videos" at bounding box center [455, 13] width 26 height 26
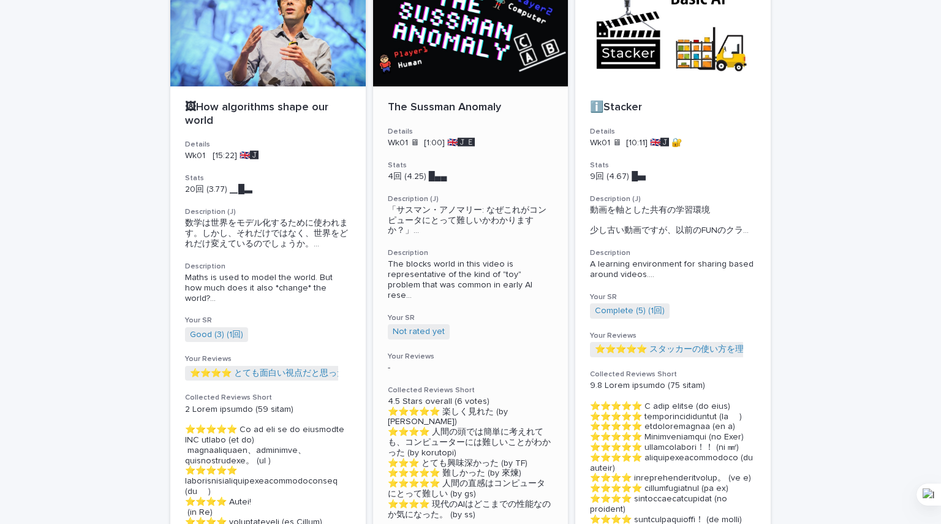
scroll to position [122, 0]
click at [473, 236] on div "The Sussman Anomaly Details Wk01 🖥 [1:00] 🇬🇧🅹️🅴️ Stats 4回 (4.25) █▄▄　　 Descript…" at bounding box center [470, 310] width 195 height 448
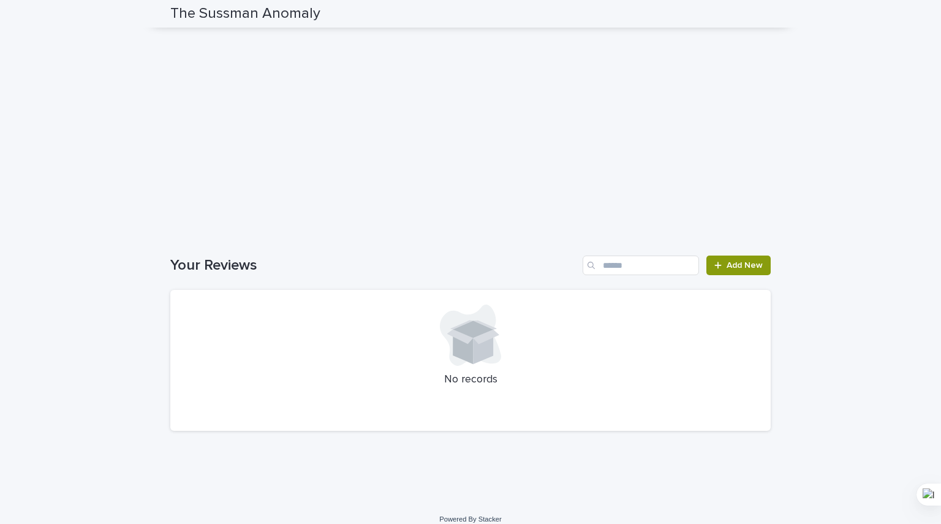
scroll to position [1015, 0]
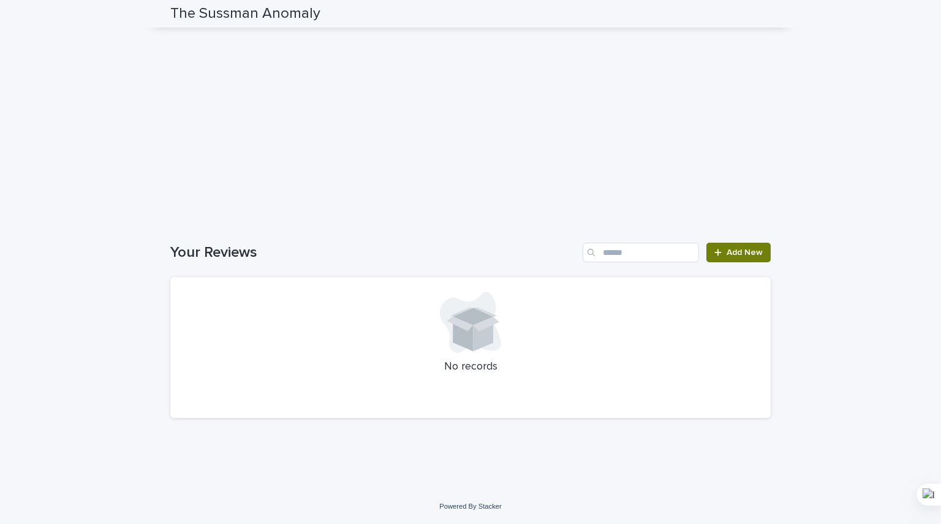
click at [744, 250] on span "Add New" at bounding box center [744, 252] width 36 height 9
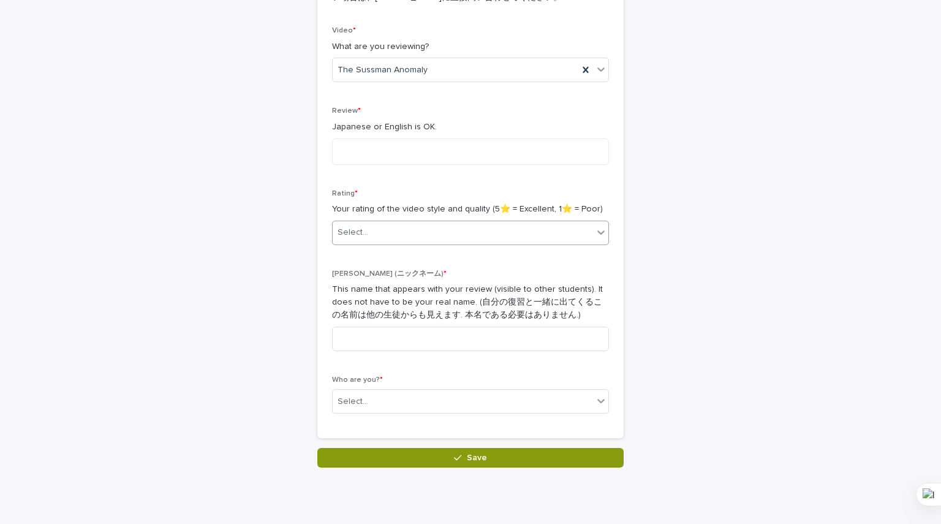
scroll to position [173, 0]
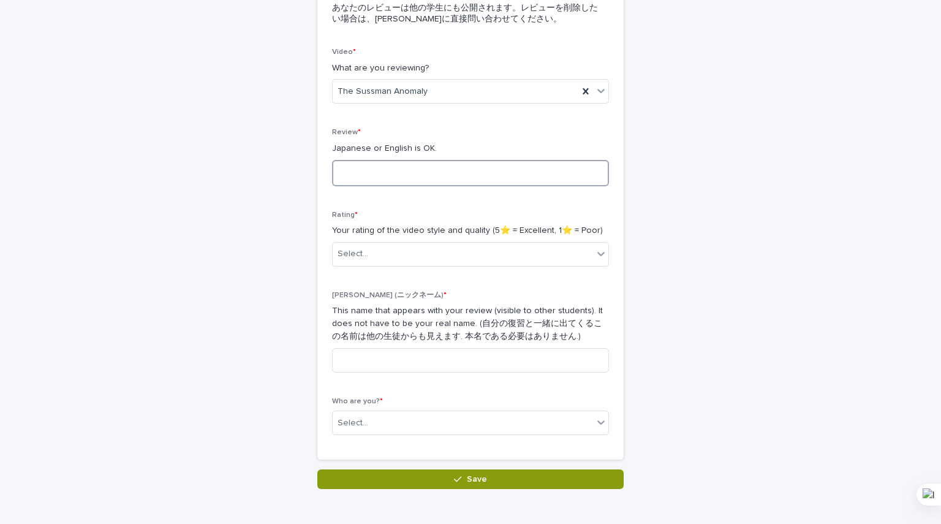
click at [431, 177] on textarea at bounding box center [470, 173] width 277 height 26
click at [480, 170] on textarea "**********" at bounding box center [470, 173] width 277 height 26
type textarea "**********"
click at [475, 254] on div "Select..." at bounding box center [463, 254] width 260 height 20
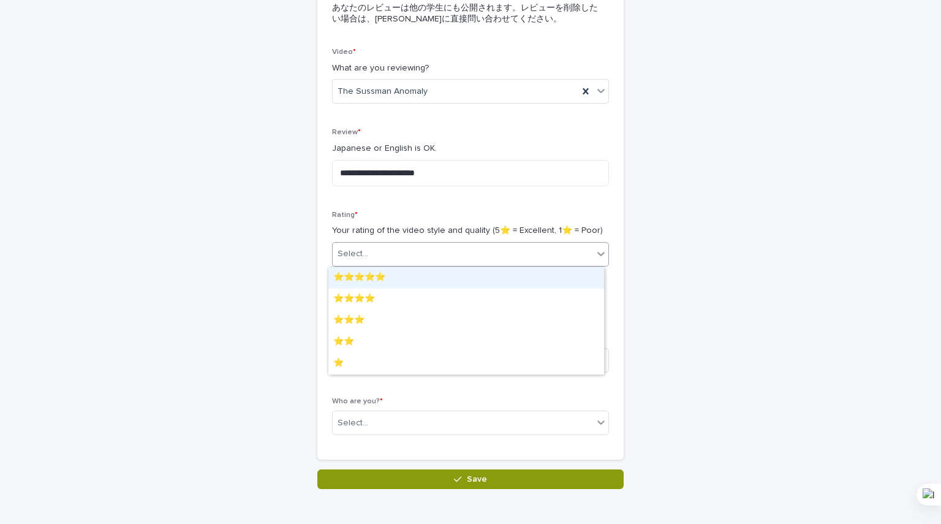
click at [451, 276] on div "⭐️⭐️⭐️⭐️⭐️" at bounding box center [466, 277] width 276 height 21
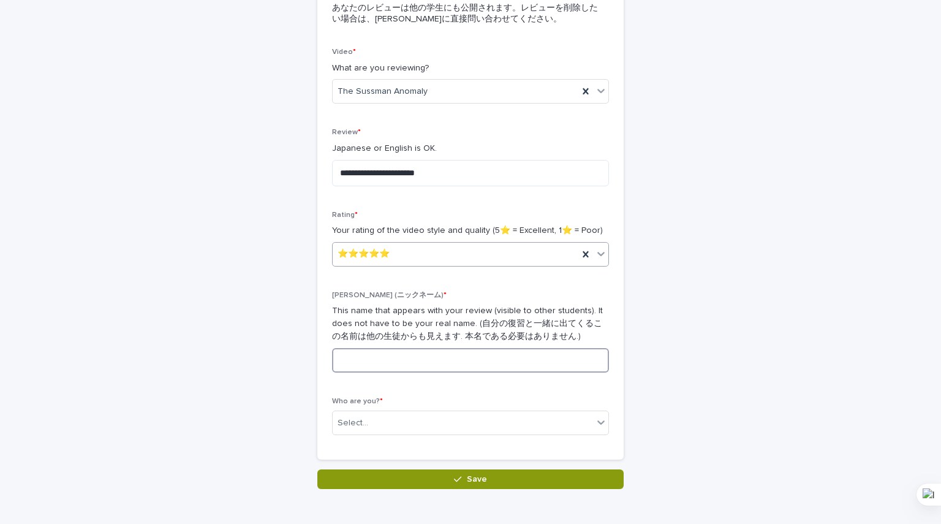
click at [430, 355] on input at bounding box center [470, 360] width 277 height 24
type input "******"
click at [416, 426] on div "Select..." at bounding box center [463, 423] width 260 height 20
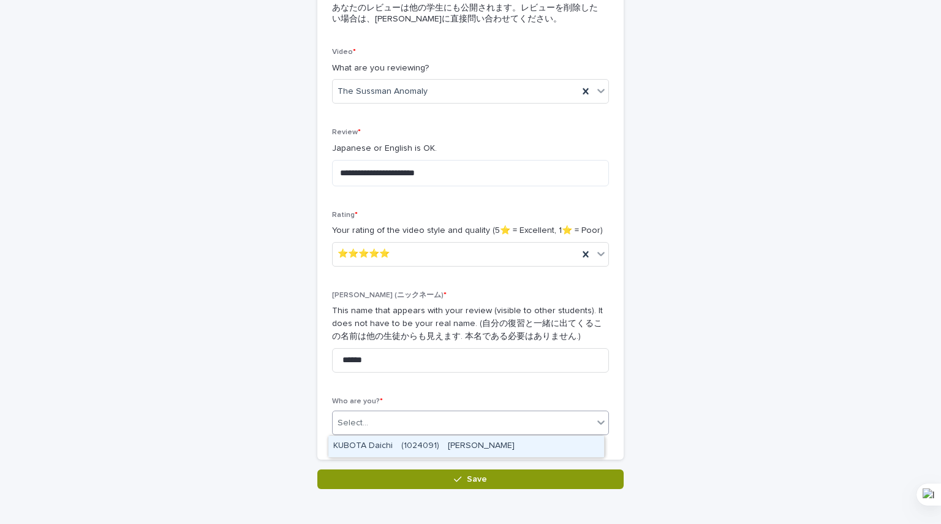
click at [416, 445] on div "KUBOTA Daichi　(1024091)　[PERSON_NAME]" at bounding box center [466, 445] width 276 height 21
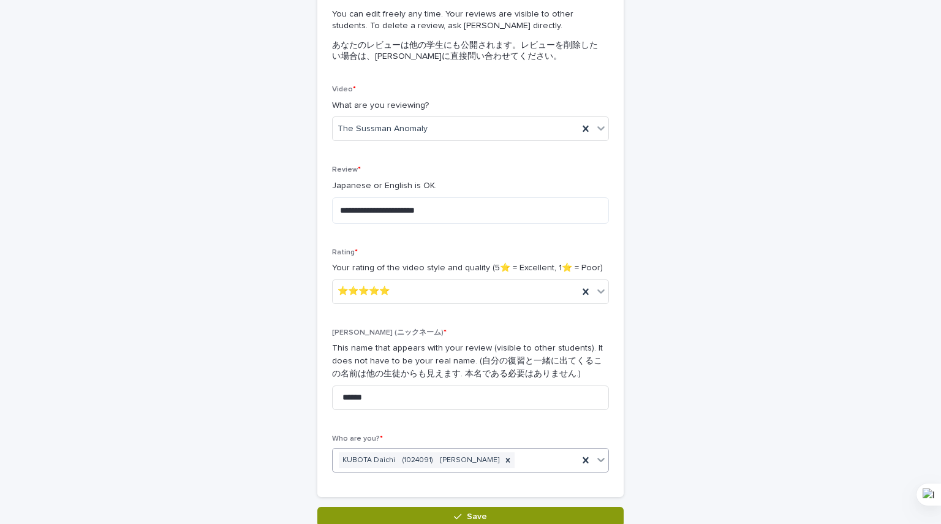
scroll to position [235, 0]
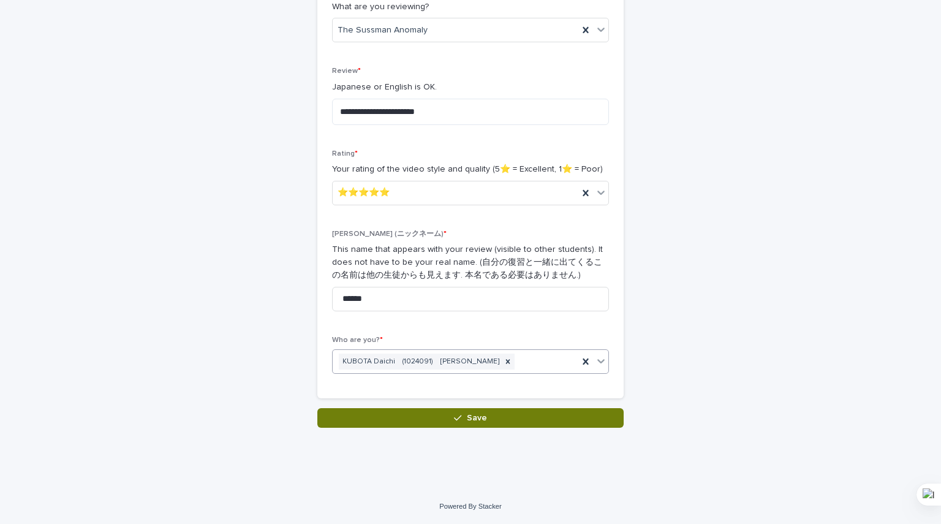
click at [513, 418] on button "Save" at bounding box center [470, 418] width 306 height 20
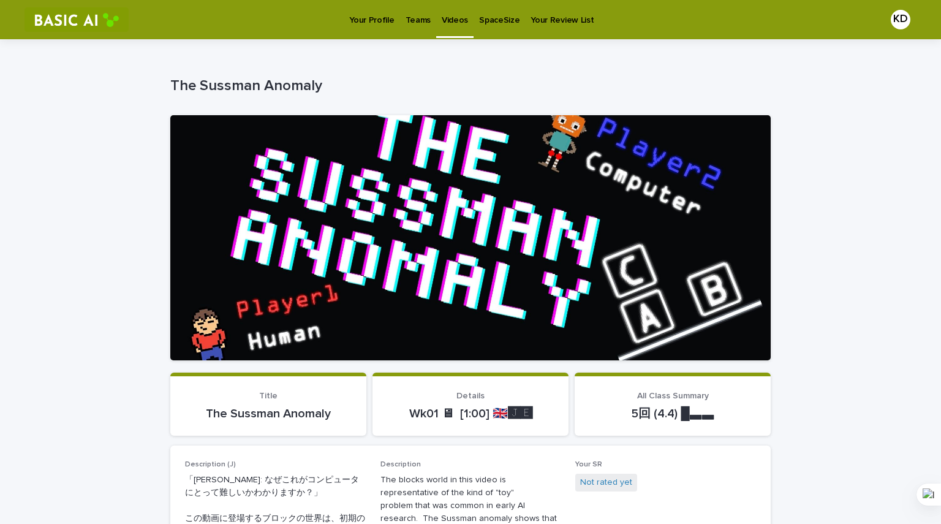
click at [447, 17] on p "Videos" at bounding box center [455, 13] width 26 height 26
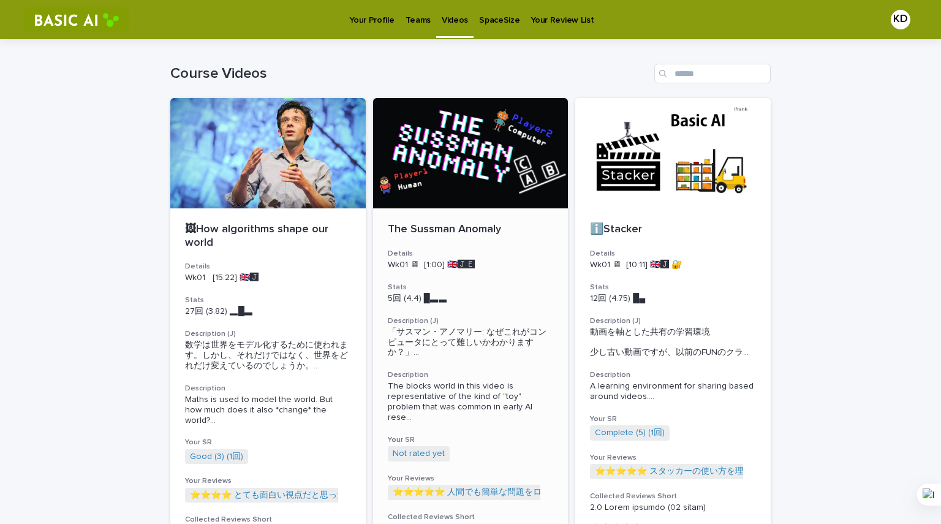
scroll to position [122, 0]
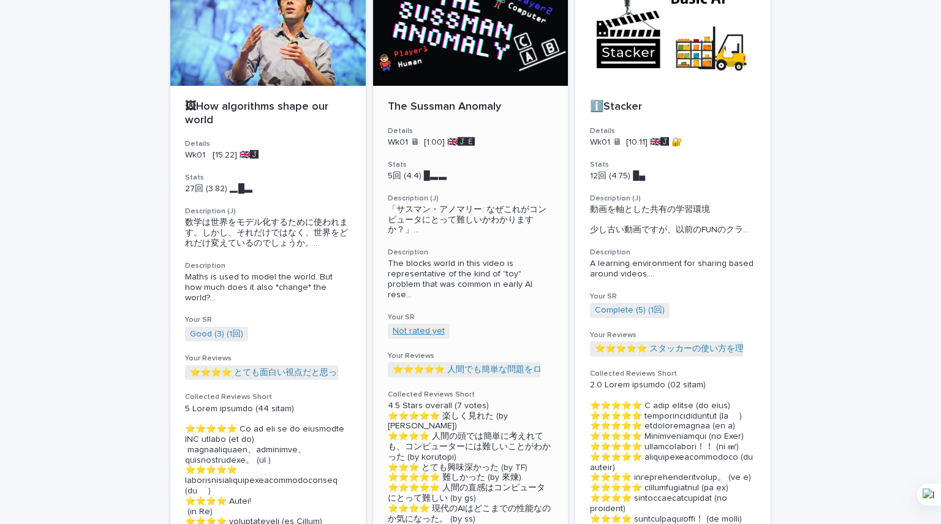
click at [428, 326] on link "Not rated yet" at bounding box center [419, 331] width 52 height 10
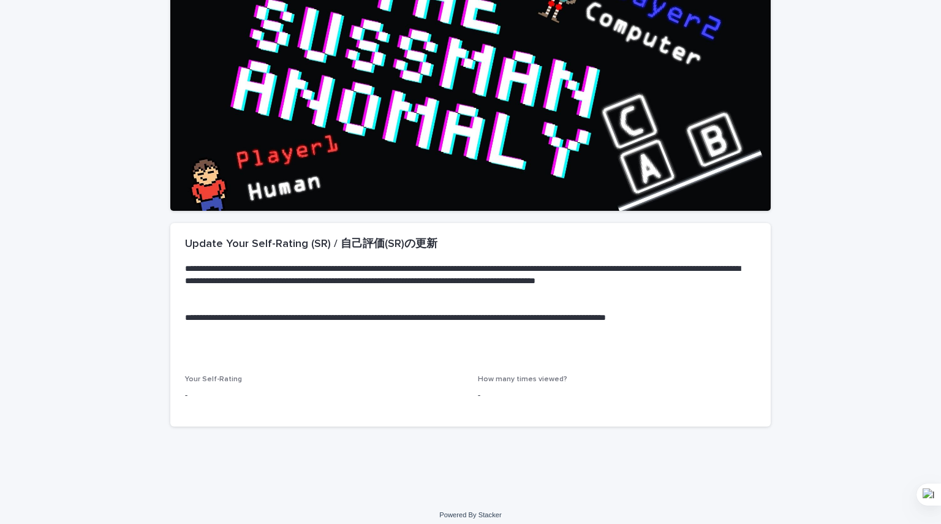
scroll to position [157, 0]
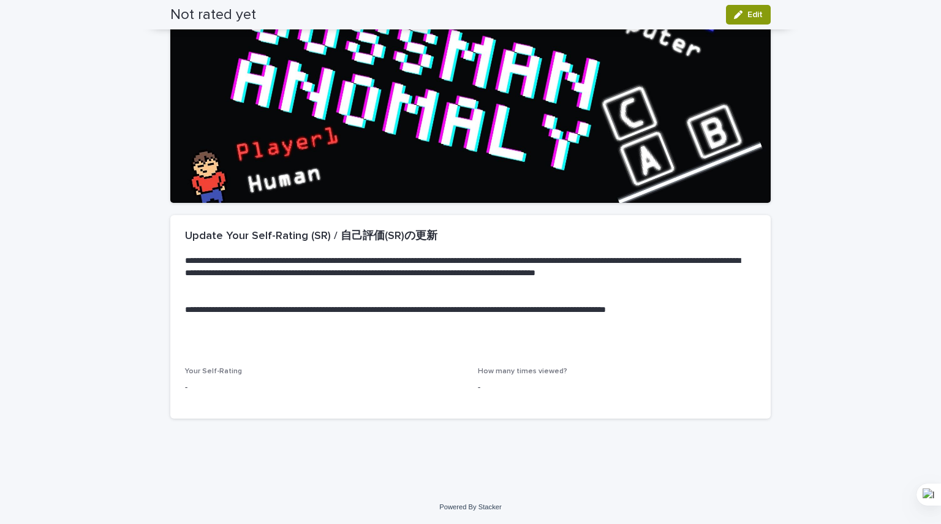
click at [326, 383] on p "-" at bounding box center [324, 387] width 278 height 13
click at [737, 10] on icon "button" at bounding box center [738, 14] width 9 height 9
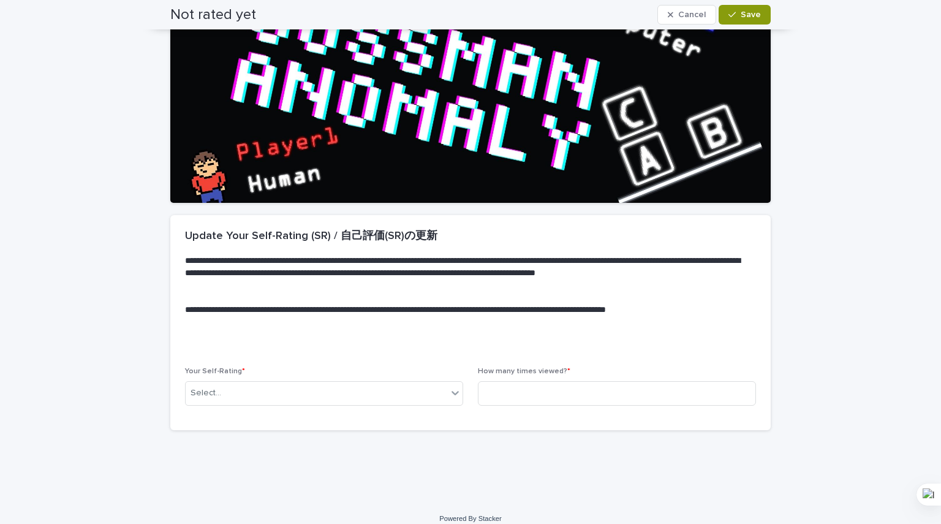
scroll to position [164, 0]
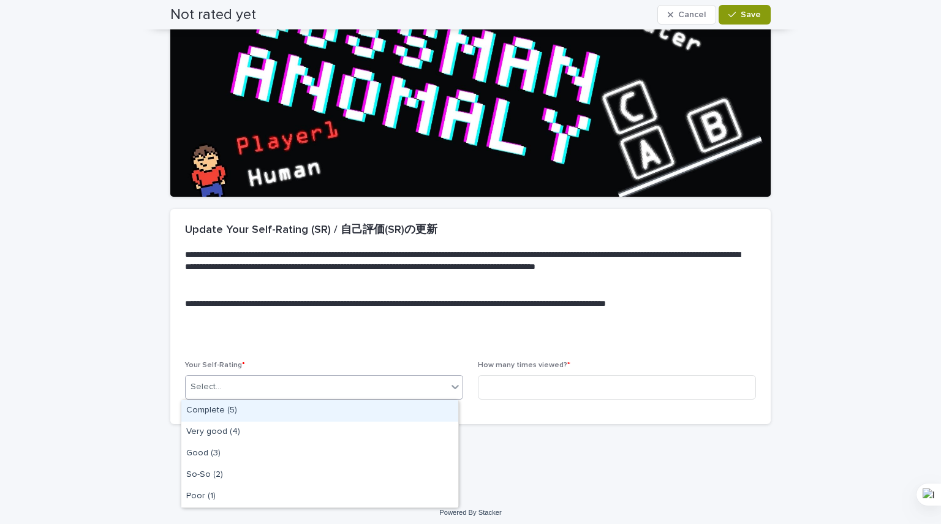
drag, startPoint x: 387, startPoint y: 394, endPoint x: 374, endPoint y: 398, distance: 14.1
click at [387, 393] on div "Select..." at bounding box center [316, 387] width 261 height 20
click at [358, 416] on div "Complete (5)" at bounding box center [319, 410] width 277 height 21
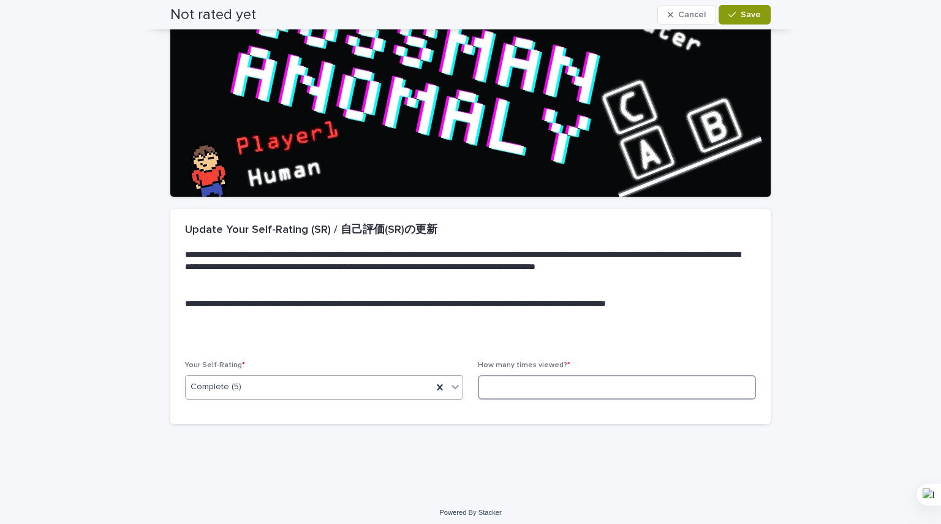
click at [549, 382] on input at bounding box center [617, 387] width 278 height 24
click at [548, 383] on input at bounding box center [617, 387] width 278 height 24
type input "*"
click at [748, 10] on span "Save" at bounding box center [750, 14] width 20 height 9
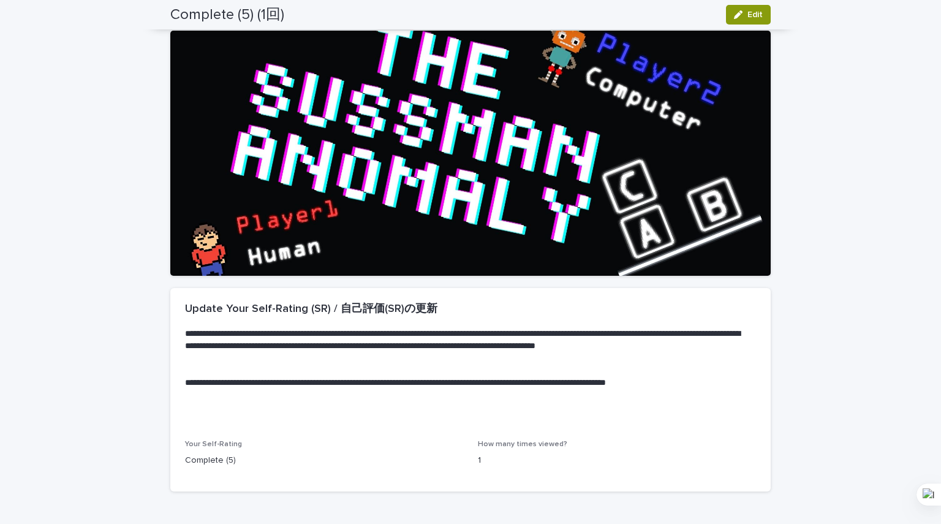
scroll to position [0, 0]
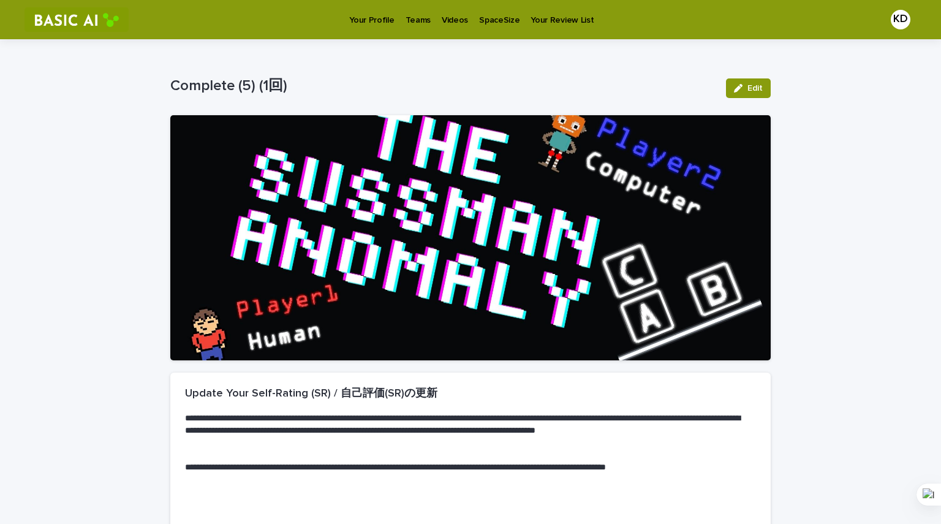
click at [380, 21] on p "Your Profile" at bounding box center [371, 13] width 45 height 26
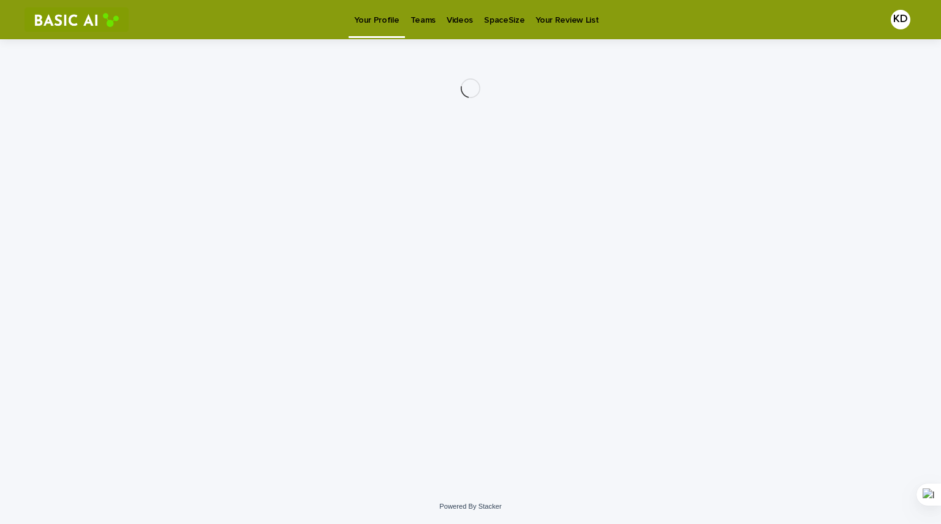
click at [413, 21] on p "Teams" at bounding box center [422, 13] width 25 height 26
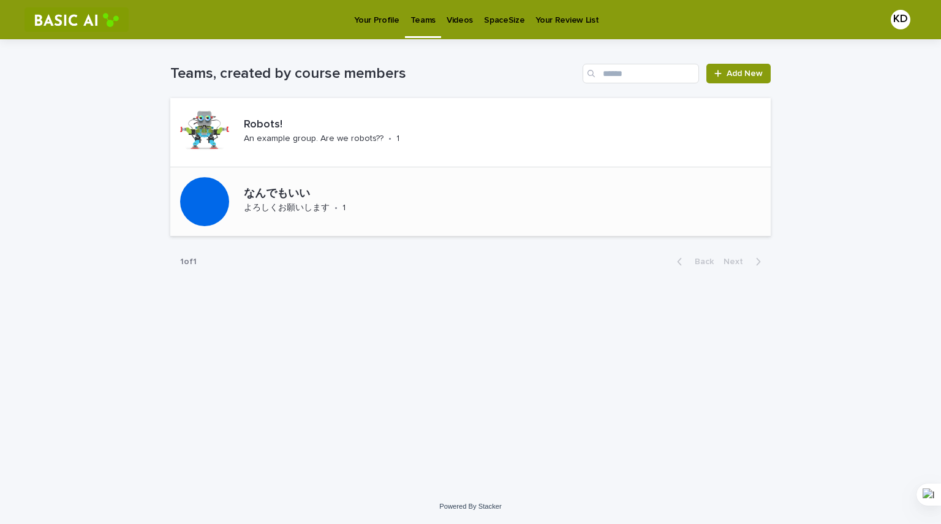
click at [326, 215] on div "なんでもいい よろしくお願いします • 1" at bounding box center [328, 201] width 178 height 38
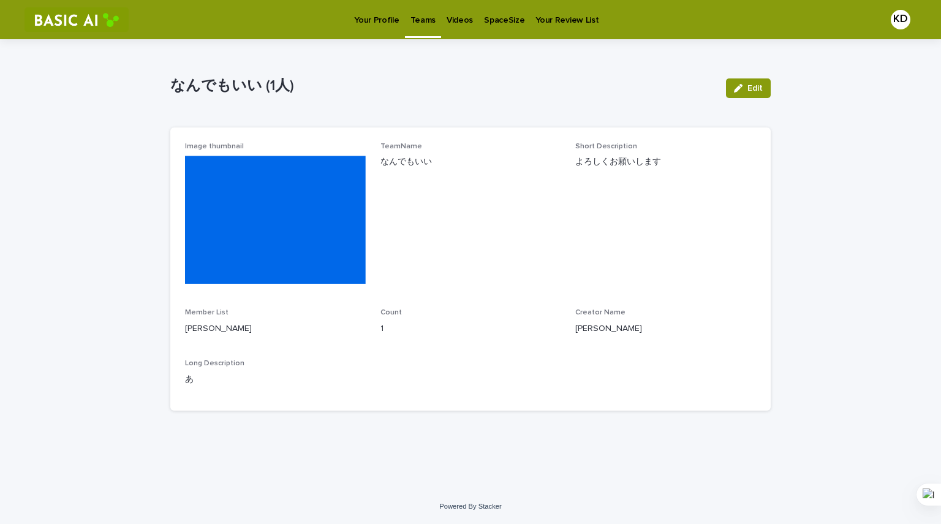
click at [396, 334] on p "1" at bounding box center [470, 328] width 181 height 13
drag, startPoint x: 570, startPoint y: 331, endPoint x: 657, endPoint y: 337, distance: 87.8
click at [657, 337] on div "Image thumbnail TeamName なんでもいい Short Description よろしくお願いします Member List SAKAMO…" at bounding box center [470, 269] width 571 height 254
click at [657, 337] on div "Creator Name MASUDA Takahiro" at bounding box center [665, 326] width 181 height 36
click at [767, 86] on button "Edit" at bounding box center [748, 88] width 45 height 20
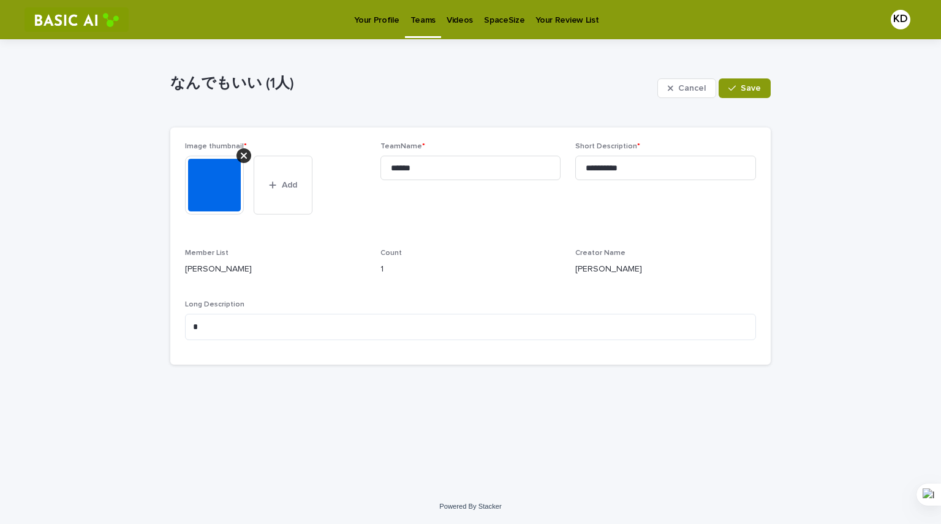
click at [767, 86] on button "Save" at bounding box center [744, 88] width 52 height 20
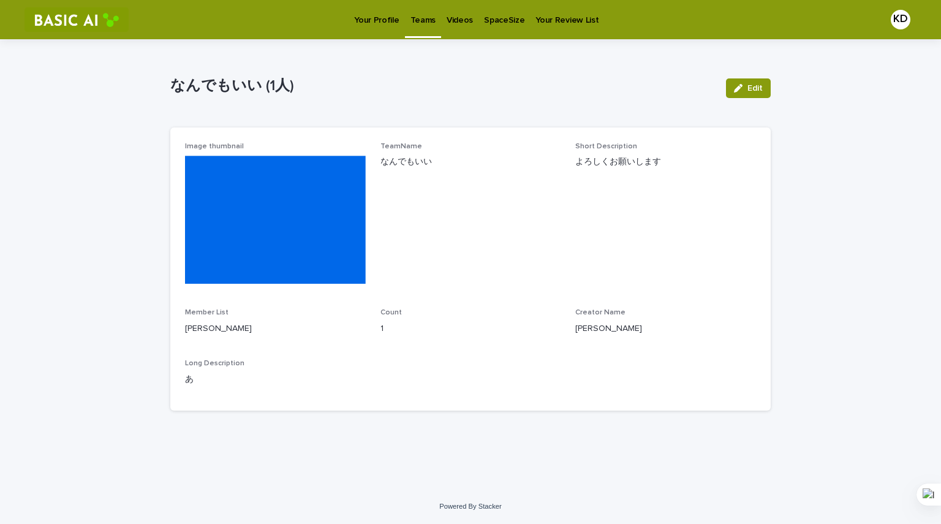
click at [380, 15] on p "Your Profile" at bounding box center [376, 13] width 45 height 26
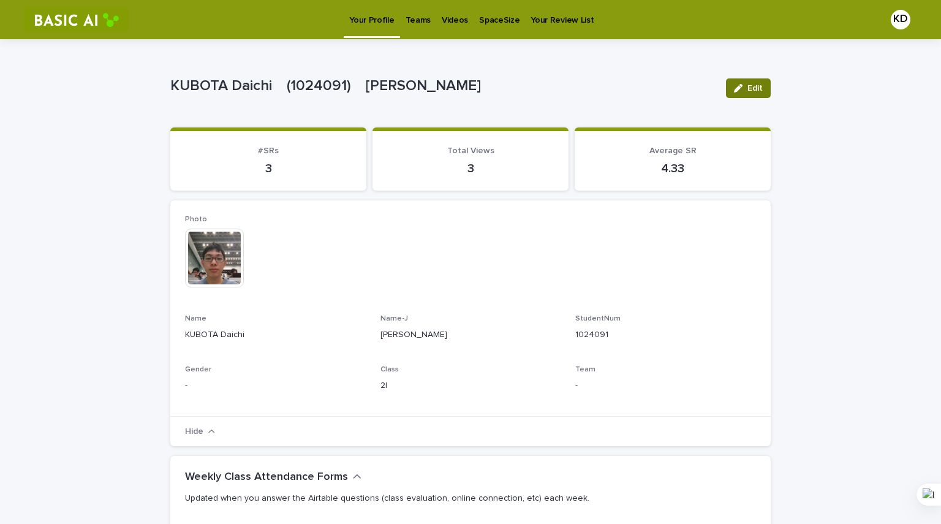
click at [737, 95] on button "Edit" at bounding box center [748, 88] width 45 height 20
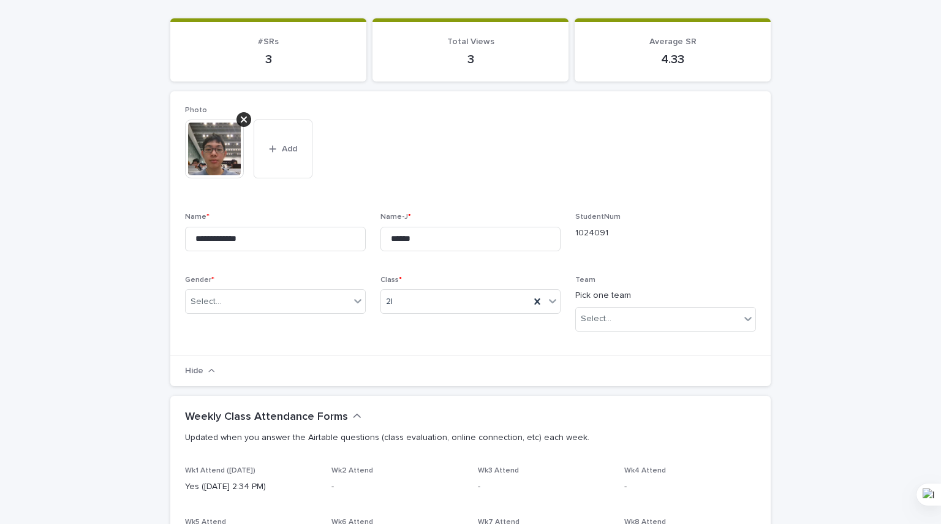
scroll to position [122, 0]
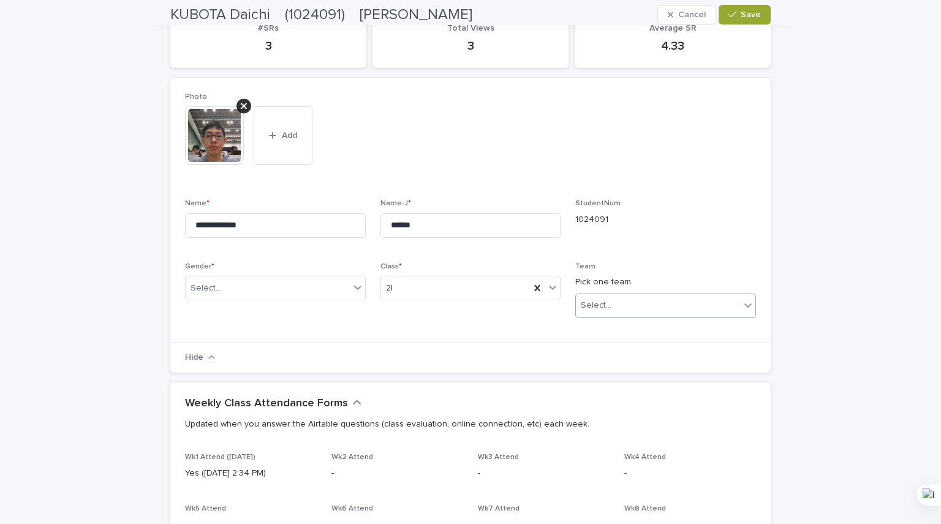
click at [607, 297] on div "Select..." at bounding box center [658, 305] width 164 height 20
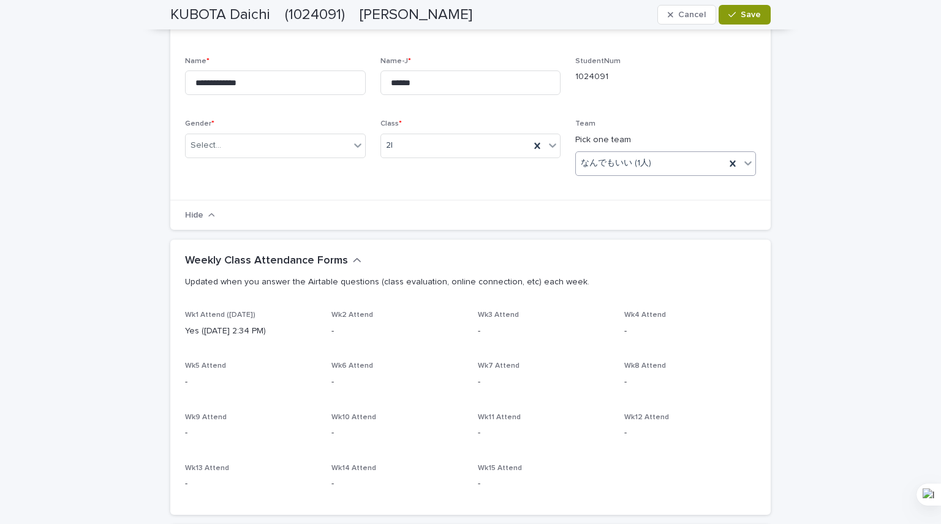
scroll to position [367, 0]
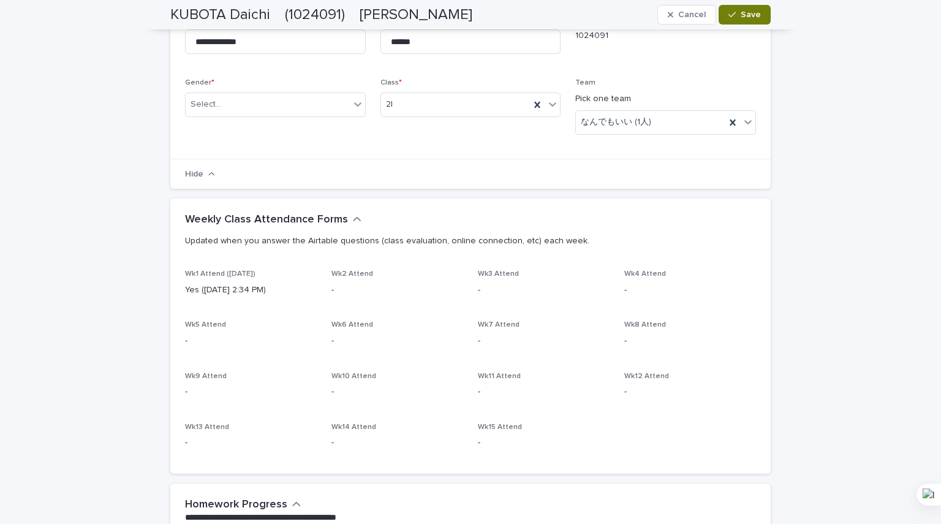
click at [742, 20] on button "Save" at bounding box center [744, 15] width 52 height 20
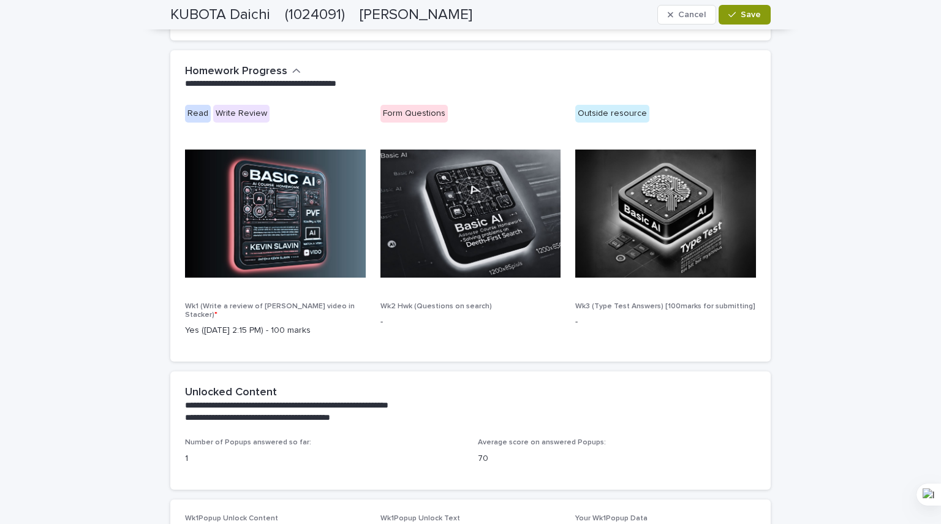
scroll to position [819, 0]
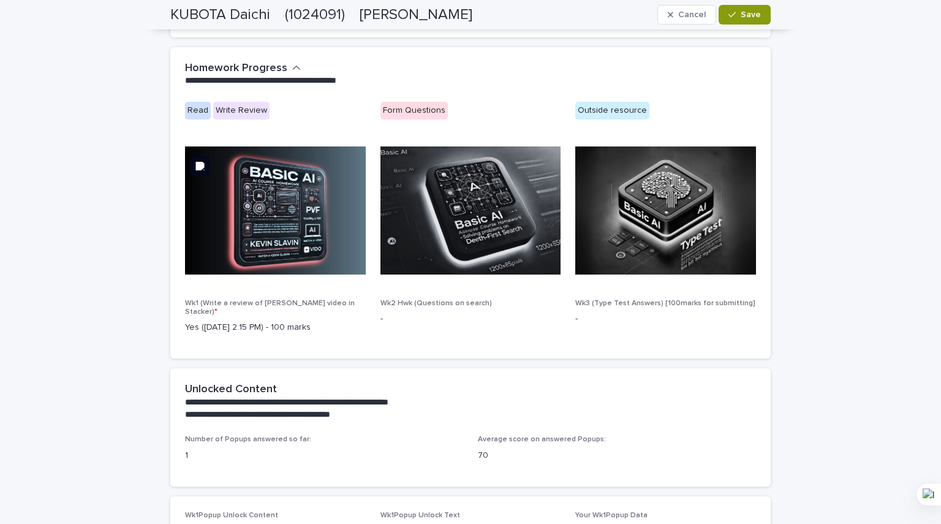
click at [253, 274] on img at bounding box center [275, 210] width 181 height 128
click at [267, 324] on p "Yes ([DATE] 2:15 PM) - 100 marks" at bounding box center [275, 327] width 181 height 13
click at [298, 321] on p "Yes ([DATE] 2:15 PM) - 100 marks" at bounding box center [275, 327] width 181 height 13
drag, startPoint x: 312, startPoint y: 322, endPoint x: 178, endPoint y: 304, distance: 135.9
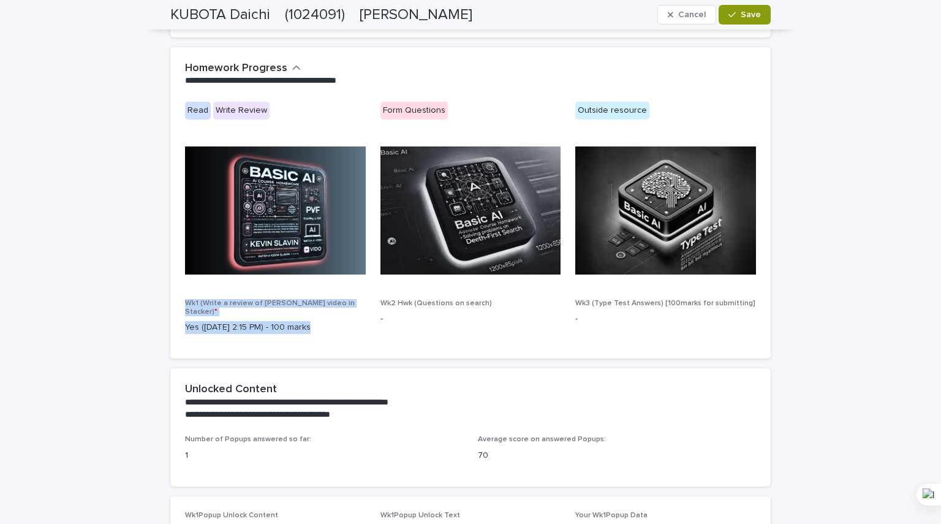
click at [178, 304] on div "Read Write Review Form Questions Outside resource Wk1 (Write a review of Kevin …" at bounding box center [470, 230] width 600 height 257
click at [266, 290] on icon at bounding box center [265, 290] width 4 height 3
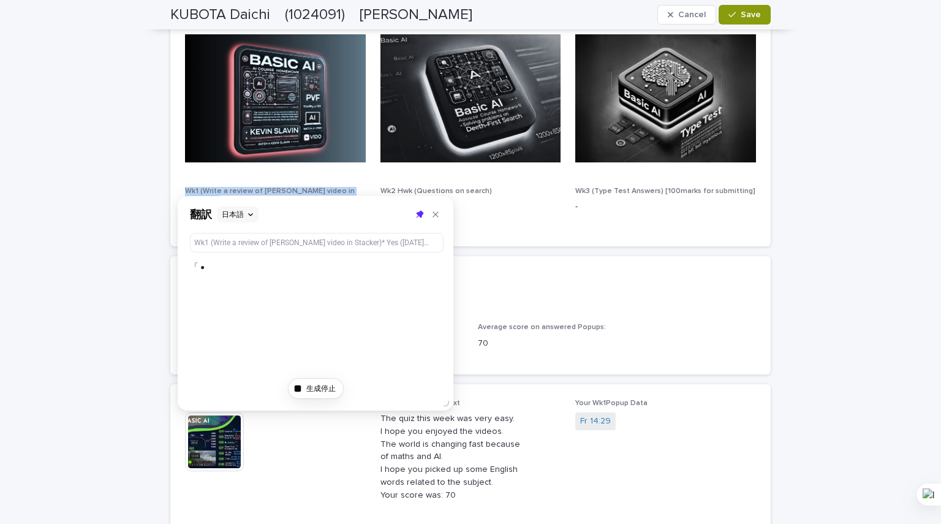
scroll to position [941, 0]
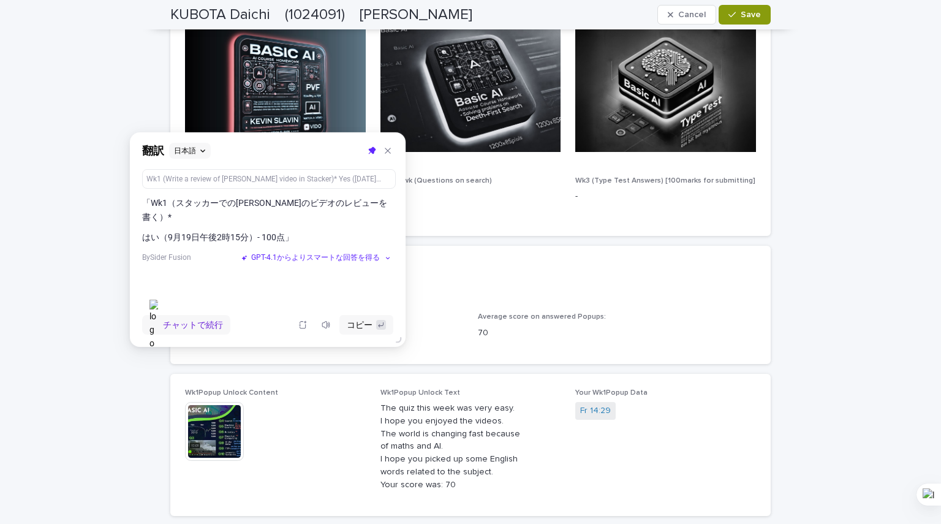
drag, startPoint x: 255, startPoint y: 214, endPoint x: 208, endPoint y: 150, distance: 79.6
click at [208, 150] on div "翻訳 日本語" at bounding box center [268, 150] width 276 height 37
click at [386, 151] on icon at bounding box center [387, 150] width 9 height 9
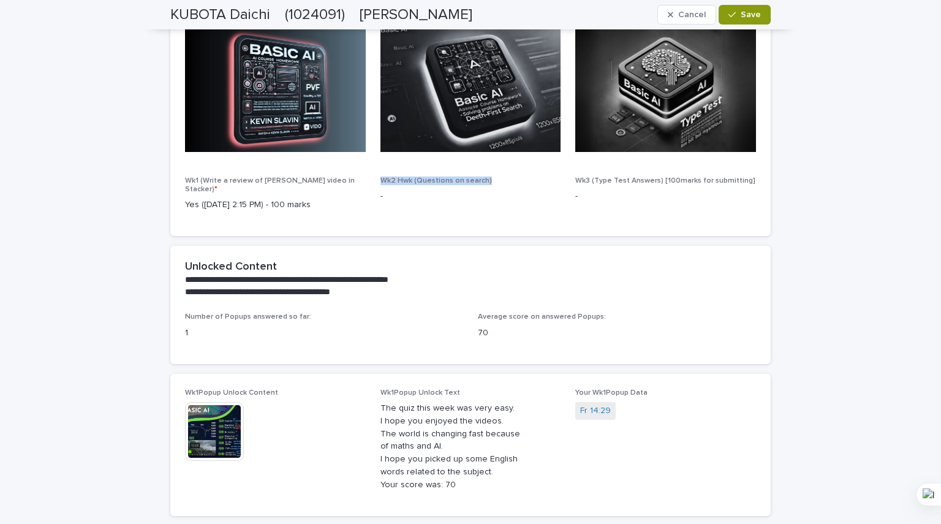
drag, startPoint x: 374, startPoint y: 179, endPoint x: 491, endPoint y: 177, distance: 116.4
click at [491, 177] on div "Read Write Review Form Questions Outside resource Wk1 (Write a review of Kevin …" at bounding box center [470, 100] width 571 height 242
drag, startPoint x: 467, startPoint y: 180, endPoint x: 434, endPoint y: 182, distance: 33.2
click at [434, 182] on span "Wk2 Hwk (Questions on search)" at bounding box center [435, 180] width 111 height 7
click at [388, 181] on span "Wk2 Hwk (Questions on search)" at bounding box center [435, 180] width 111 height 7
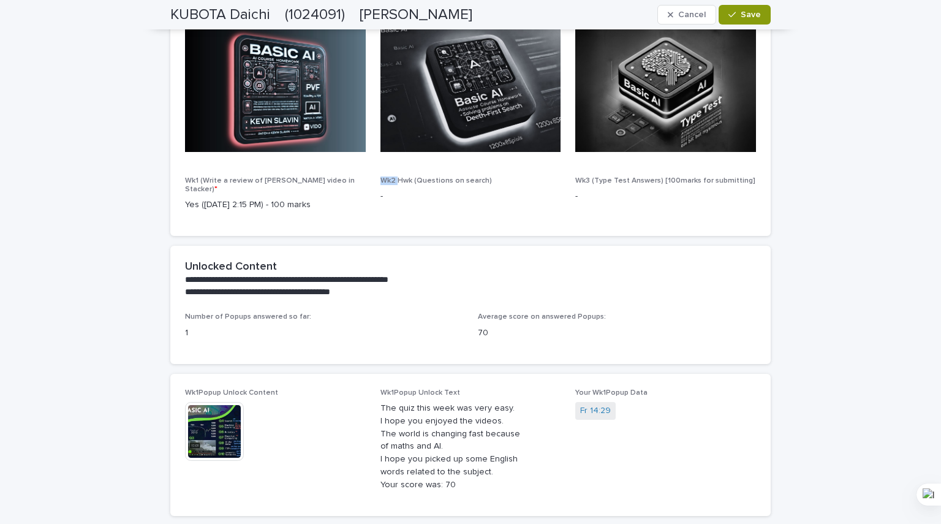
click at [388, 181] on span "Wk2 Hwk (Questions on search)" at bounding box center [435, 180] width 111 height 7
click at [392, 200] on icon at bounding box center [396, 199] width 9 height 9
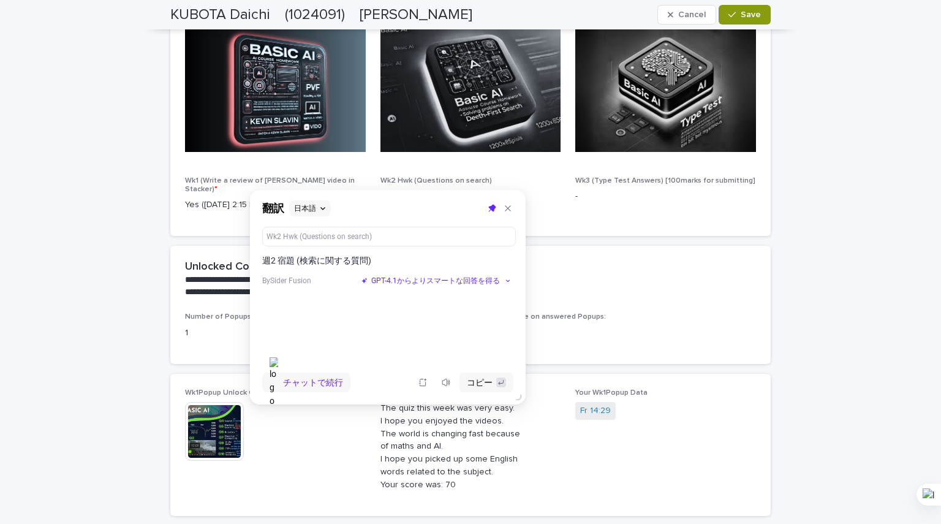
click at [661, 179] on span "Wk3 (Type Test Answers) [100marks for submitting]" at bounding box center [665, 180] width 180 height 7
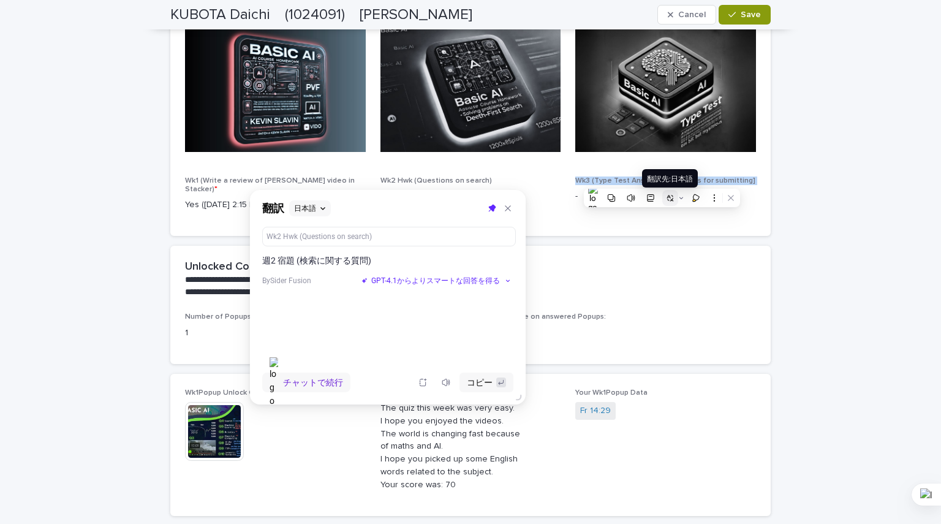
click at [662, 200] on button at bounding box center [670, 198] width 16 height 16
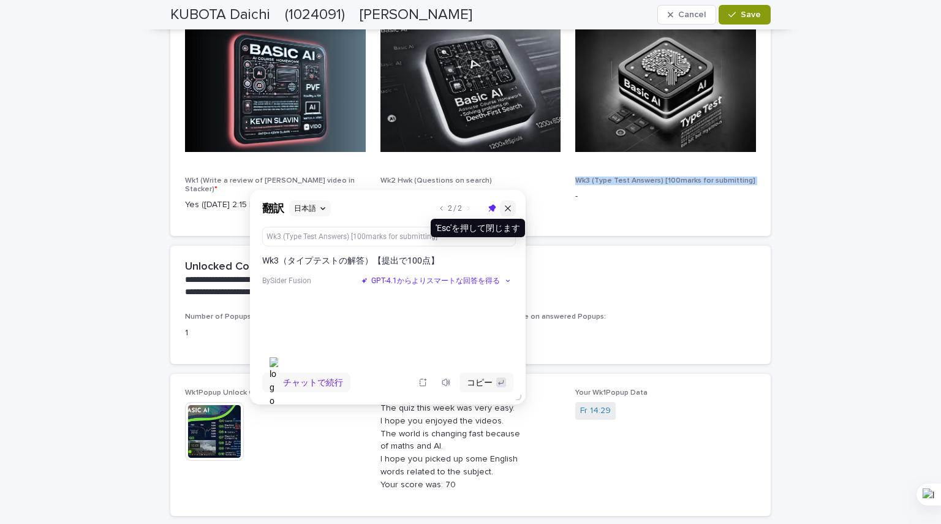
click at [508, 206] on icon at bounding box center [507, 208] width 9 height 9
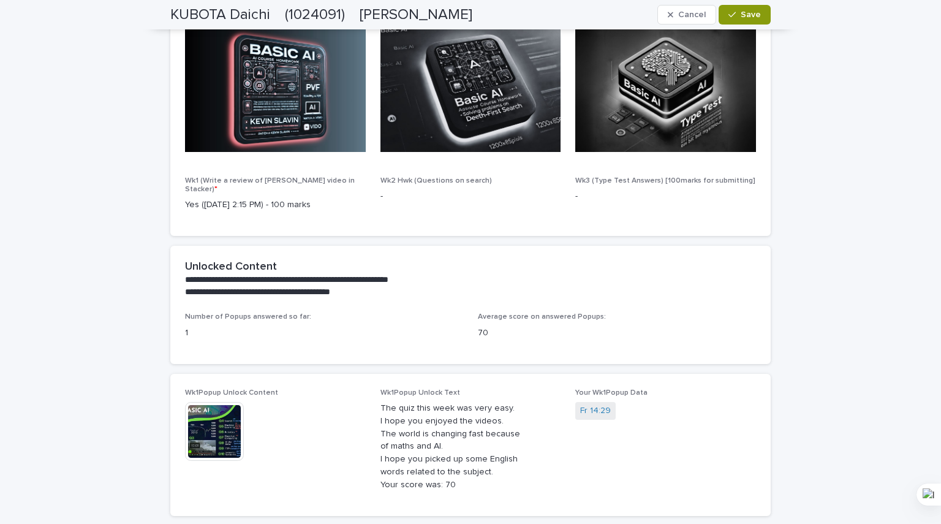
click at [547, 227] on div "**********" at bounding box center [470, 85] width 600 height 321
drag, startPoint x: 920, startPoint y: 2, endPoint x: 568, endPoint y: 145, distance: 380.3
click at [412, 220] on div "Read Write Review Form Questions Outside resource Wk1 (Write a review of Kevin …" at bounding box center [470, 107] width 600 height 257
click at [734, 20] on button "Save" at bounding box center [744, 15] width 52 height 20
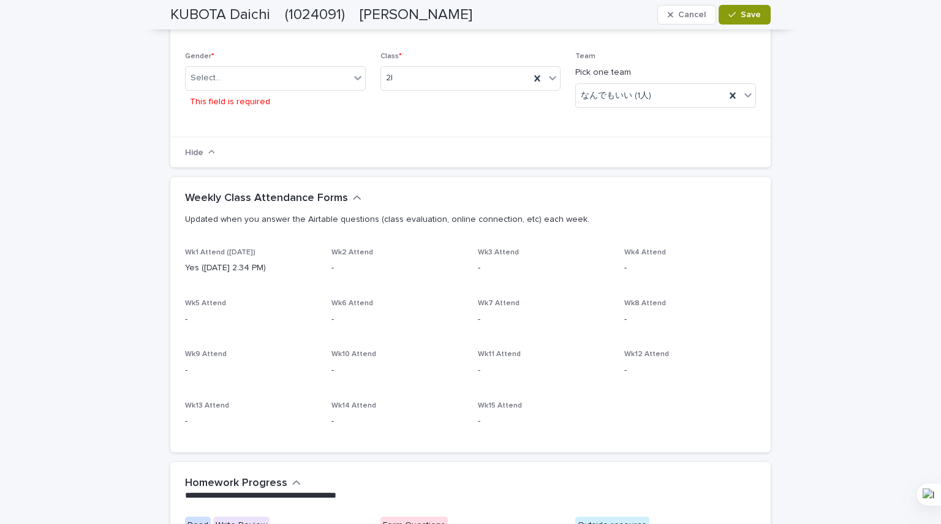
scroll to position [273, 0]
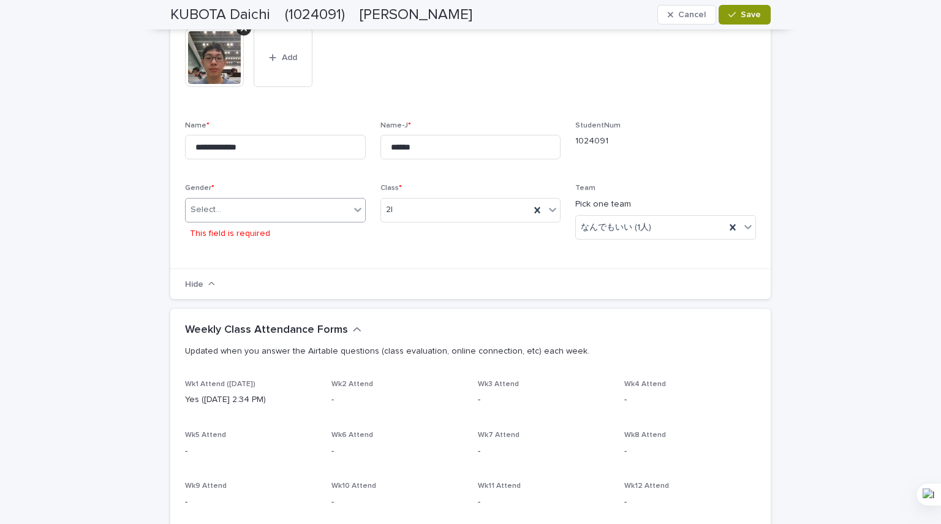
click at [331, 212] on div "Select..." at bounding box center [268, 210] width 164 height 20
click at [337, 236] on div "M" at bounding box center [270, 233] width 179 height 21
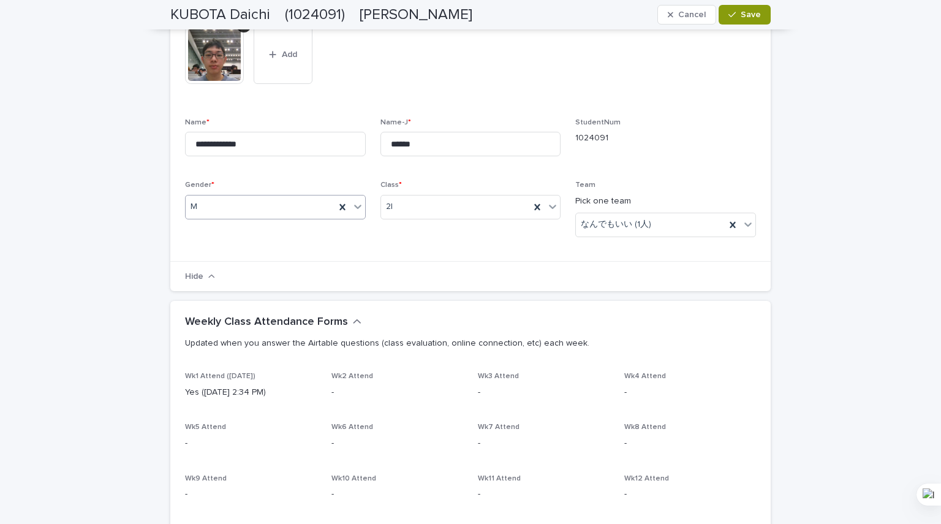
scroll to position [265, 0]
click at [200, 282] on div "Hide" at bounding box center [470, 276] width 600 height 31
click at [752, 18] on span "Save" at bounding box center [750, 14] width 20 height 9
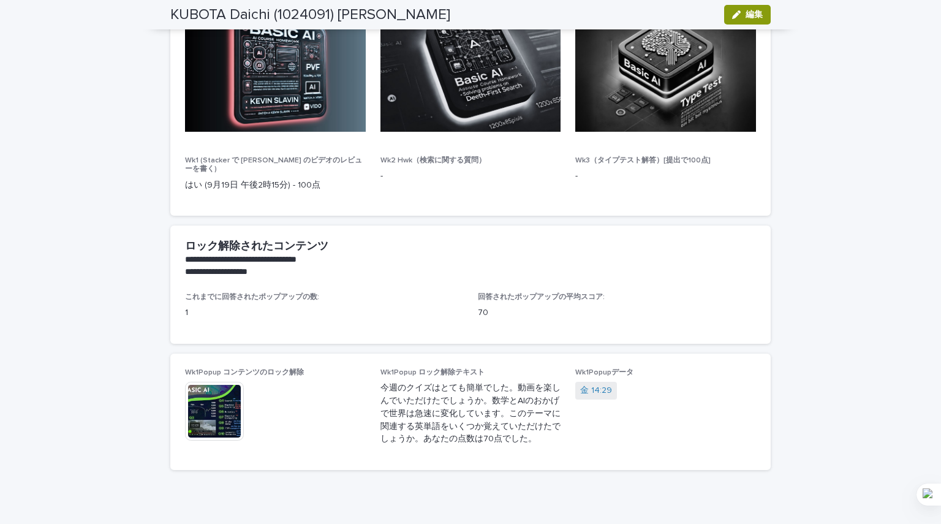
scroll to position [857, 0]
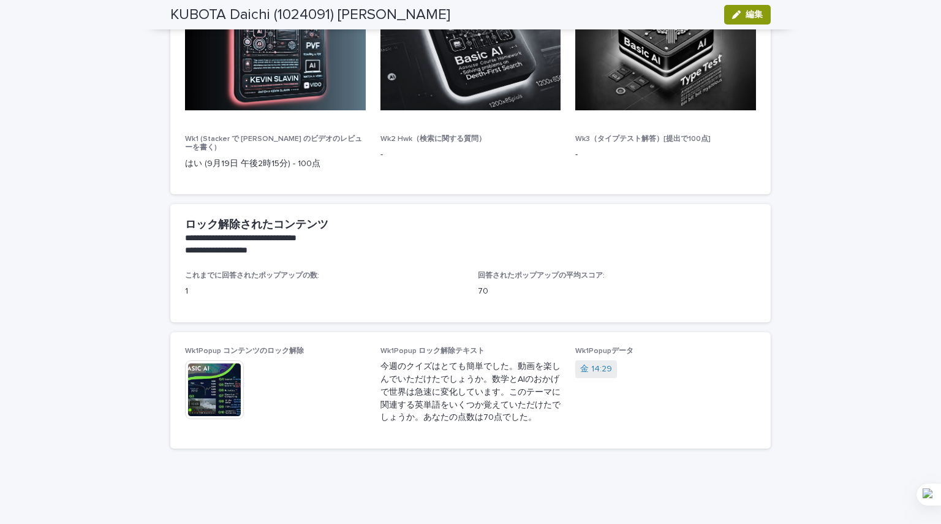
click at [185, 290] on font "1" at bounding box center [186, 291] width 3 height 9
click at [219, 390] on img at bounding box center [214, 389] width 59 height 59
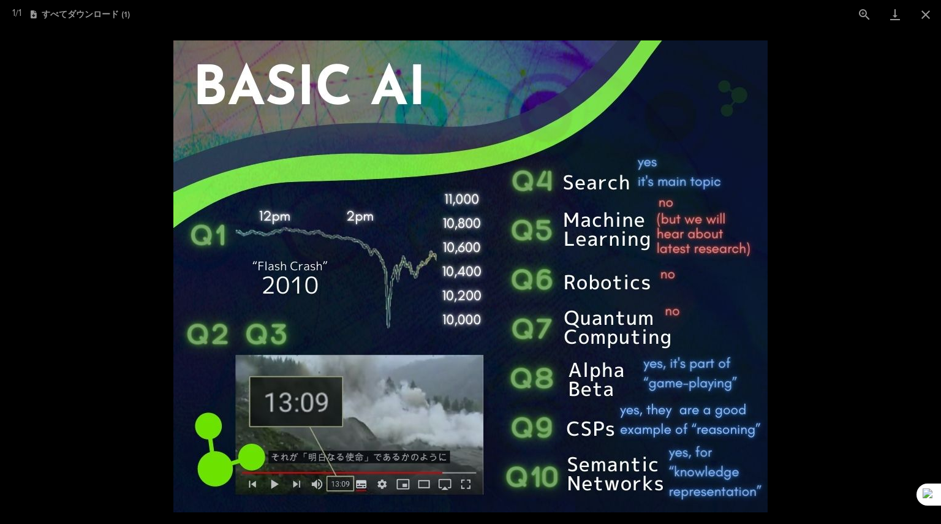
click at [148, 339] on picture at bounding box center [470, 276] width 941 height 495
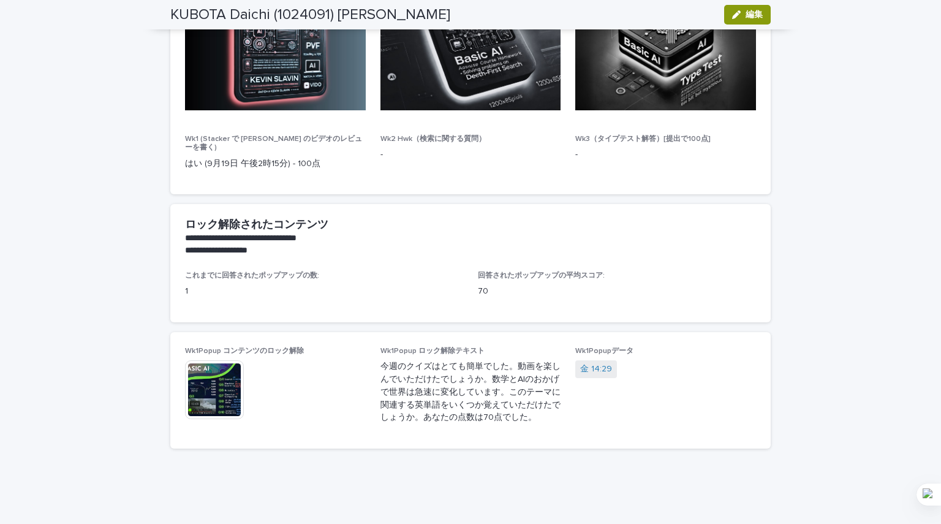
click at [421, 418] on font "今週のクイズはとても簡単でした。動画を楽しんでいただけたでしょうか。数学とAIのおかげで世界は急速に変化しています。このテーマに関連する英単語をいくつか覚えて…" at bounding box center [470, 391] width 180 height 59
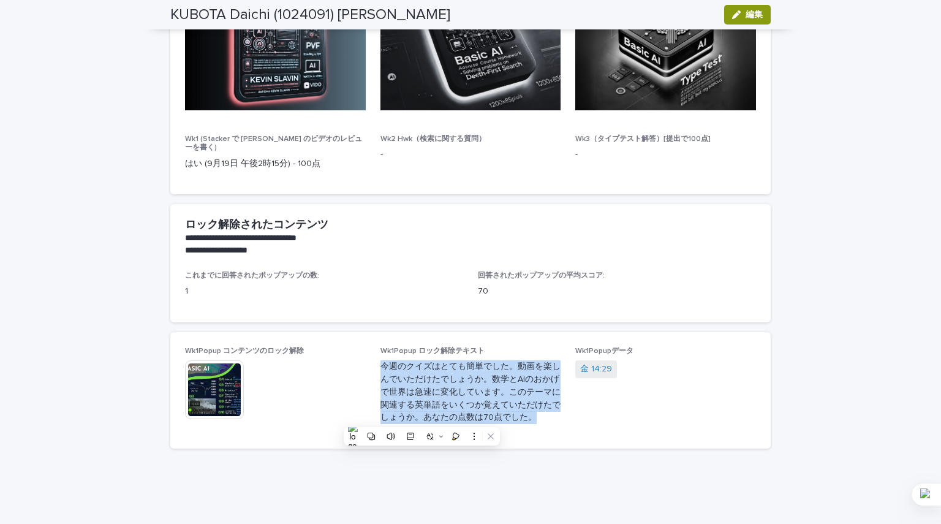
click at [421, 418] on font "今週のクイズはとても簡単でした。動画を楽しんでいただけたでしょうか。数学とAIのおかげで世界は急速に変化しています。このテーマに関連する英単語をいくつか覚えて…" at bounding box center [470, 391] width 180 height 59
click at [421, 384] on p "今週のクイズはとても簡単でした。動画を楽しんでいただけたでしょうか。数学とAIのおかげで世界は急速に変化しています。このテーマに関連する英単語をいくつか覚えて…" at bounding box center [470, 392] width 181 height 64
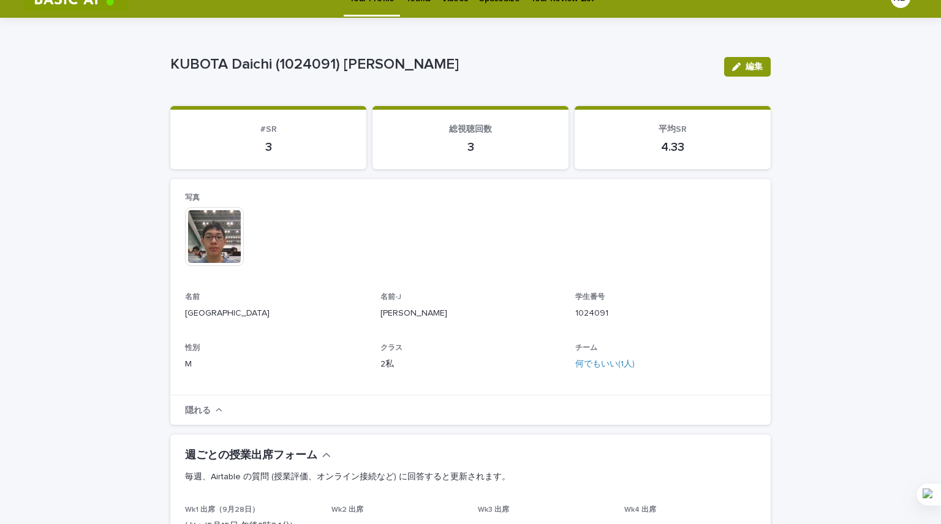
scroll to position [0, 0]
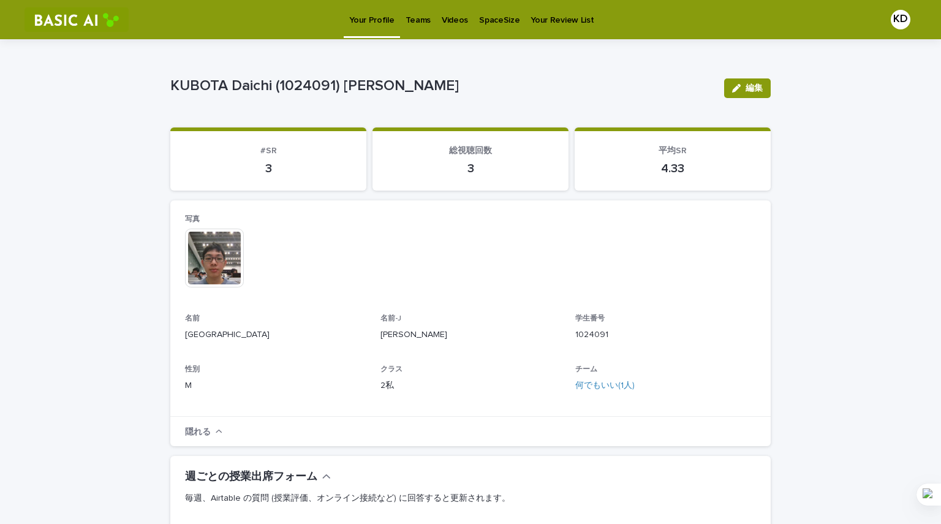
click at [460, 86] on p "KUBOTA Daichi (1024091) 久保田 大智" at bounding box center [442, 86] width 544 height 18
click at [726, 79] on button "編集" at bounding box center [747, 88] width 47 height 20
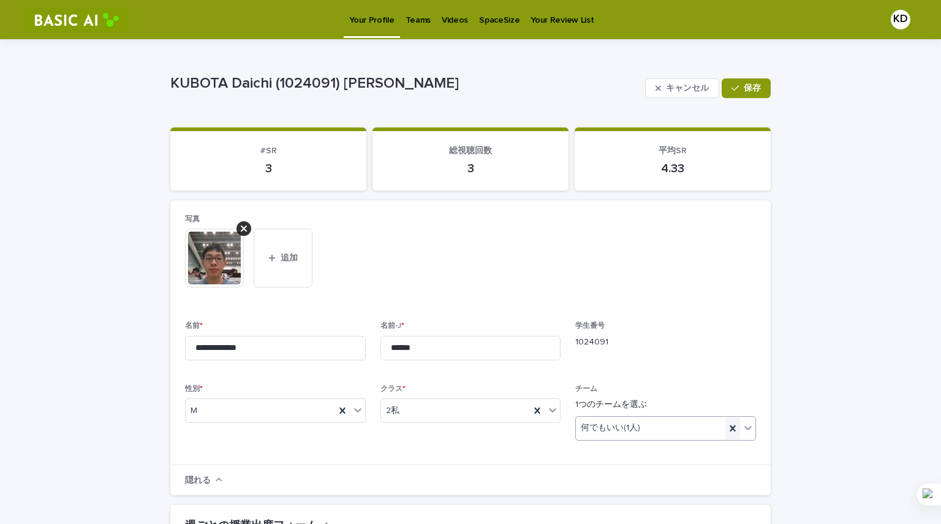
click at [726, 426] on icon at bounding box center [732, 428] width 12 height 12
click at [748, 92] on button "保存" at bounding box center [745, 88] width 49 height 20
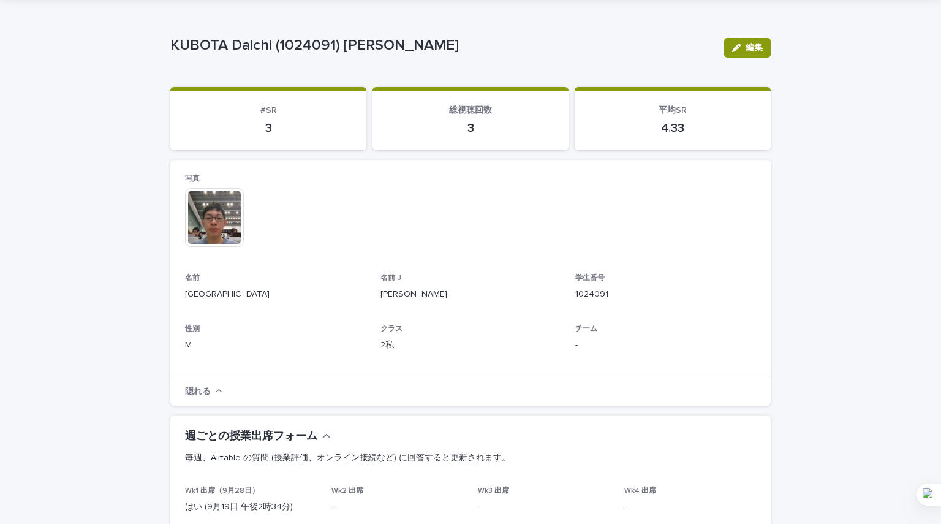
scroll to position [61, 0]
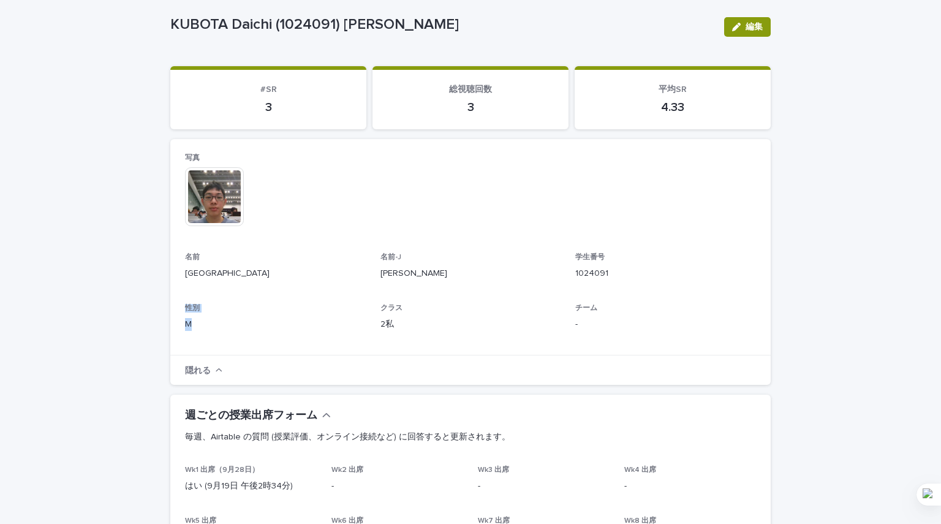
drag, startPoint x: 193, startPoint y: 328, endPoint x: 175, endPoint y: 312, distance: 23.9
click at [175, 312] on div "写真 このファイルを開くことができません ファイルをダウンロード 名前 久保田大地 名前-J 久保田 大智 学生番号 1024091 性別 M クラス 2私 …" at bounding box center [470, 247] width 600 height 216
click at [745, 22] on button "編集" at bounding box center [747, 27] width 47 height 20
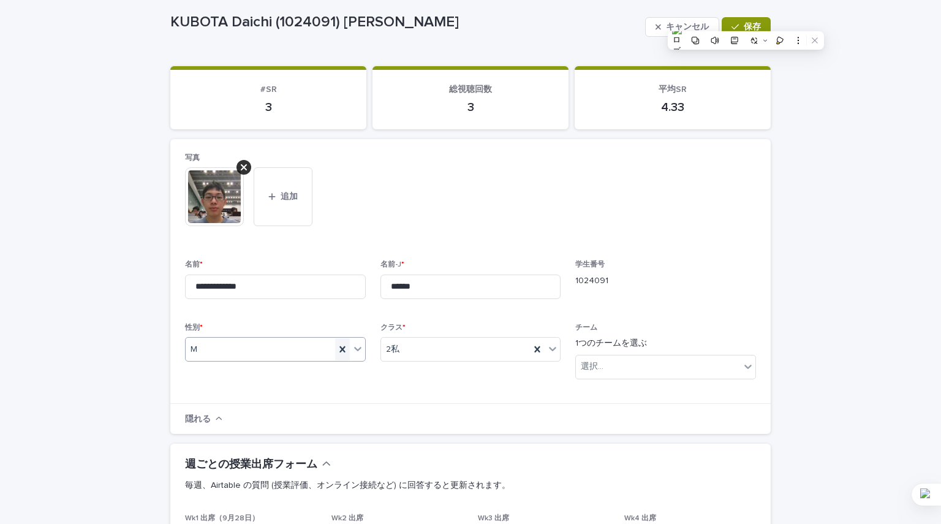
click at [336, 345] on icon at bounding box center [342, 349] width 12 height 12
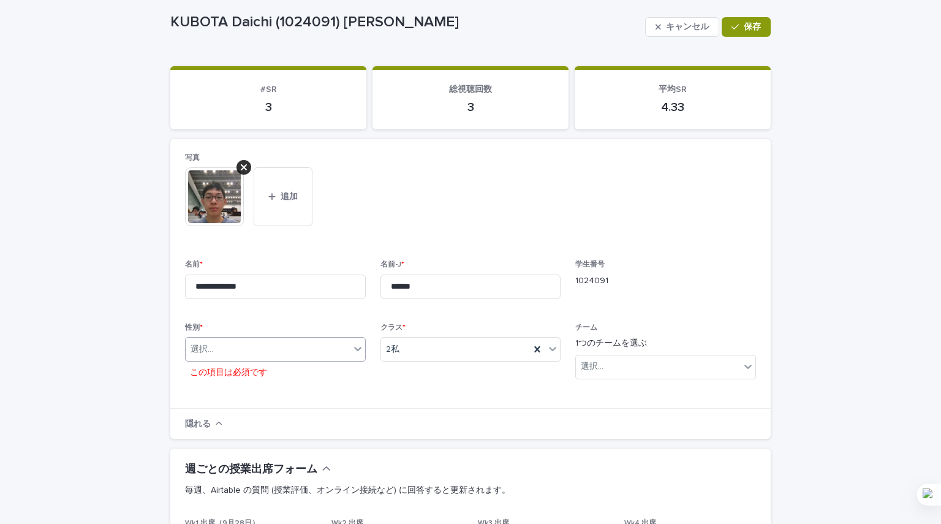
click at [342, 348] on div "選択..." at bounding box center [268, 349] width 164 height 20
click at [317, 369] on div "M" at bounding box center [270, 372] width 179 height 21
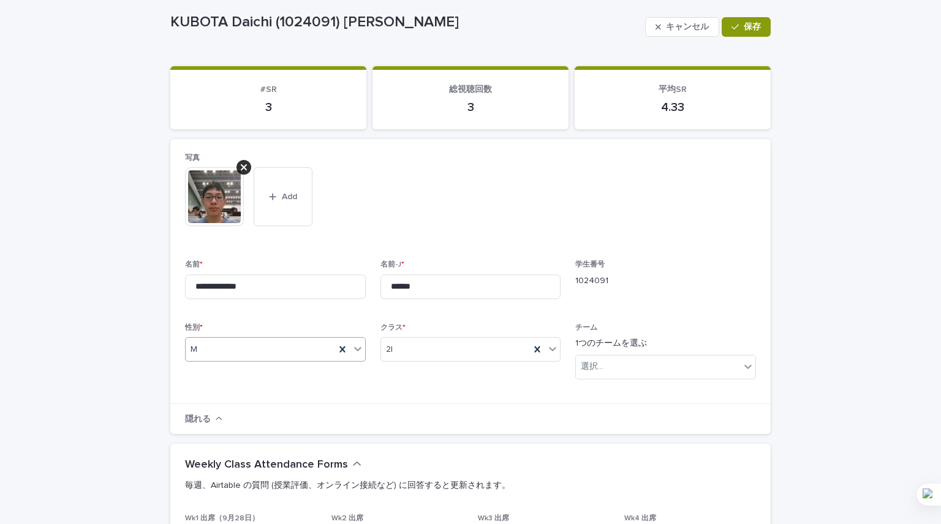
scroll to position [0, 0]
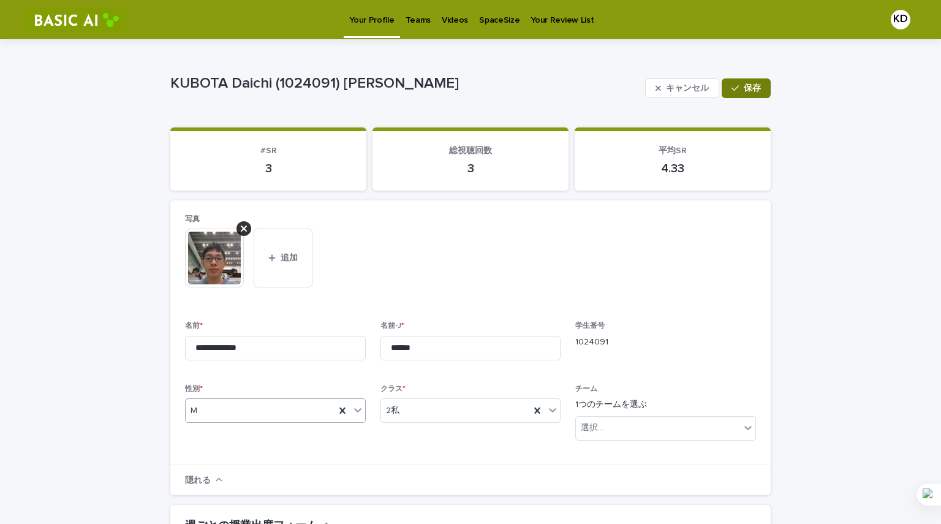
click at [748, 90] on font "保存" at bounding box center [751, 88] width 17 height 9
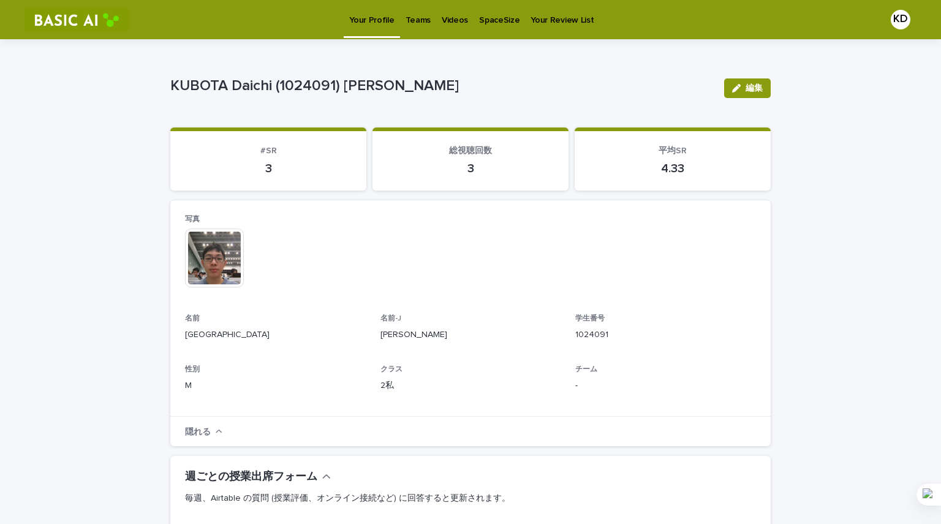
click at [449, 24] on p "Videos" at bounding box center [455, 13] width 26 height 26
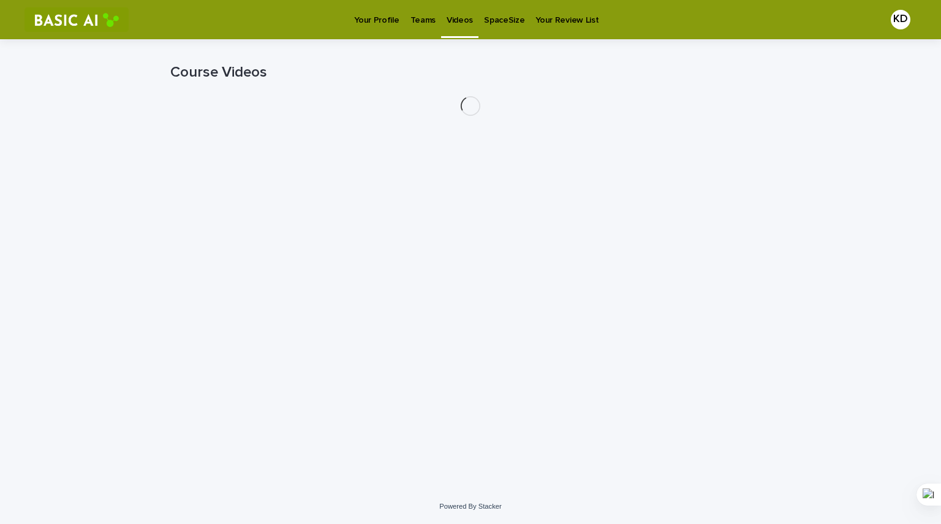
click at [374, 15] on p "Your Profile" at bounding box center [376, 13] width 45 height 26
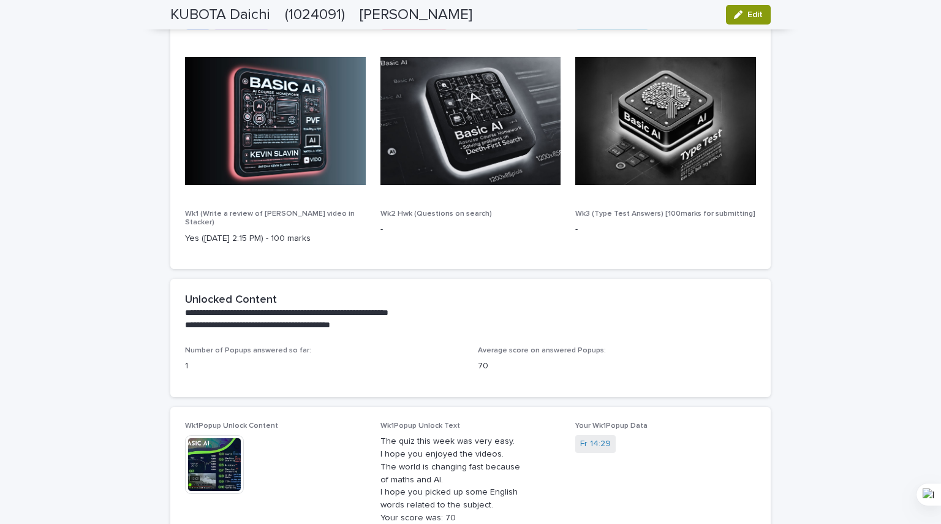
scroll to position [782, 0]
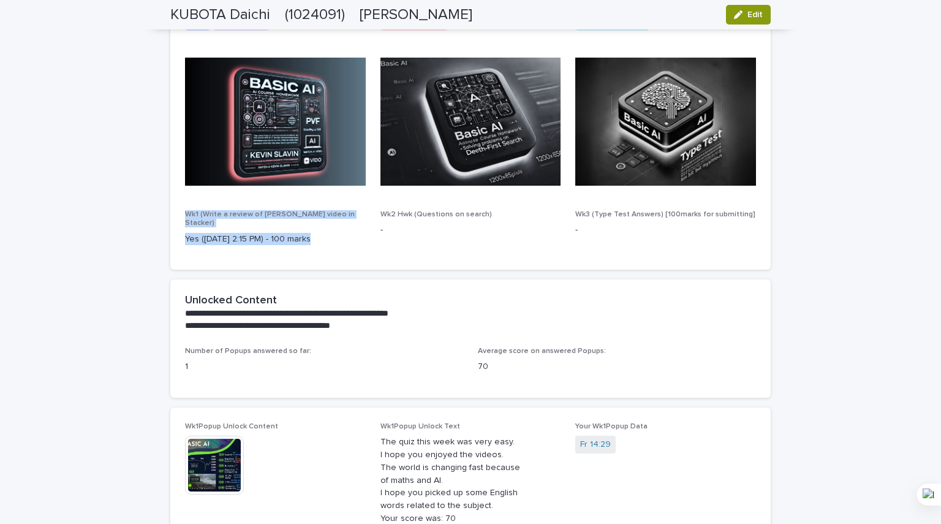
drag, startPoint x: 303, startPoint y: 238, endPoint x: 174, endPoint y: 217, distance: 130.2
click at [174, 217] on div "Read Write Review Form Questions Outside resource Wk1 (Write a review of [PERSO…" at bounding box center [470, 141] width 600 height 257
copy div "Wk1 (Write a review of [PERSON_NAME] video in Stacker) Yes ([DATE] 2:15 PM) - 1…"
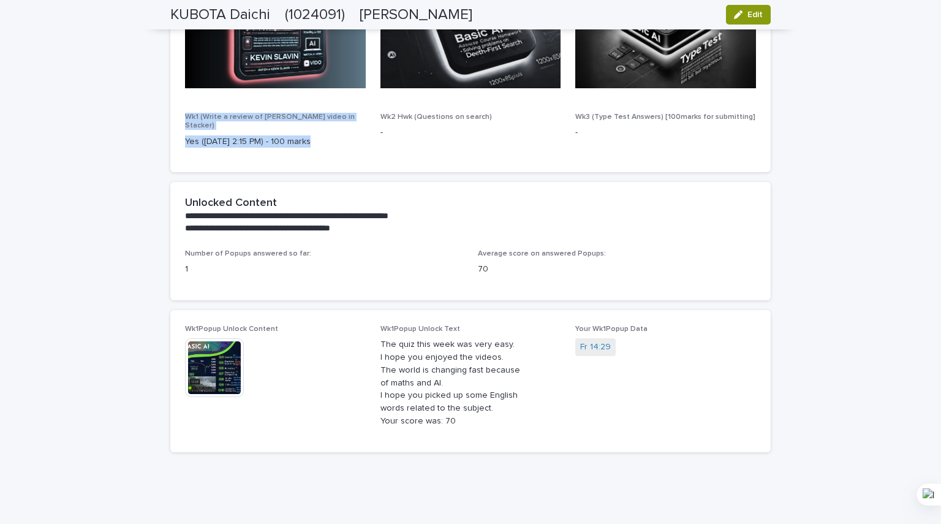
scroll to position [904, 0]
